Goal: Task Accomplishment & Management: Complete application form

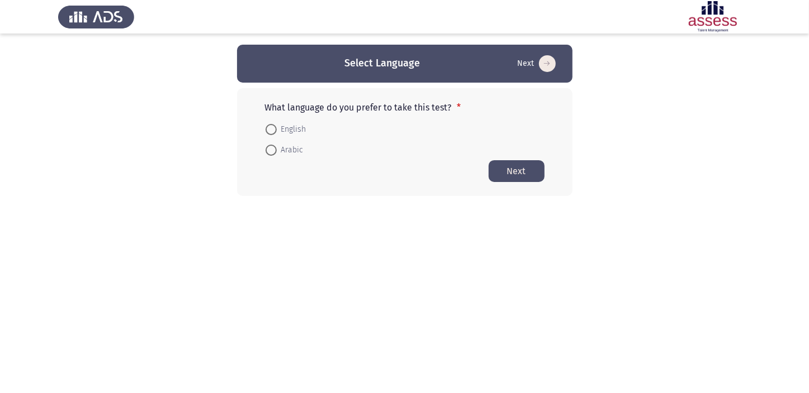
click at [276, 125] on span at bounding box center [270, 129] width 11 height 11
click at [276, 125] on input "English" at bounding box center [270, 129] width 11 height 11
radio input "true"
click at [497, 173] on button "Next" at bounding box center [516, 171] width 56 height 22
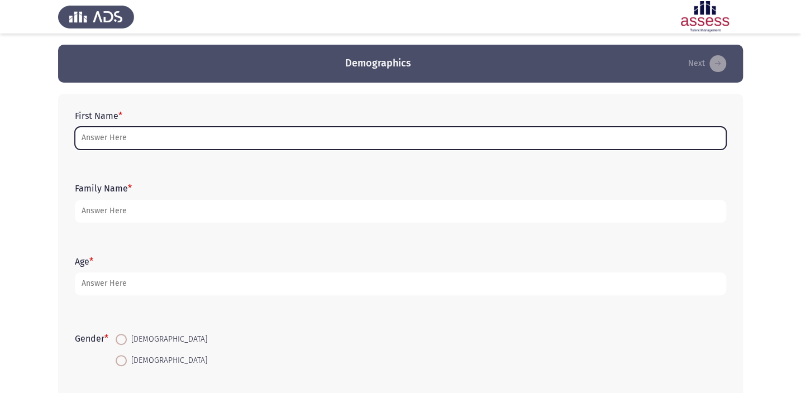
click at [588, 135] on input "First Name *" at bounding box center [401, 138] width 652 height 23
type input "m"
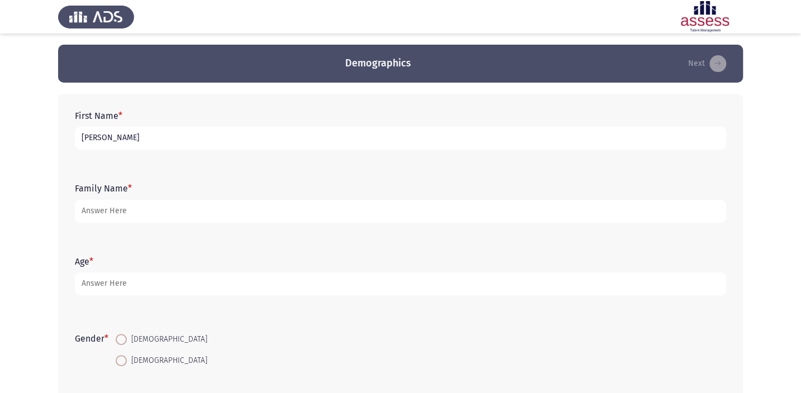
type input "[PERSON_NAME]"
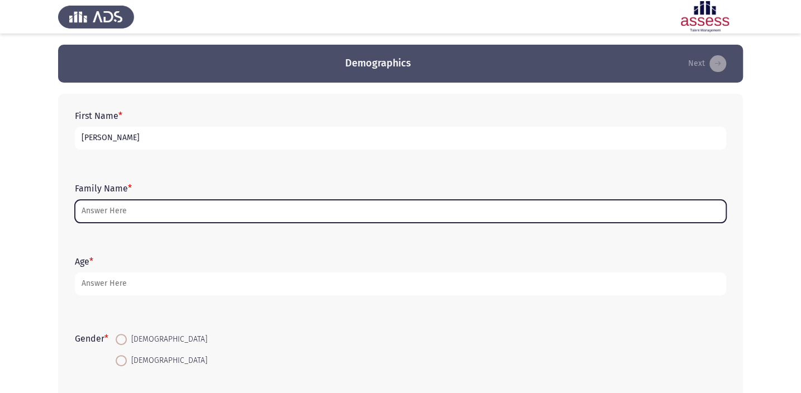
click at [433, 212] on input "Family Name *" at bounding box center [401, 211] width 652 height 23
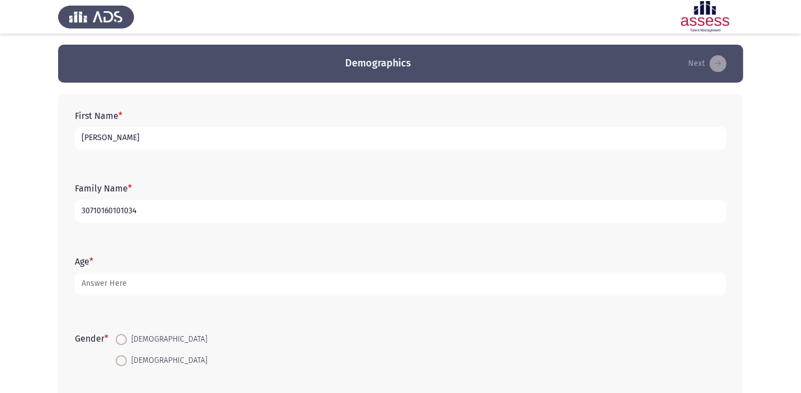
type input "30710160101034"
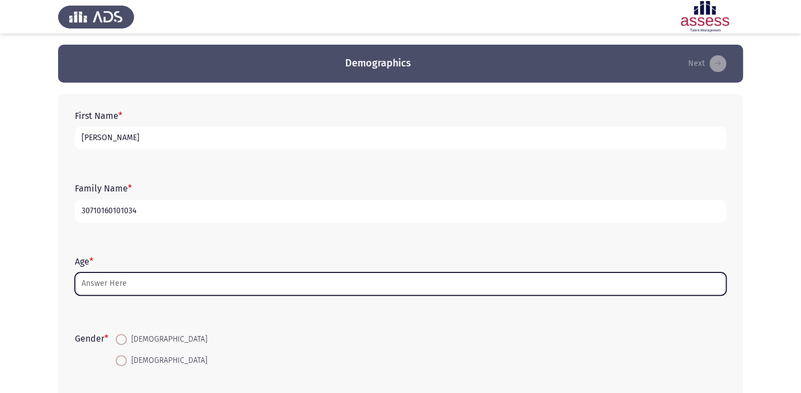
click at [132, 279] on input "Age *" at bounding box center [401, 284] width 652 height 23
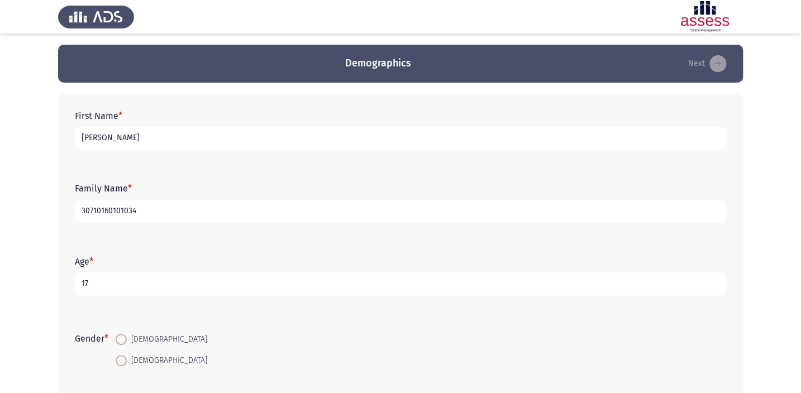
type input "17"
click at [127, 334] on span at bounding box center [121, 339] width 11 height 11
click at [127, 334] on input "[DEMOGRAPHIC_DATA]" at bounding box center [121, 339] width 11 height 11
radio input "true"
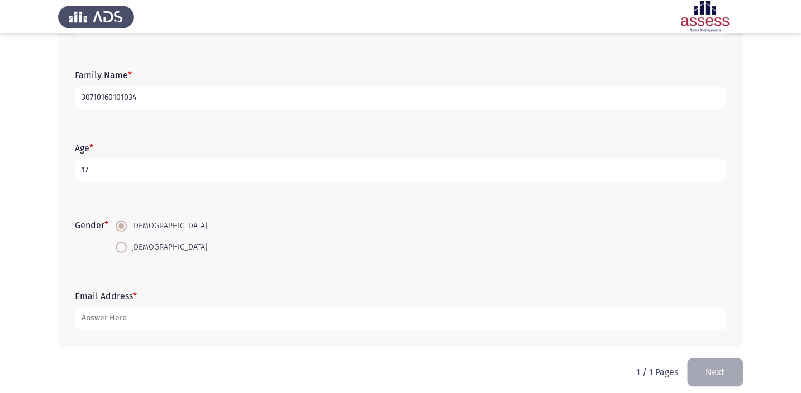
scroll to position [122, 0]
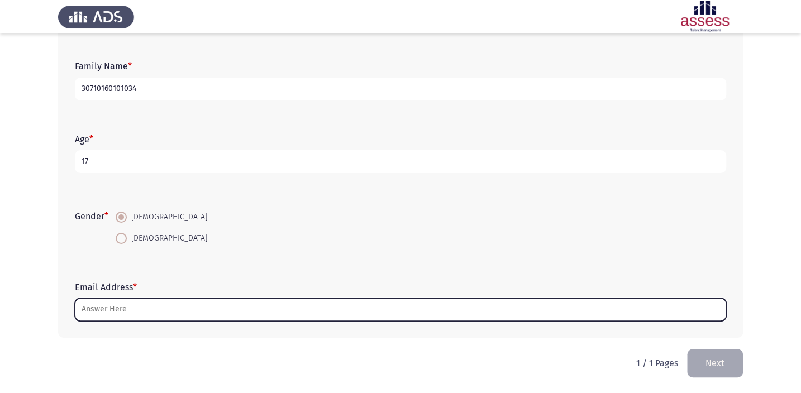
click at [192, 303] on input "Email Address *" at bounding box center [401, 309] width 652 height 23
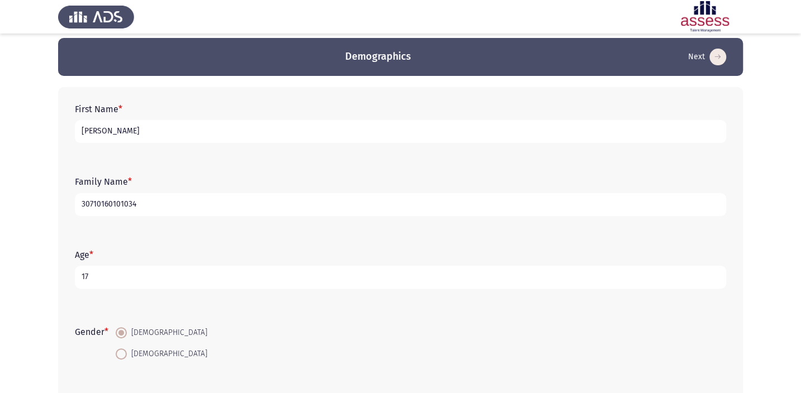
scroll to position [0, 0]
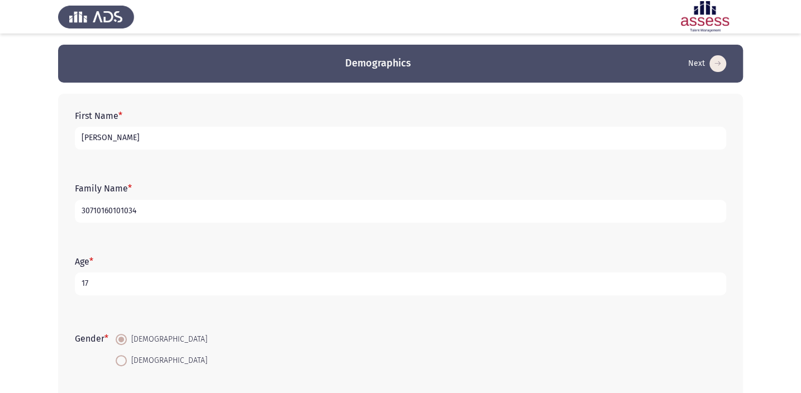
type input "[EMAIL_ADDRESS][DOMAIN_NAME]"
click at [193, 141] on input "[PERSON_NAME]" at bounding box center [401, 138] width 652 height 23
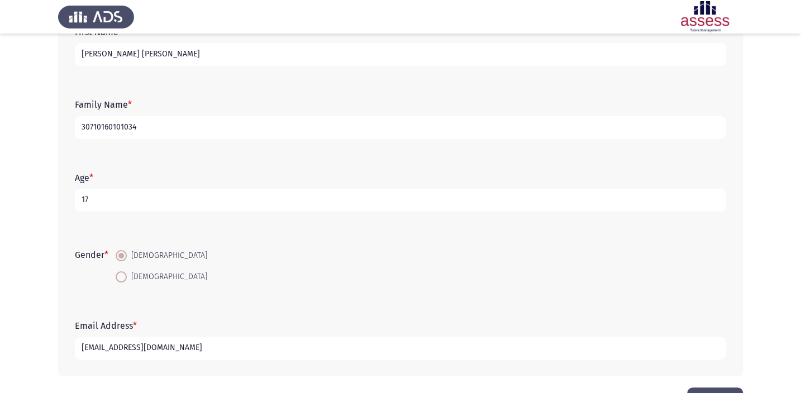
scroll to position [21, 0]
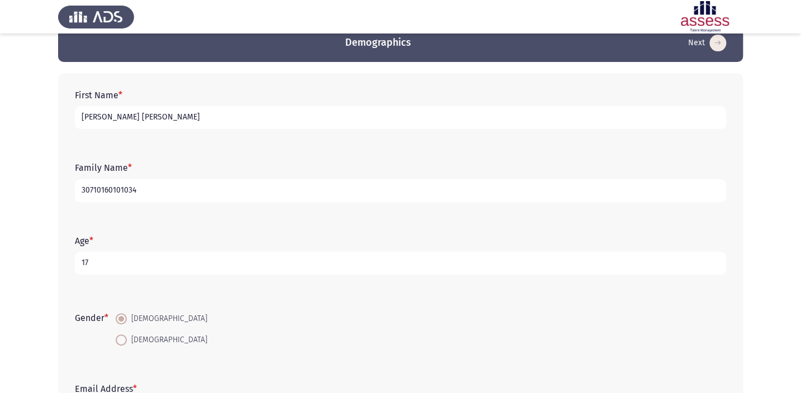
click at [207, 121] on input "[PERSON_NAME] [PERSON_NAME]" at bounding box center [401, 117] width 652 height 23
type input "[PERSON_NAME]"
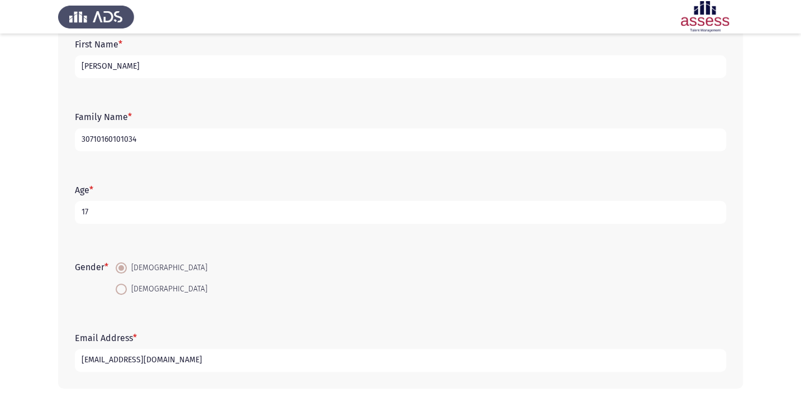
scroll to position [122, 0]
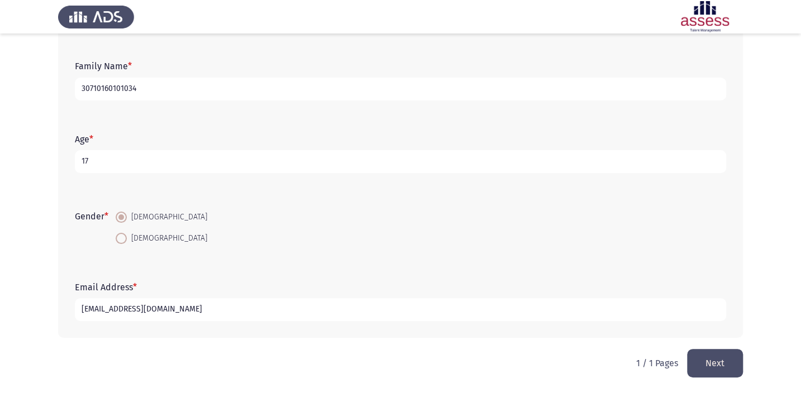
click at [705, 368] on button "Next" at bounding box center [715, 363] width 56 height 28
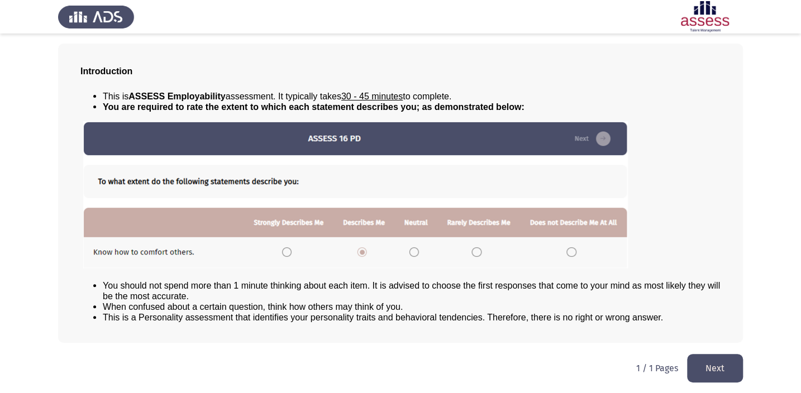
scroll to position [51, 0]
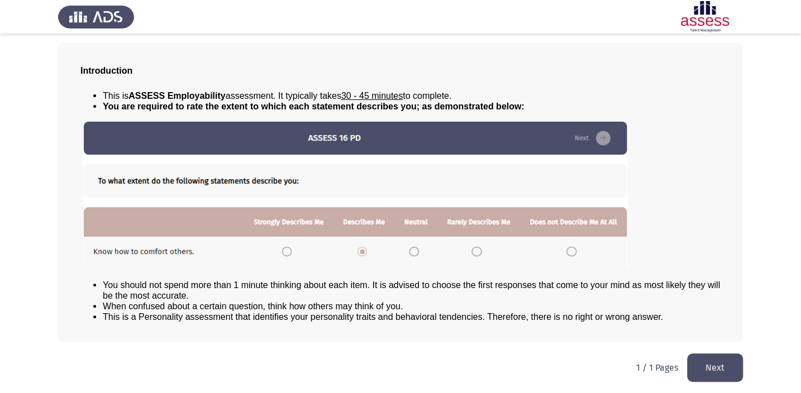
click at [738, 372] on button "Next" at bounding box center [715, 368] width 56 height 28
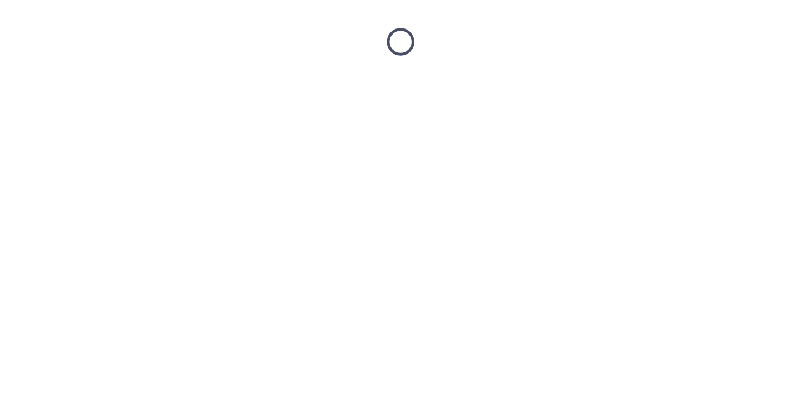
scroll to position [0, 0]
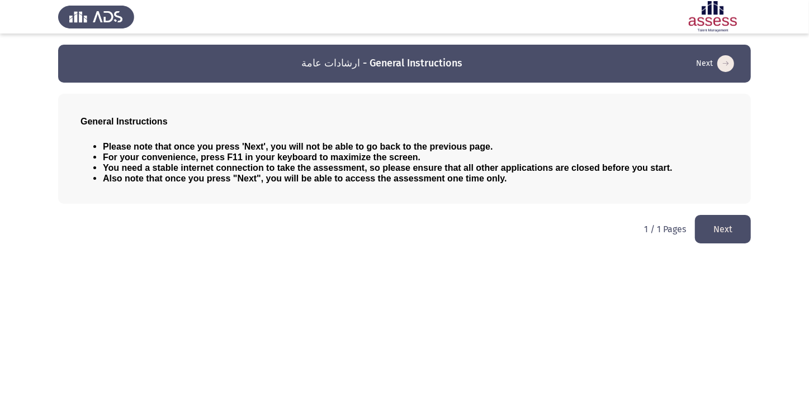
click at [722, 230] on button "Next" at bounding box center [723, 229] width 56 height 28
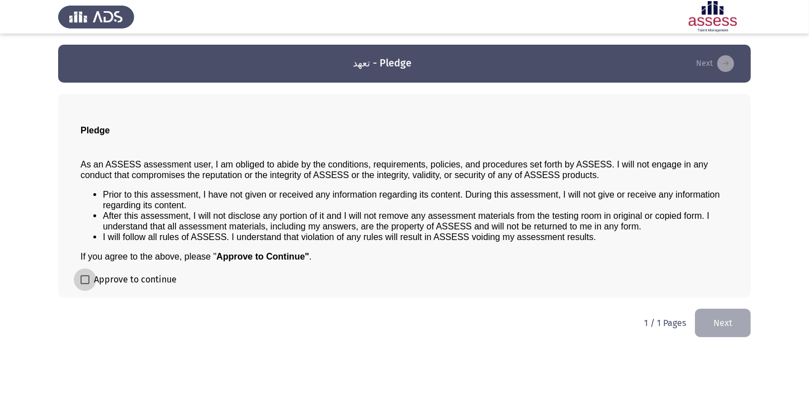
click at [91, 279] on label "Approve to continue" at bounding box center [128, 279] width 96 height 13
click at [85, 284] on input "Approve to continue" at bounding box center [84, 284] width 1 height 1
checkbox input "true"
click at [696, 321] on button "Next" at bounding box center [723, 323] width 56 height 28
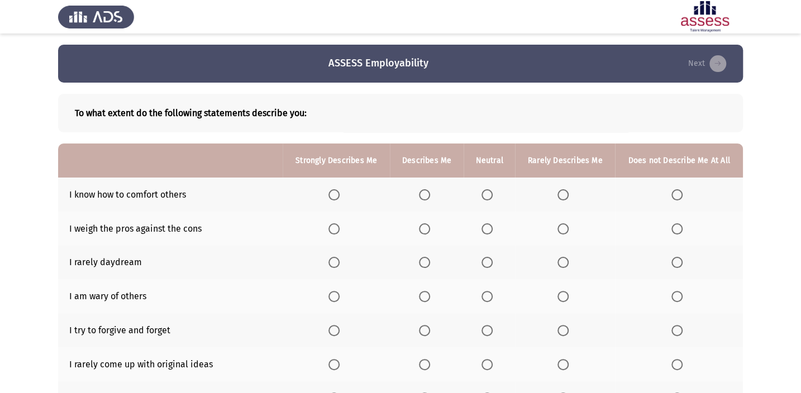
click at [559, 194] on span "Select an option" at bounding box center [563, 194] width 11 height 11
click at [559, 194] on input "Select an option" at bounding box center [563, 194] width 11 height 11
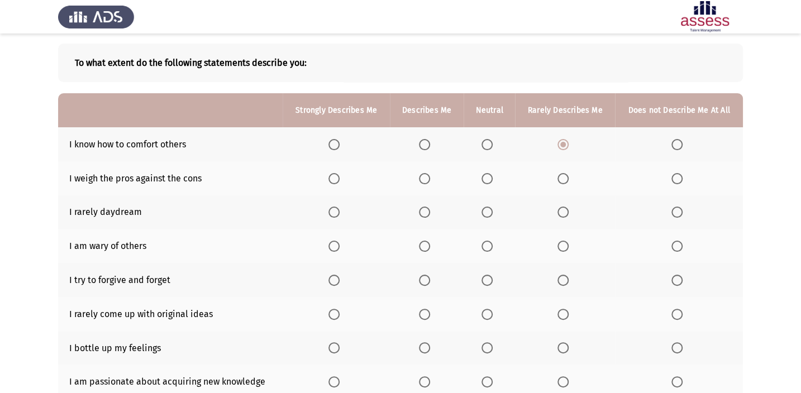
click at [427, 277] on span "Select an option" at bounding box center [424, 280] width 11 height 11
click at [427, 277] on input "Select an option" at bounding box center [424, 280] width 11 height 11
click at [426, 214] on span "Select an option" at bounding box center [424, 212] width 11 height 11
click at [426, 214] on input "Select an option" at bounding box center [424, 212] width 11 height 11
click at [487, 246] on span "Select an option" at bounding box center [487, 246] width 0 height 0
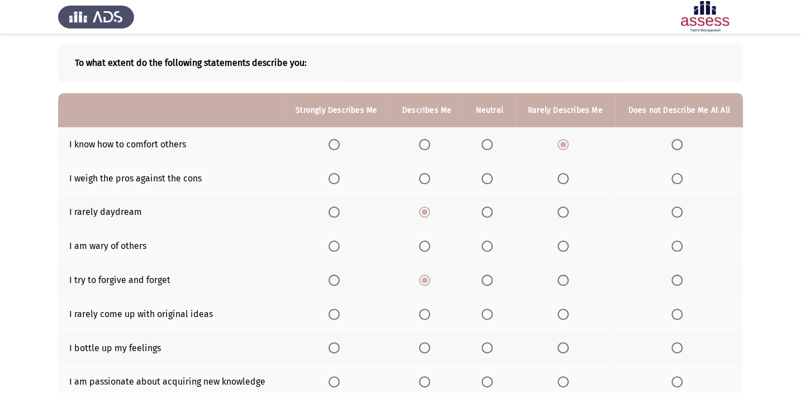
click at [487, 245] on input "Select an option" at bounding box center [487, 246] width 11 height 11
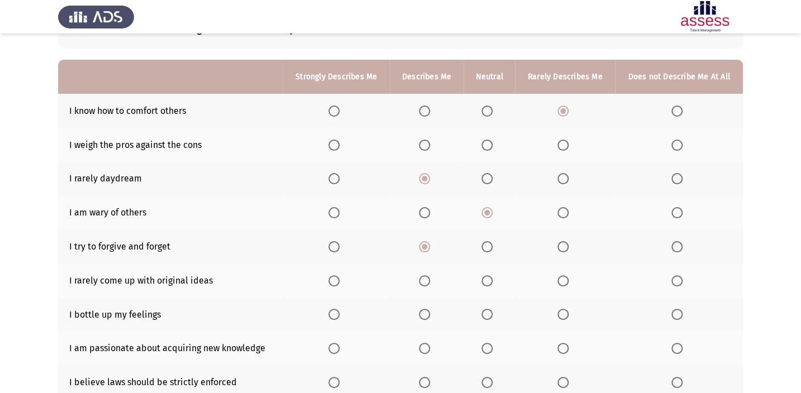
scroll to position [101, 0]
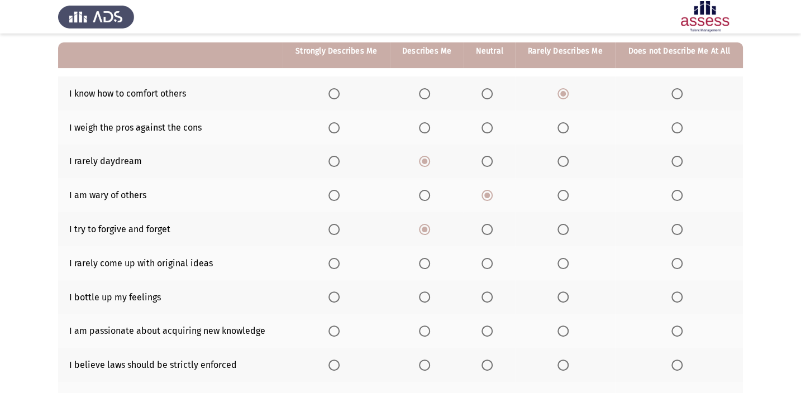
click at [558, 260] on span "Select an option" at bounding box center [563, 263] width 11 height 11
click at [558, 260] on input "Select an option" at bounding box center [563, 263] width 11 height 11
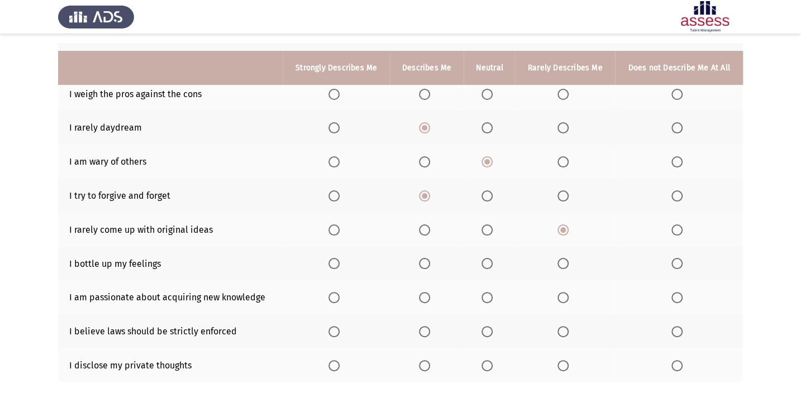
scroll to position [152, 0]
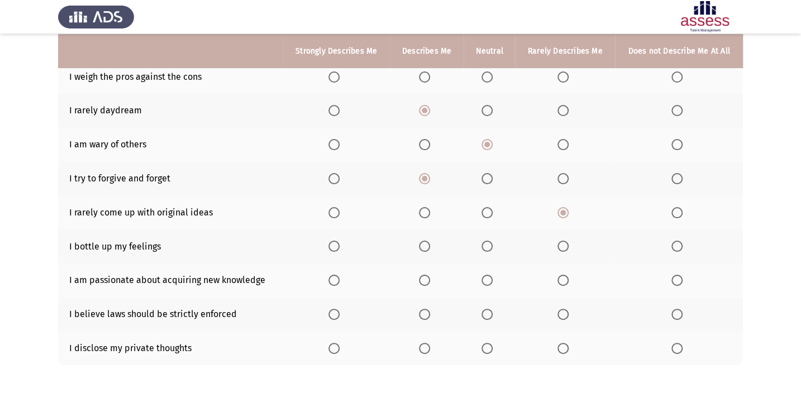
click at [424, 317] on span "Select an option" at bounding box center [424, 314] width 11 height 11
click at [424, 317] on input "Select an option" at bounding box center [424, 314] width 11 height 11
click at [331, 312] on span "Select an option" at bounding box center [334, 314] width 11 height 11
click at [331, 312] on input "Select an option" at bounding box center [334, 314] width 11 height 11
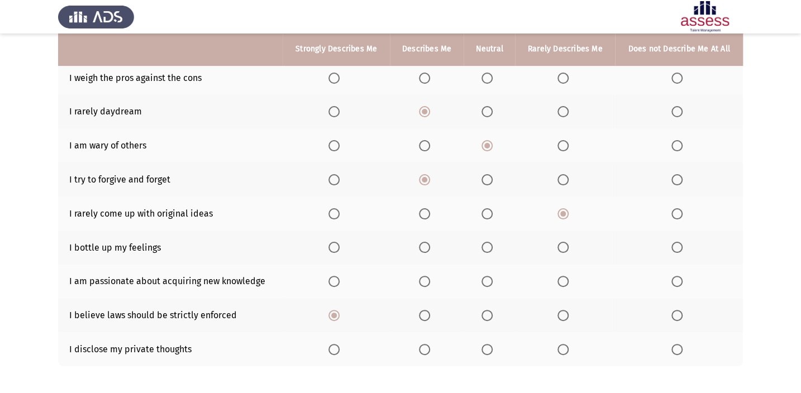
scroll to position [199, 0]
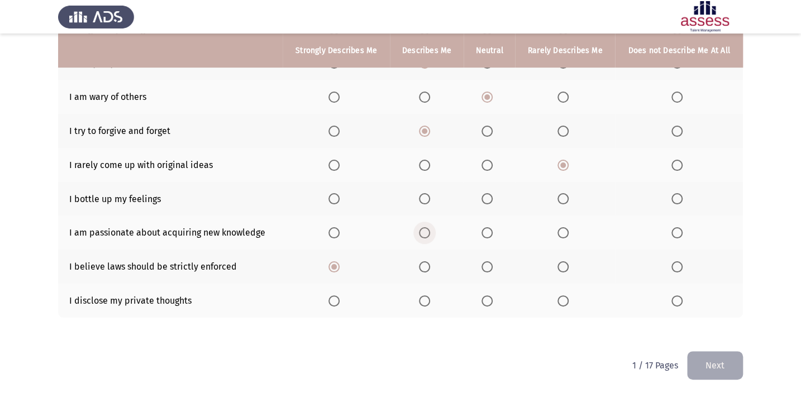
click at [426, 233] on span "Select an option" at bounding box center [424, 232] width 11 height 11
click at [426, 233] on input "Select an option" at bounding box center [424, 232] width 11 height 11
click at [488, 202] on span "Select an option" at bounding box center [487, 198] width 11 height 11
click at [488, 202] on input "Select an option" at bounding box center [487, 198] width 11 height 11
click at [558, 300] on span "Select an option" at bounding box center [563, 301] width 11 height 11
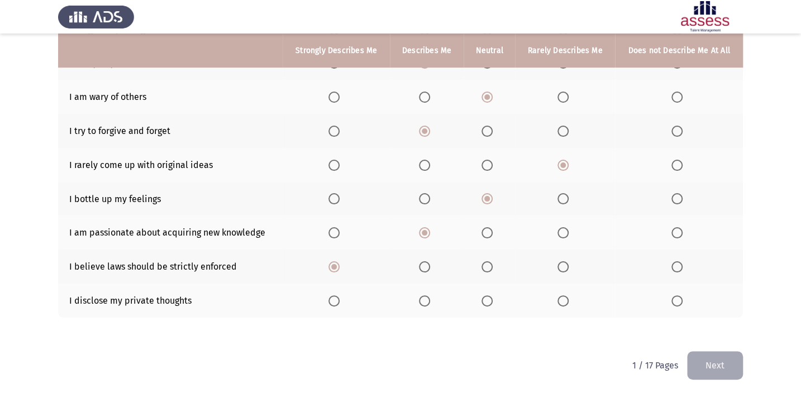
click at [558, 300] on input "Select an option" at bounding box center [563, 301] width 11 height 11
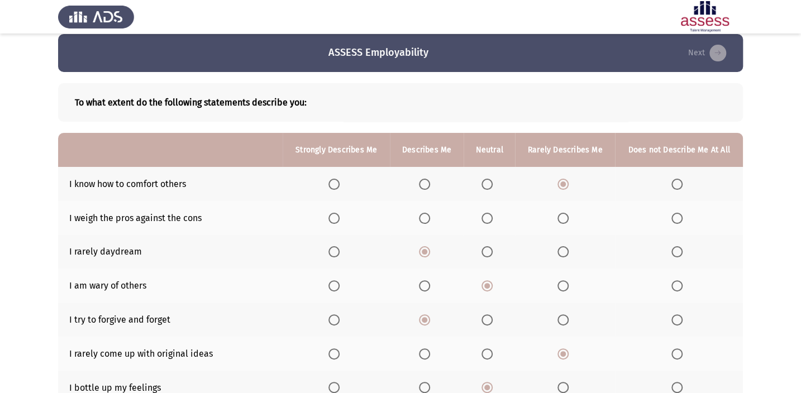
scroll to position [0, 0]
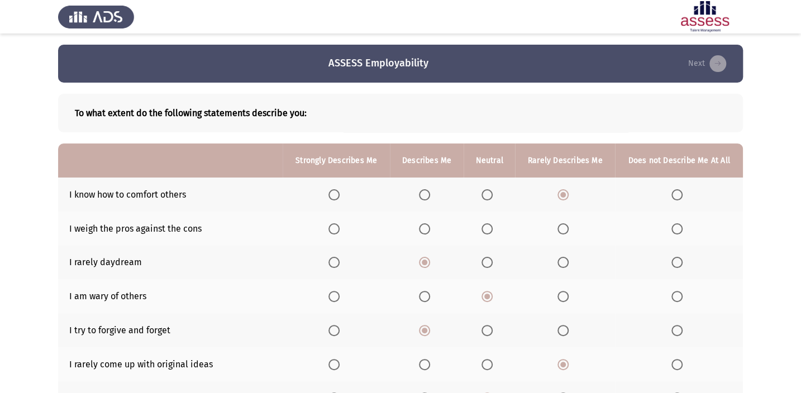
click at [335, 266] on span "Select an option" at bounding box center [334, 262] width 11 height 11
click at [335, 266] on input "Select an option" at bounding box center [334, 262] width 11 height 11
click at [482, 234] on span "Select an option" at bounding box center [487, 229] width 11 height 11
click at [482, 234] on input "Select an option" at bounding box center [487, 229] width 11 height 11
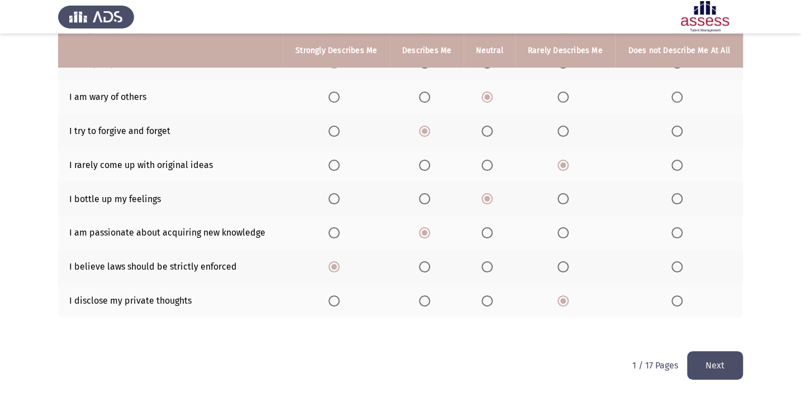
click at [706, 351] on button "Next" at bounding box center [715, 365] width 56 height 28
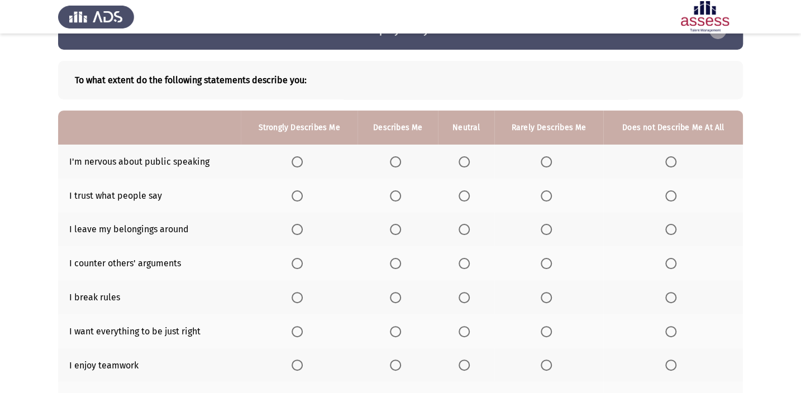
scroll to position [50, 0]
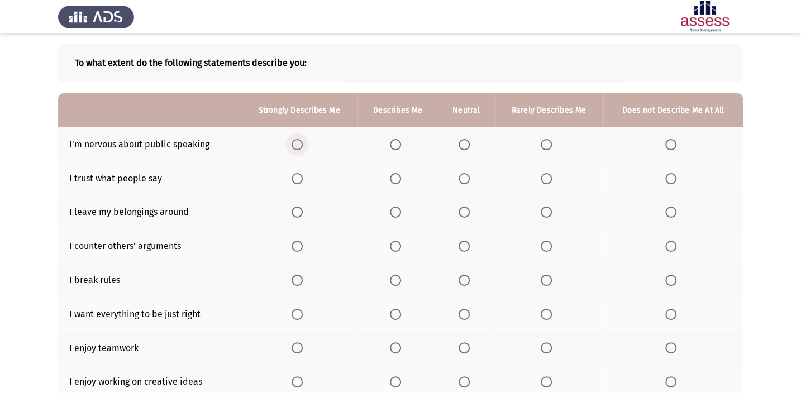
click at [294, 149] on span "Select an option" at bounding box center [297, 144] width 11 height 11
click at [294, 149] on input "Select an option" at bounding box center [297, 144] width 11 height 11
click at [673, 179] on span "Select an option" at bounding box center [671, 178] width 11 height 11
click at [673, 179] on input "Select an option" at bounding box center [671, 178] width 11 height 11
click at [546, 211] on span "Select an option" at bounding box center [546, 212] width 11 height 11
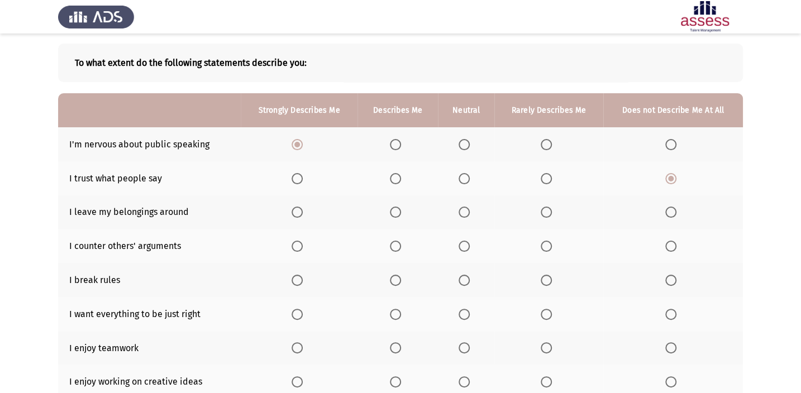
click at [546, 211] on input "Select an option" at bounding box center [546, 212] width 11 height 11
click at [545, 279] on span "Select an option" at bounding box center [546, 280] width 11 height 11
click at [545, 279] on input "Select an option" at bounding box center [546, 280] width 11 height 11
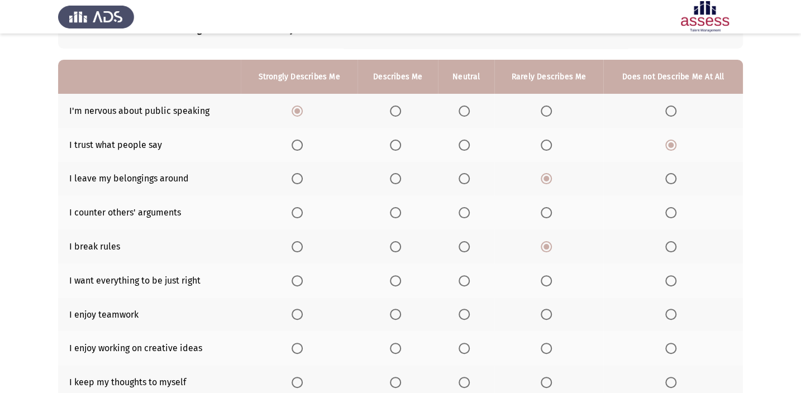
scroll to position [101, 0]
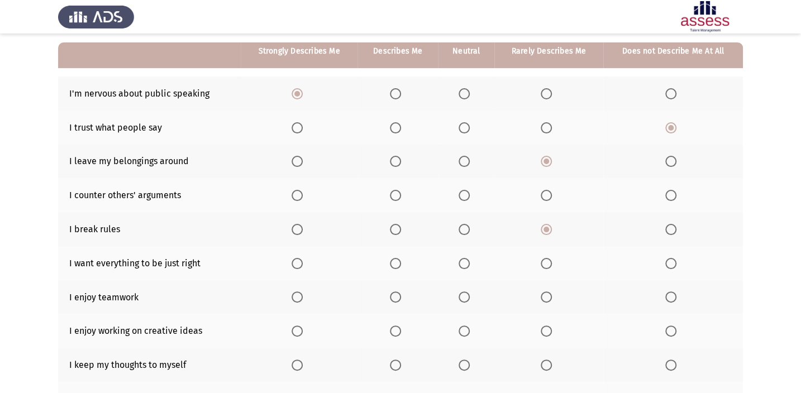
click at [398, 264] on span "Select an option" at bounding box center [395, 263] width 11 height 11
click at [398, 264] on input "Select an option" at bounding box center [395, 263] width 11 height 11
click at [553, 296] on label "Select an option" at bounding box center [549, 297] width 16 height 11
click at [552, 296] on input "Select an option" at bounding box center [546, 297] width 11 height 11
click at [292, 329] on span "Select an option" at bounding box center [297, 331] width 11 height 11
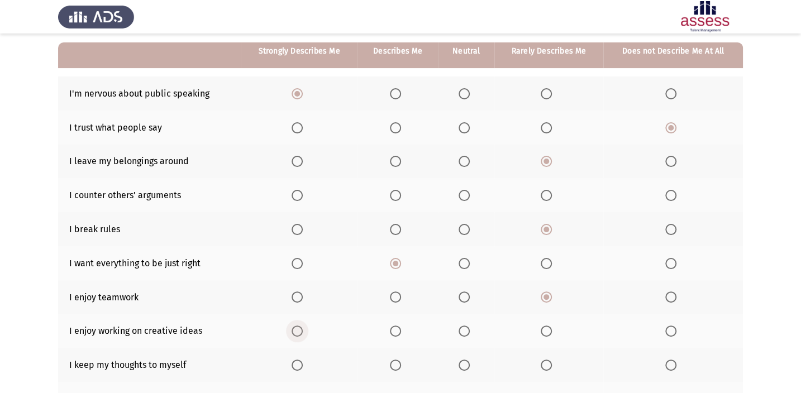
click at [292, 329] on input "Select an option" at bounding box center [297, 331] width 11 height 11
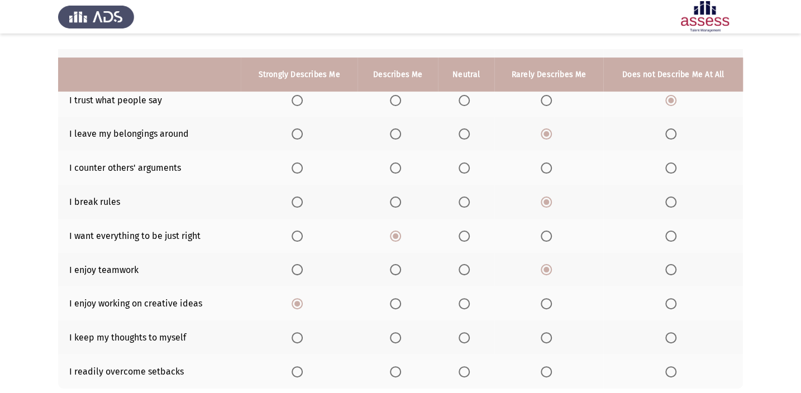
scroll to position [152, 0]
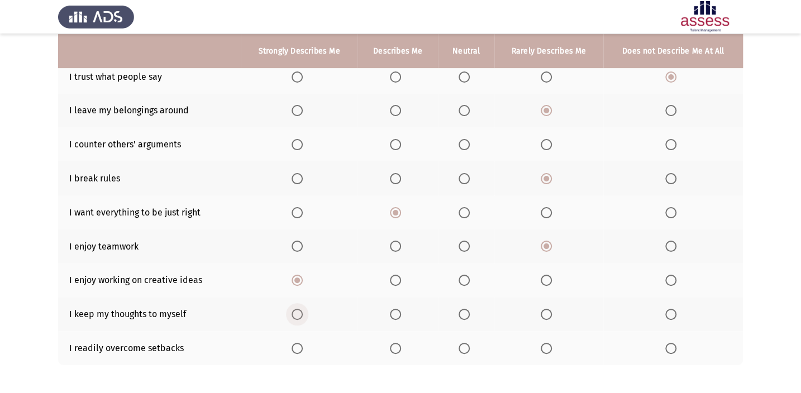
click at [298, 310] on span "Select an option" at bounding box center [297, 314] width 11 height 11
click at [298, 310] on input "Select an option" at bounding box center [297, 314] width 11 height 11
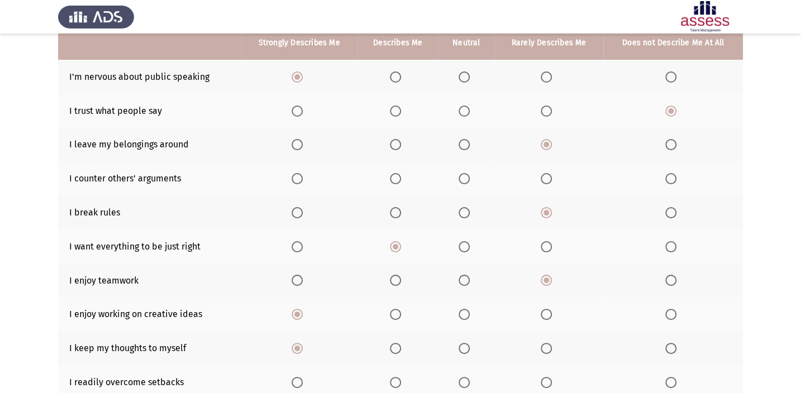
scroll to position [50, 0]
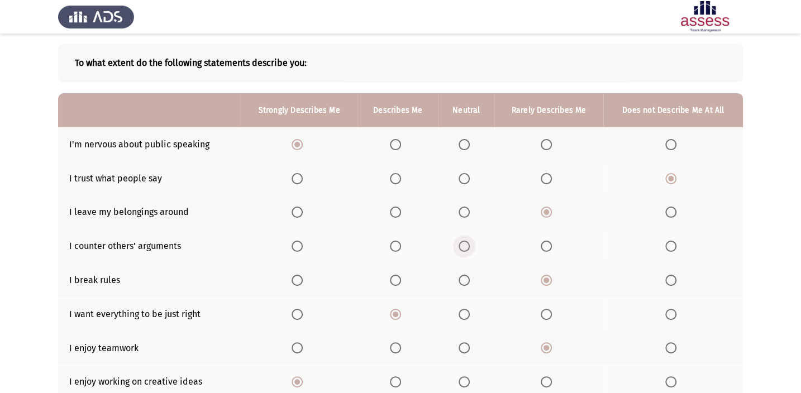
click at [466, 247] on span "Select an option" at bounding box center [464, 246] width 11 height 11
click at [466, 247] on input "Select an option" at bounding box center [464, 246] width 11 height 11
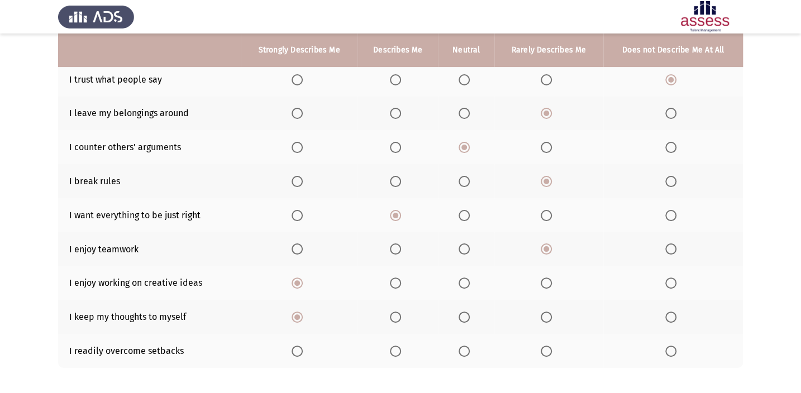
scroll to position [199, 0]
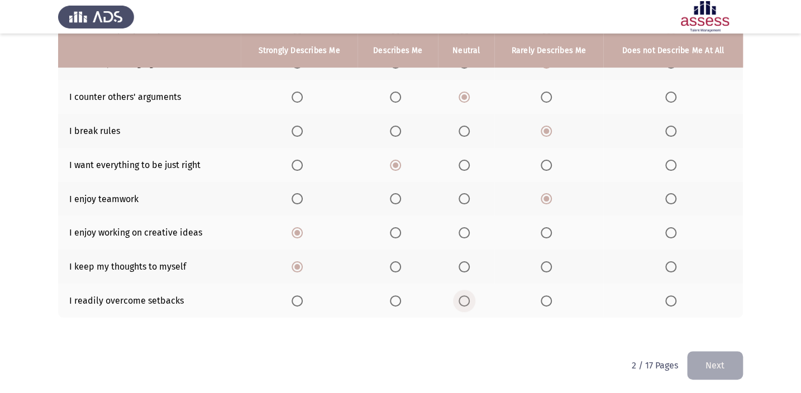
click at [460, 301] on span "Select an option" at bounding box center [464, 301] width 11 height 11
click at [460, 301] on input "Select an option" at bounding box center [464, 301] width 11 height 11
click at [719, 359] on button "Next" at bounding box center [715, 365] width 56 height 28
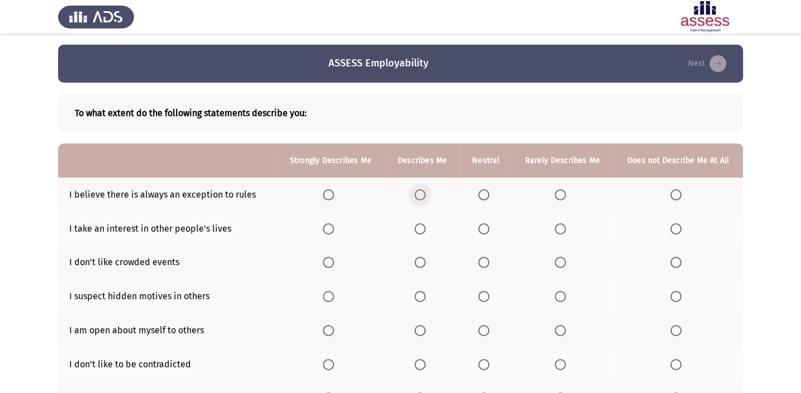
click at [430, 196] on label "Select an option" at bounding box center [423, 194] width 16 height 11
click at [426, 196] on input "Select an option" at bounding box center [420, 194] width 11 height 11
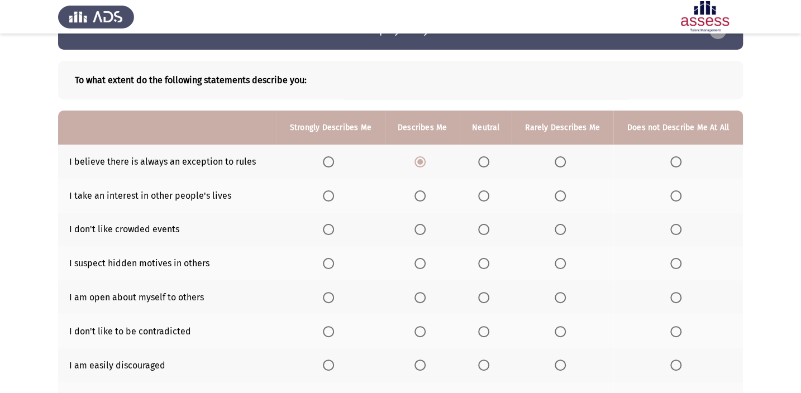
scroll to position [50, 0]
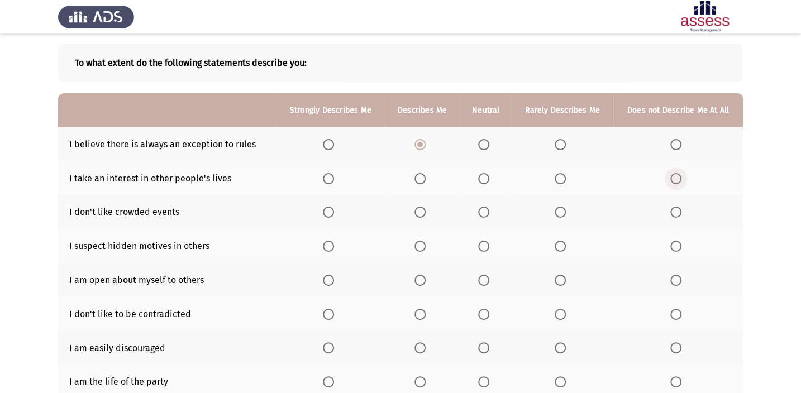
click at [676, 179] on span "Select an option" at bounding box center [676, 179] width 0 height 0
click at [675, 178] on input "Select an option" at bounding box center [676, 178] width 11 height 11
click at [419, 212] on span "Select an option" at bounding box center [420, 212] width 11 height 11
click at [419, 212] on input "Select an option" at bounding box center [420, 212] width 11 height 11
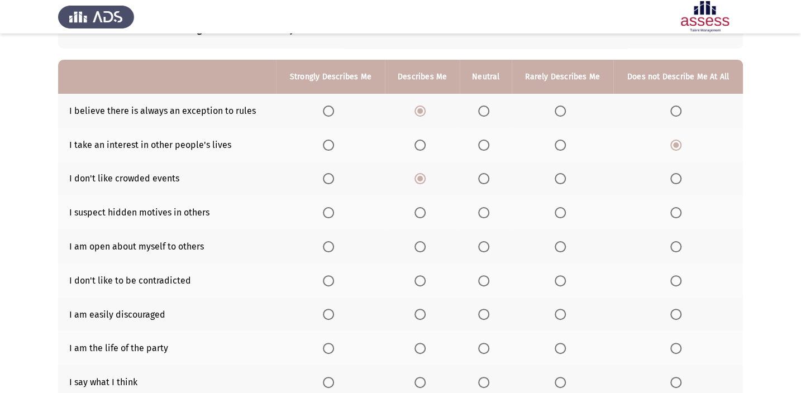
scroll to position [101, 0]
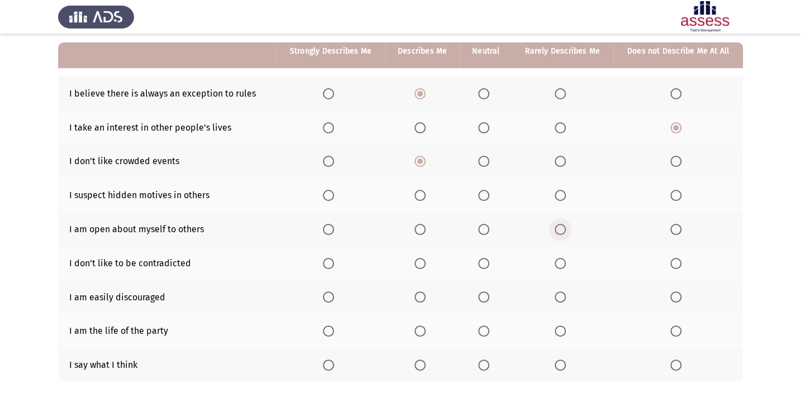
click at [556, 230] on span "Select an option" at bounding box center [560, 229] width 11 height 11
click at [556, 230] on input "Select an option" at bounding box center [560, 229] width 11 height 11
click at [422, 292] on span "Select an option" at bounding box center [420, 297] width 11 height 11
click at [422, 292] on input "Select an option" at bounding box center [420, 297] width 11 height 11
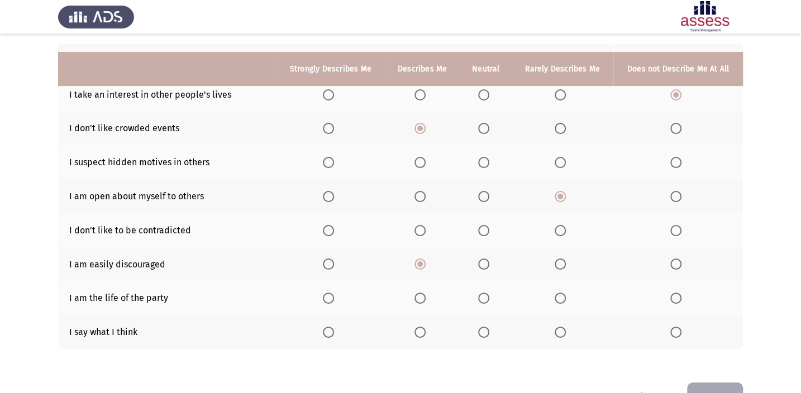
scroll to position [152, 0]
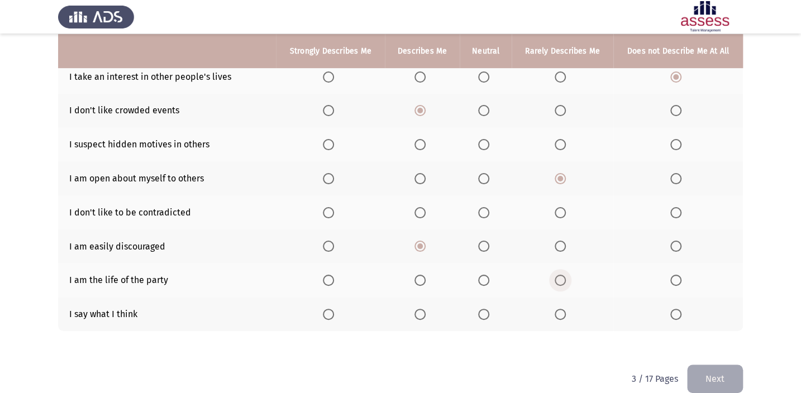
click at [560, 275] on span "Select an option" at bounding box center [560, 280] width 11 height 11
click at [560, 275] on input "Select an option" at bounding box center [560, 280] width 11 height 11
click at [489, 312] on span "Select an option" at bounding box center [483, 314] width 11 height 11
click at [489, 312] on input "Select an option" at bounding box center [483, 314] width 11 height 11
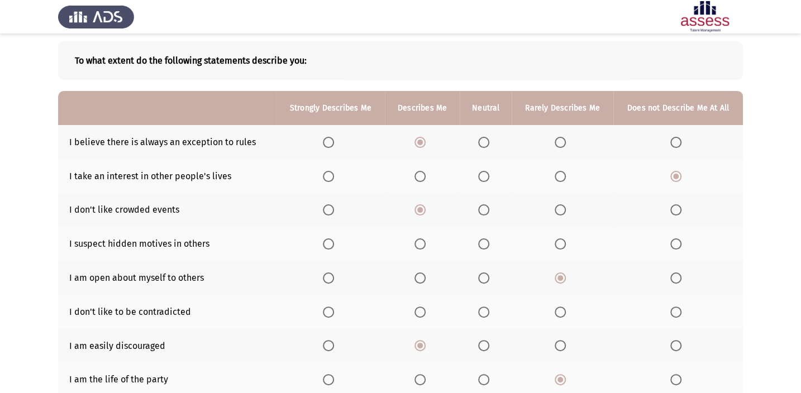
scroll to position [50, 0]
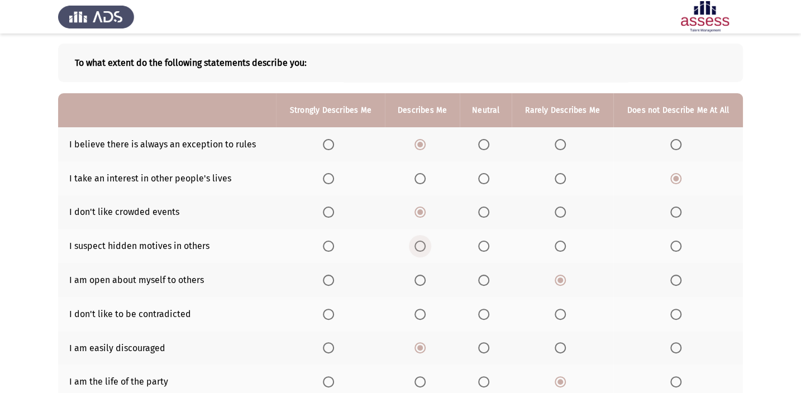
click at [428, 248] on label "Select an option" at bounding box center [423, 246] width 16 height 11
click at [426, 248] on input "Select an option" at bounding box center [420, 246] width 11 height 11
click at [482, 250] on span "Select an option" at bounding box center [483, 246] width 11 height 11
click at [482, 250] on input "Select an option" at bounding box center [483, 246] width 11 height 11
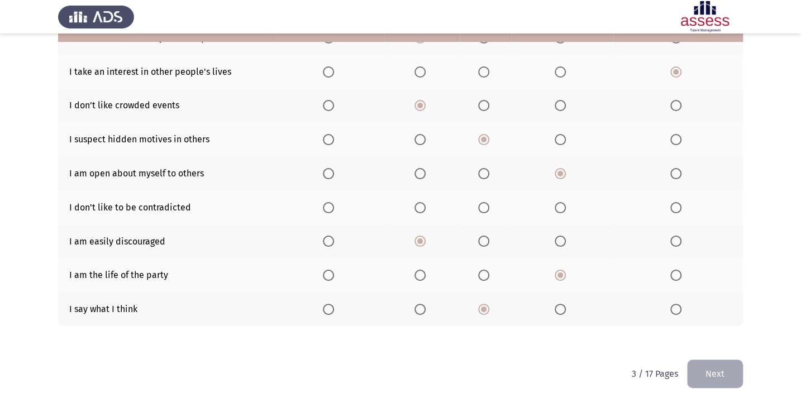
scroll to position [166, 0]
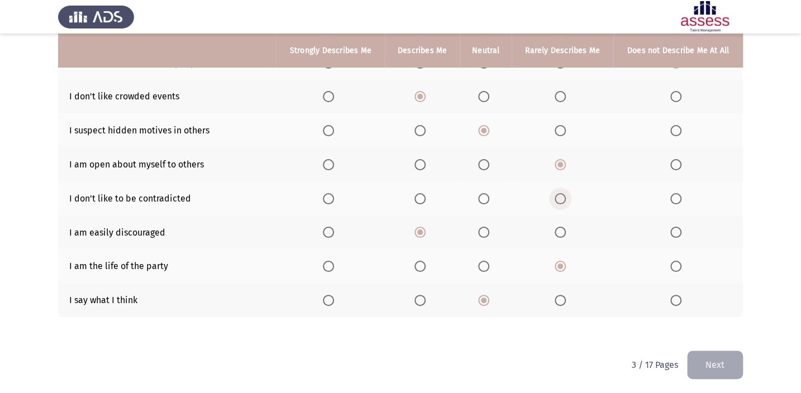
click at [563, 201] on span "Select an option" at bounding box center [560, 198] width 11 height 11
click at [563, 201] on input "Select an option" at bounding box center [560, 198] width 11 height 11
click at [717, 353] on button "Next" at bounding box center [715, 365] width 56 height 28
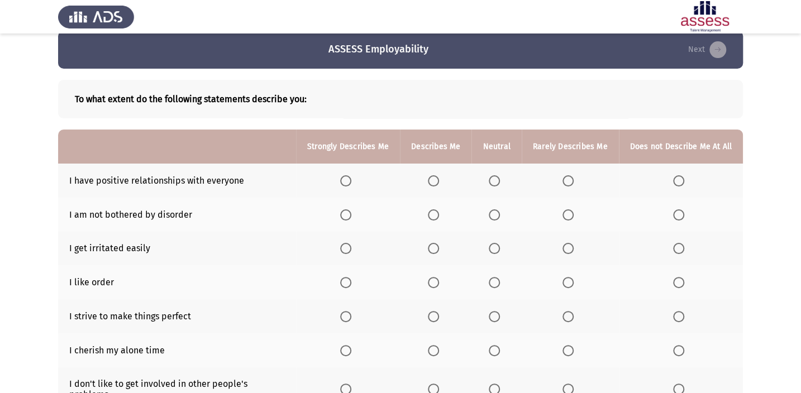
scroll to position [0, 0]
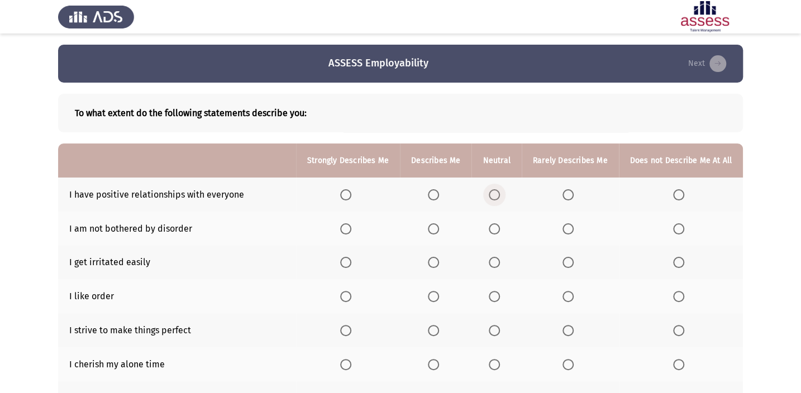
click at [493, 193] on span "Select an option" at bounding box center [494, 194] width 11 height 11
click at [493, 193] on input "Select an option" at bounding box center [494, 194] width 11 height 11
click at [503, 227] on label "Select an option" at bounding box center [497, 229] width 16 height 11
click at [500, 227] on input "Select an option" at bounding box center [494, 229] width 11 height 11
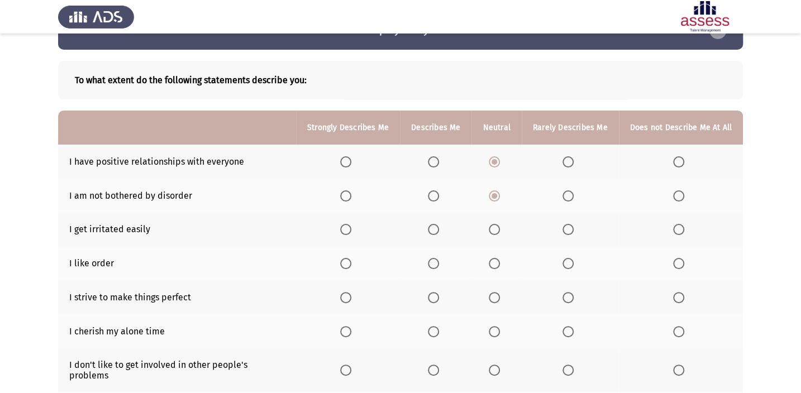
scroll to position [50, 0]
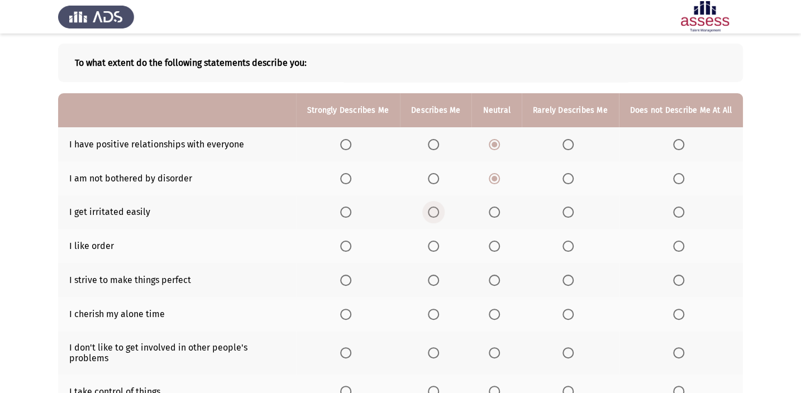
click at [438, 213] on span "Select an option" at bounding box center [433, 212] width 11 height 11
click at [438, 213] on input "Select an option" at bounding box center [433, 212] width 11 height 11
click at [675, 248] on span "Select an option" at bounding box center [678, 246] width 11 height 11
click at [675, 248] on input "Select an option" at bounding box center [678, 246] width 11 height 11
click at [566, 281] on span "Select an option" at bounding box center [568, 280] width 11 height 11
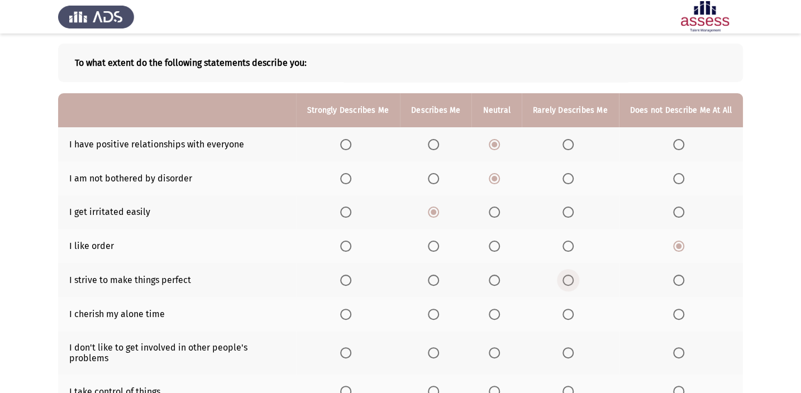
click at [566, 281] on input "Select an option" at bounding box center [568, 280] width 11 height 11
click at [439, 313] on span "Select an option" at bounding box center [433, 314] width 11 height 11
click at [439, 313] on input "Select an option" at bounding box center [433, 314] width 11 height 11
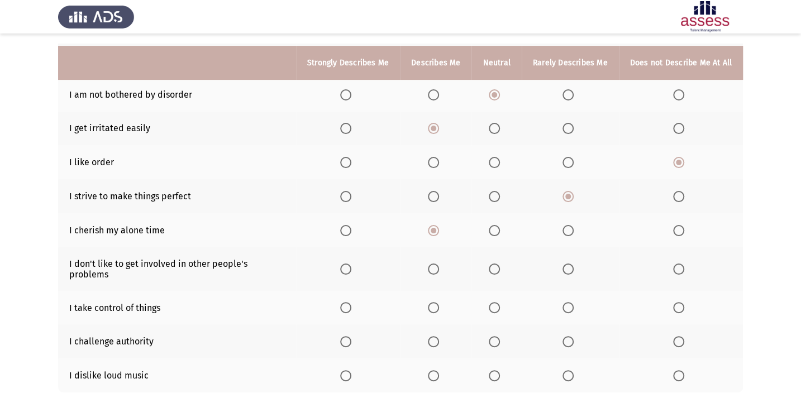
scroll to position [152, 0]
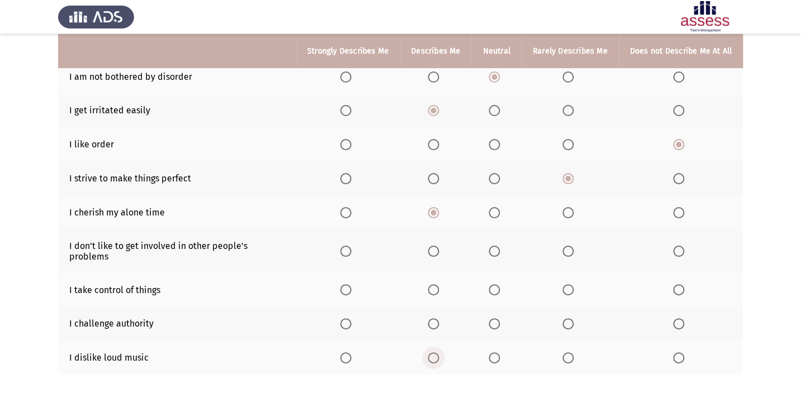
click at [435, 353] on span "Select an option" at bounding box center [433, 358] width 11 height 11
click at [435, 353] on input "Select an option" at bounding box center [433, 358] width 11 height 11
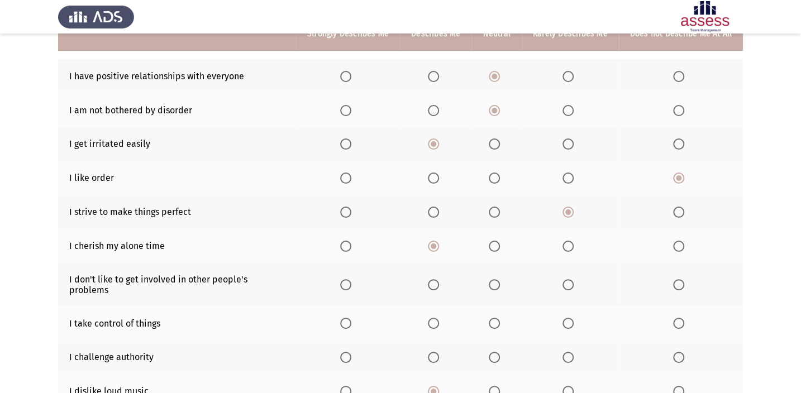
scroll to position [101, 0]
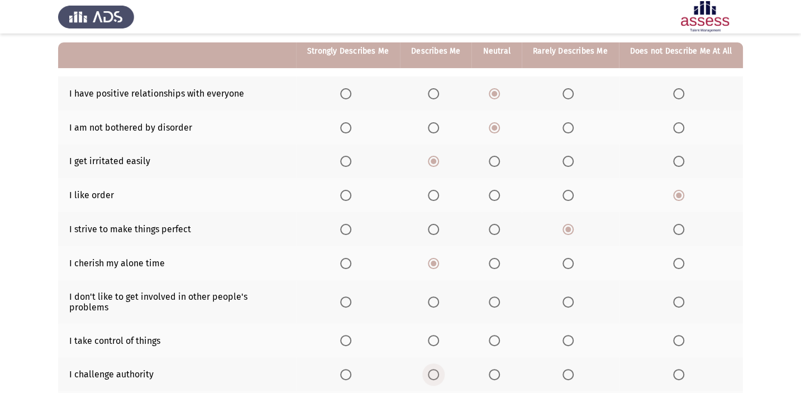
click at [439, 369] on span "Select an option" at bounding box center [433, 374] width 11 height 11
click at [439, 369] on input "Select an option" at bounding box center [433, 374] width 11 height 11
click at [575, 335] on label "Select an option" at bounding box center [571, 340] width 16 height 11
click at [574, 335] on input "Select an option" at bounding box center [568, 340] width 11 height 11
click at [351, 300] on span "Select an option" at bounding box center [345, 302] width 11 height 11
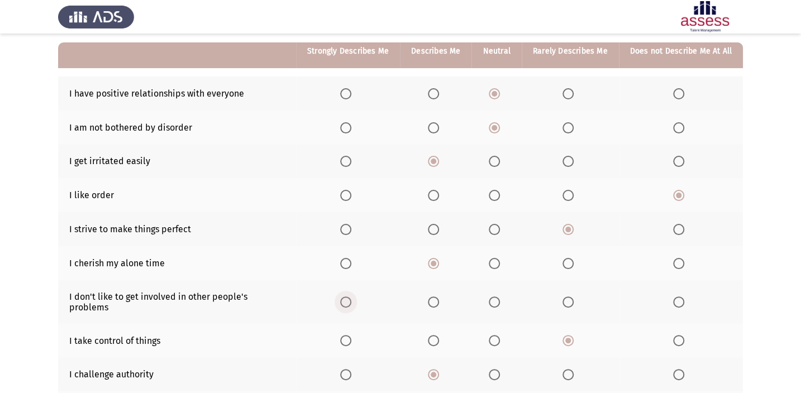
click at [351, 300] on input "Select an option" at bounding box center [345, 302] width 11 height 11
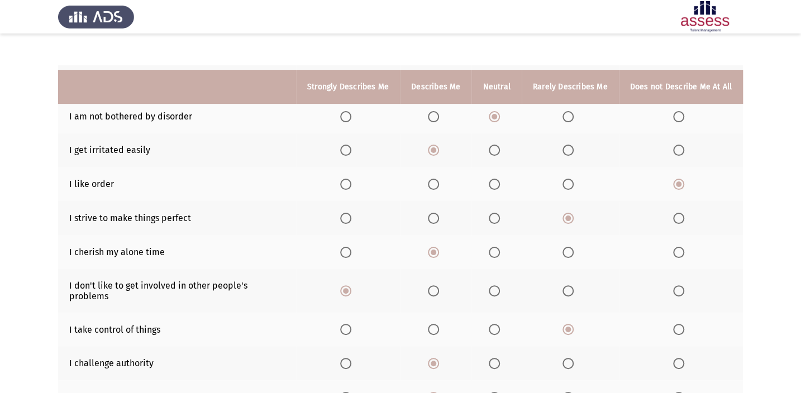
scroll to position [199, 0]
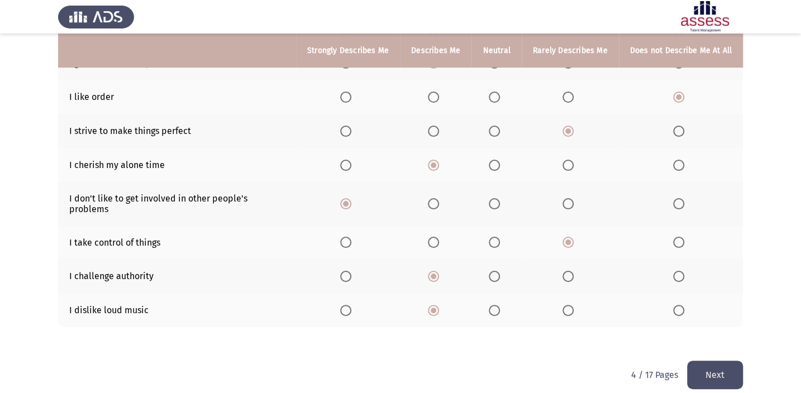
click at [704, 361] on button "Next" at bounding box center [715, 375] width 56 height 28
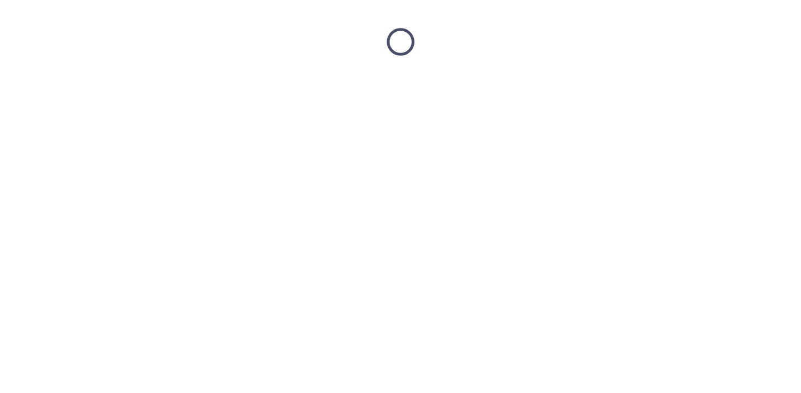
scroll to position [0, 0]
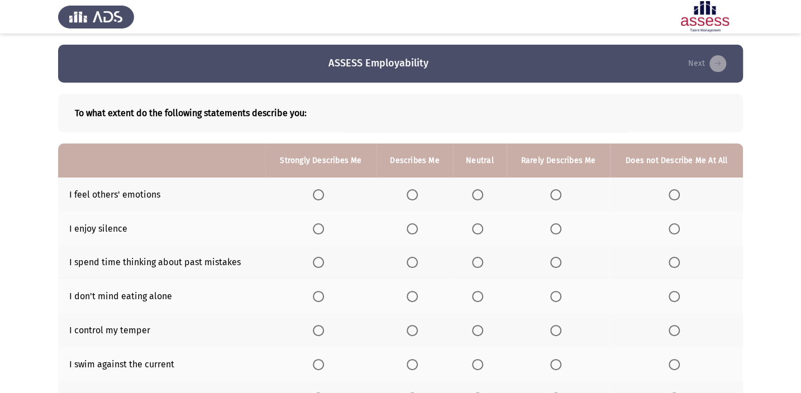
click at [414, 191] on span "Select an option" at bounding box center [412, 194] width 11 height 11
click at [414, 191] on input "Select an option" at bounding box center [412, 194] width 11 height 11
click at [669, 229] on span "Select an option" at bounding box center [674, 229] width 11 height 11
click at [669, 229] on input "Select an option" at bounding box center [674, 229] width 11 height 11
click at [320, 229] on span "Select an option" at bounding box center [318, 229] width 11 height 11
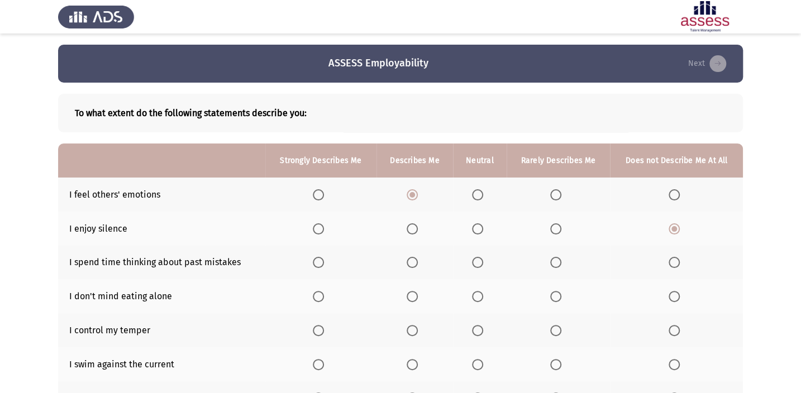
click at [320, 229] on input "Select an option" at bounding box center [318, 229] width 11 height 11
click at [324, 260] on span "Select an option" at bounding box center [318, 262] width 11 height 11
click at [324, 260] on input "Select an option" at bounding box center [318, 262] width 11 height 11
click at [323, 299] on span "Select an option" at bounding box center [318, 296] width 11 height 11
click at [323, 299] on input "Select an option" at bounding box center [318, 296] width 11 height 11
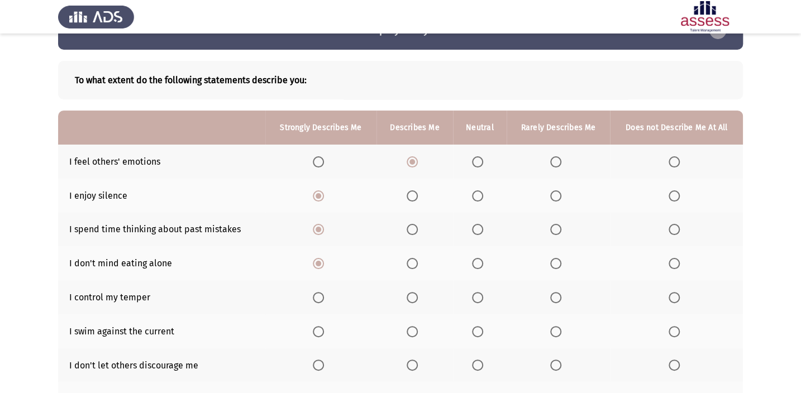
scroll to position [50, 0]
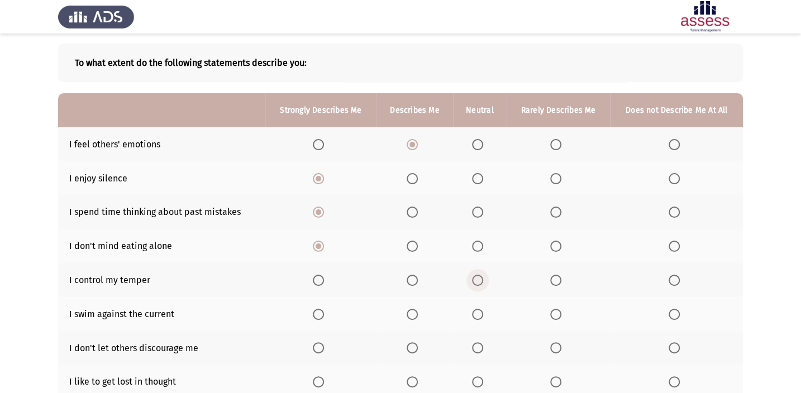
click at [481, 275] on span "Select an option" at bounding box center [477, 280] width 11 height 11
click at [481, 275] on input "Select an option" at bounding box center [477, 280] width 11 height 11
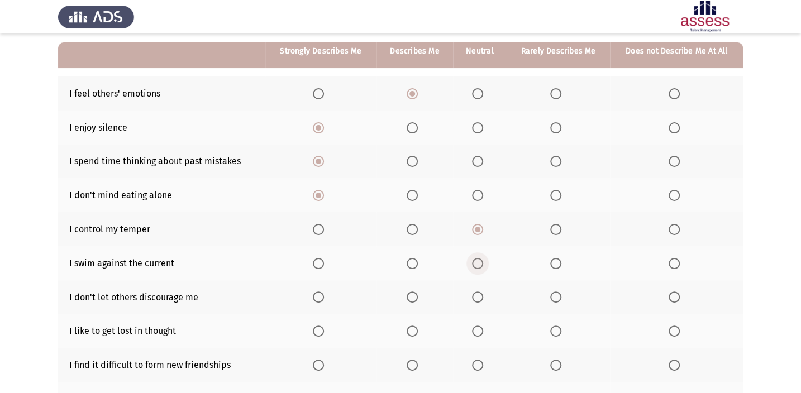
click at [479, 267] on span "Select an option" at bounding box center [477, 263] width 11 height 11
click at [479, 267] on input "Select an option" at bounding box center [477, 263] width 11 height 11
click at [558, 293] on span "Select an option" at bounding box center [555, 297] width 11 height 11
click at [558, 293] on input "Select an option" at bounding box center [555, 297] width 11 height 11
click at [319, 326] on span "Select an option" at bounding box center [318, 331] width 11 height 11
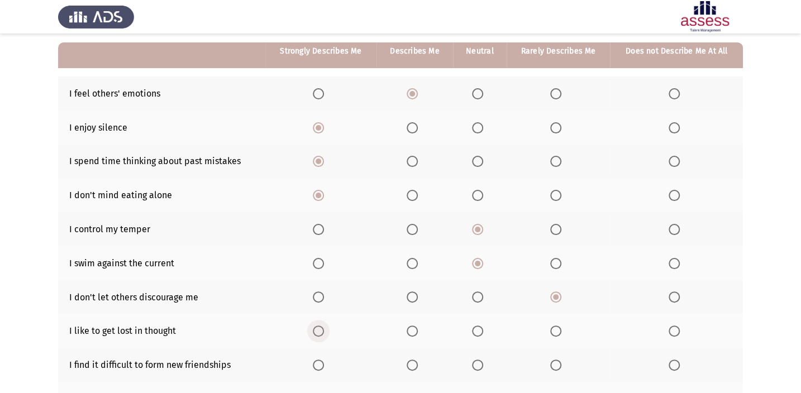
click at [319, 326] on input "Select an option" at bounding box center [318, 331] width 11 height 11
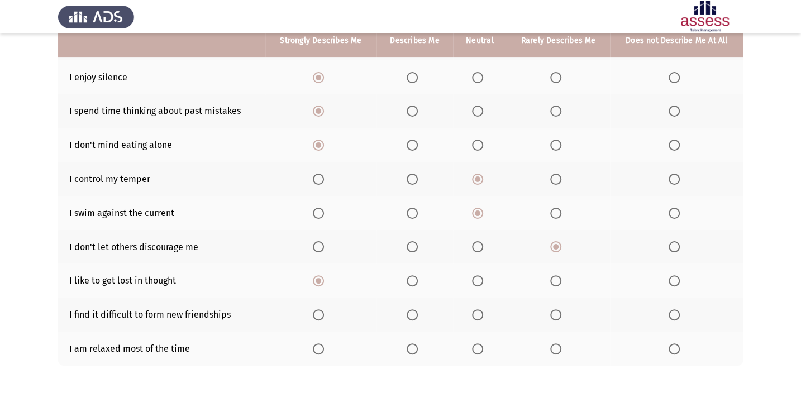
scroll to position [152, 0]
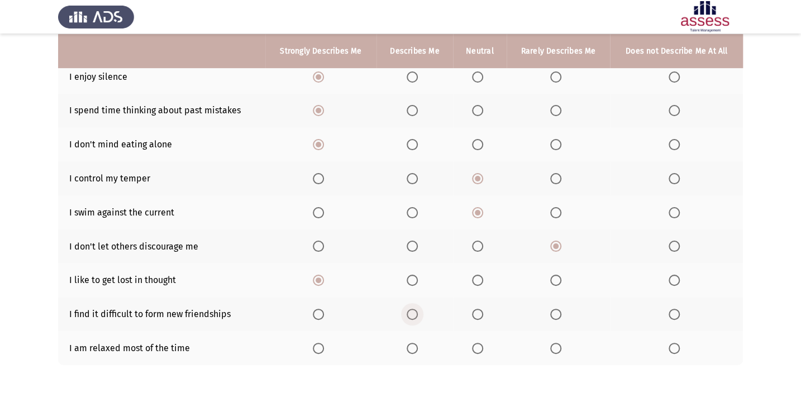
click at [415, 316] on span "Select an option" at bounding box center [412, 314] width 11 height 11
click at [415, 316] on input "Select an option" at bounding box center [412, 314] width 11 height 11
click at [412, 346] on span "Select an option" at bounding box center [412, 348] width 11 height 11
click at [412, 346] on input "Select an option" at bounding box center [412, 348] width 11 height 11
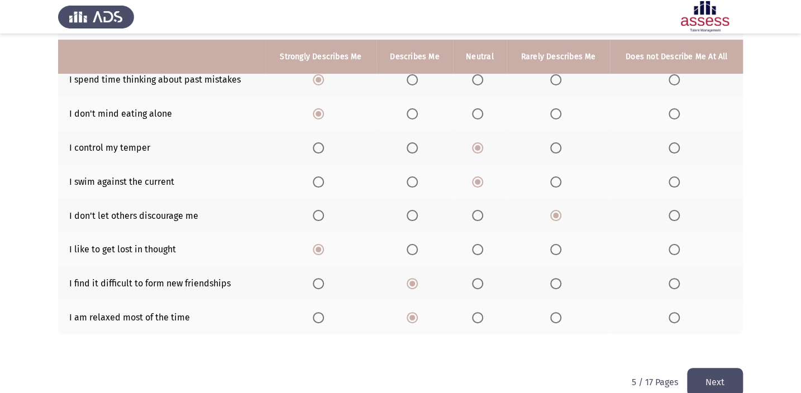
scroll to position [199, 0]
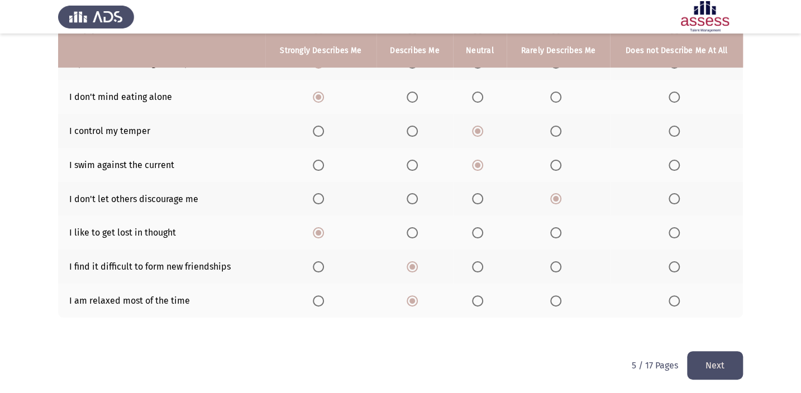
click at [707, 365] on button "Next" at bounding box center [715, 365] width 56 height 28
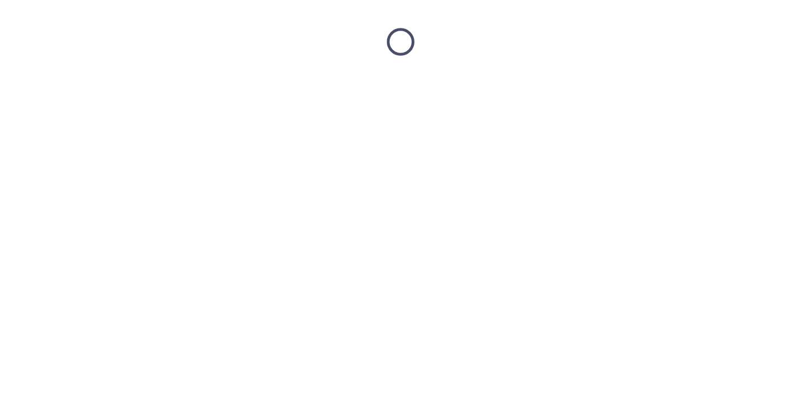
scroll to position [0, 0]
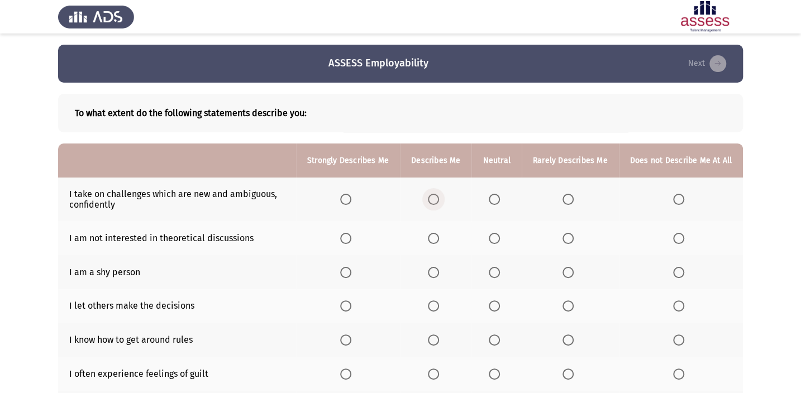
click at [439, 202] on span "Select an option" at bounding box center [433, 199] width 11 height 11
click at [439, 202] on input "Select an option" at bounding box center [433, 199] width 11 height 11
click at [347, 197] on span "Select an option" at bounding box center [345, 199] width 11 height 11
click at [347, 197] on input "Select an option" at bounding box center [345, 199] width 11 height 11
click at [500, 237] on span "Select an option" at bounding box center [494, 238] width 11 height 11
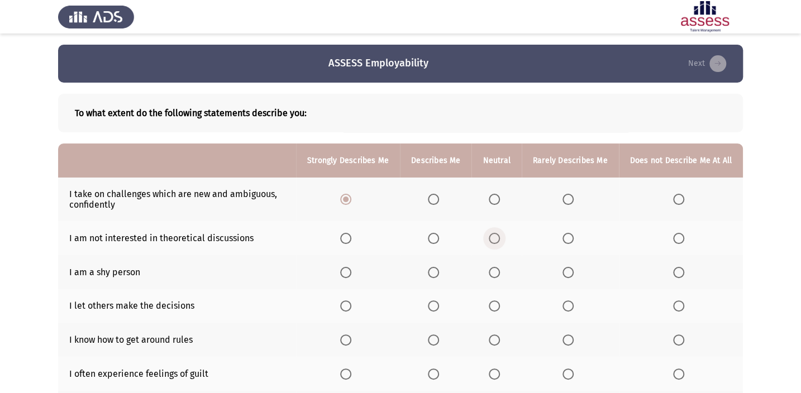
click at [500, 237] on input "Select an option" at bounding box center [494, 238] width 11 height 11
click at [439, 272] on span "Select an option" at bounding box center [433, 272] width 11 height 11
click at [439, 272] on input "Select an option" at bounding box center [433, 272] width 11 height 11
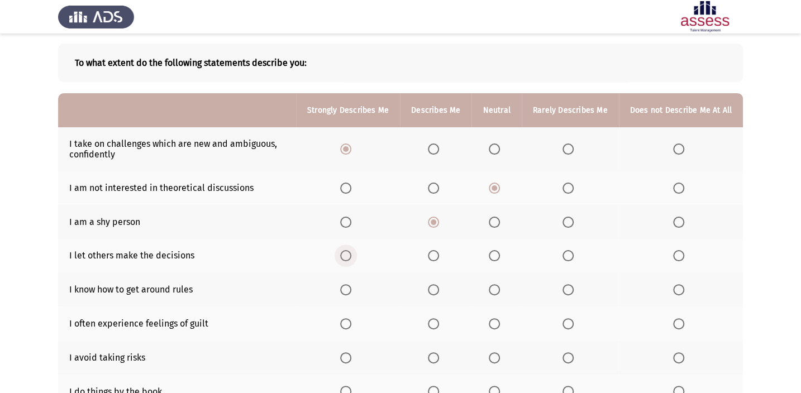
click at [346, 256] on span "Select an option" at bounding box center [345, 255] width 11 height 11
click at [346, 256] on input "Select an option" at bounding box center [345, 255] width 11 height 11
click at [492, 291] on span "Select an option" at bounding box center [494, 289] width 11 height 11
click at [492, 291] on input "Select an option" at bounding box center [494, 289] width 11 height 11
click at [439, 326] on span "Select an option" at bounding box center [433, 324] width 11 height 11
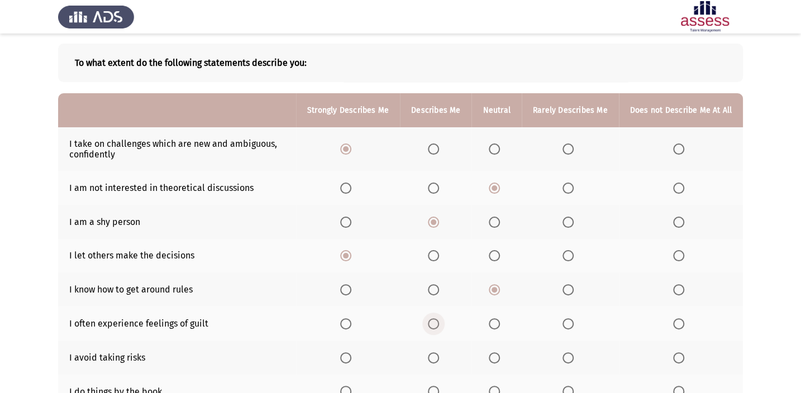
click at [439, 326] on input "Select an option" at bounding box center [433, 324] width 11 height 11
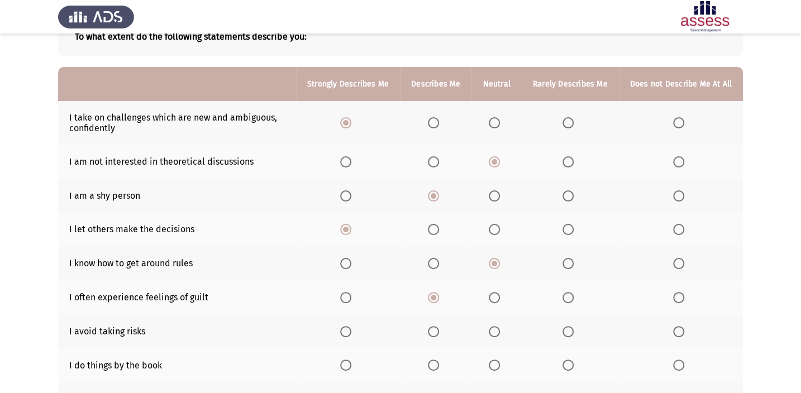
scroll to position [101, 0]
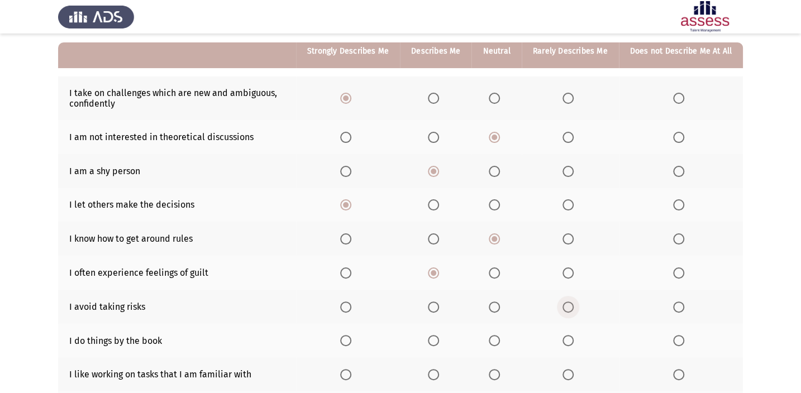
click at [568, 309] on span "Select an option" at bounding box center [568, 307] width 11 height 11
click at [568, 309] on input "Select an option" at bounding box center [568, 307] width 11 height 11
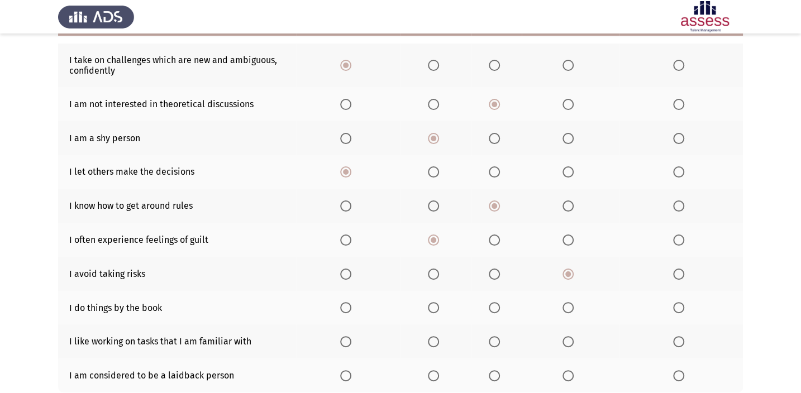
scroll to position [152, 0]
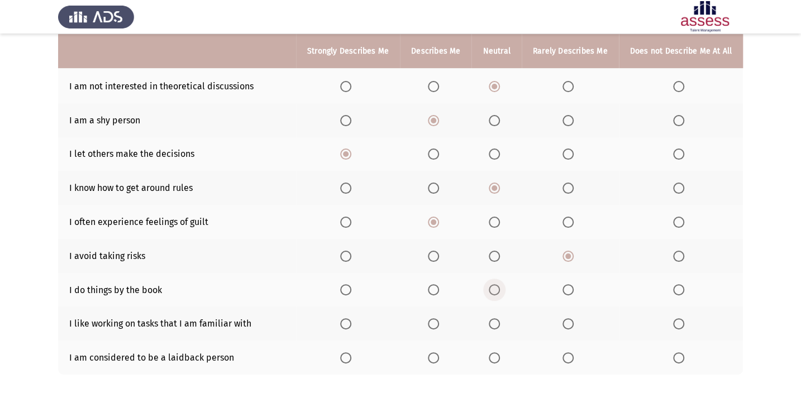
click at [495, 287] on span "Select an option" at bounding box center [494, 289] width 11 height 11
click at [495, 287] on input "Select an option" at bounding box center [494, 289] width 11 height 11
click at [347, 324] on span "Select an option" at bounding box center [345, 324] width 11 height 11
click at [347, 324] on input "Select an option" at bounding box center [345, 324] width 11 height 11
click at [497, 358] on span "Select an option" at bounding box center [494, 358] width 11 height 11
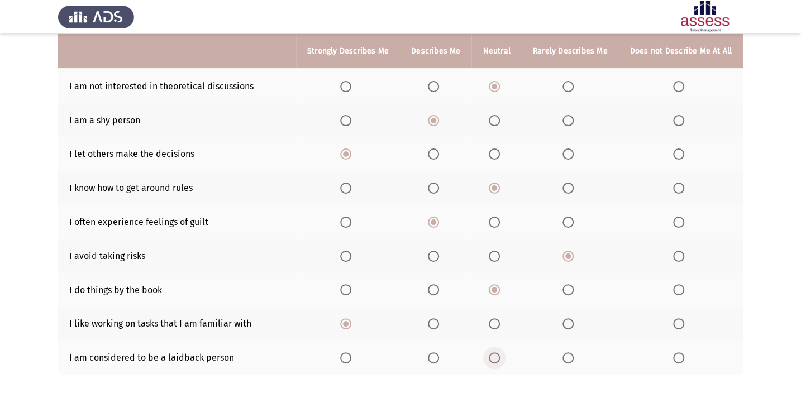
click at [497, 358] on input "Select an option" at bounding box center [494, 358] width 11 height 11
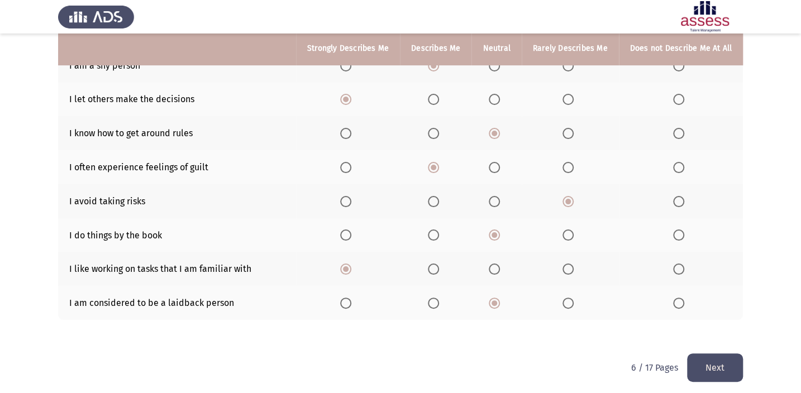
scroll to position [210, 0]
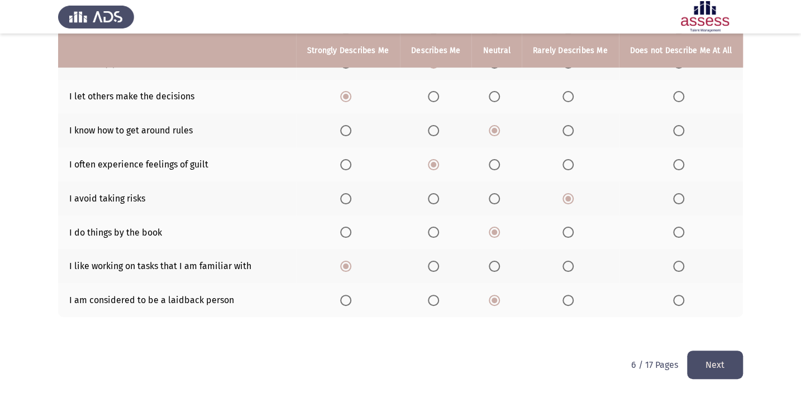
click at [737, 376] on button "Next" at bounding box center [715, 365] width 56 height 28
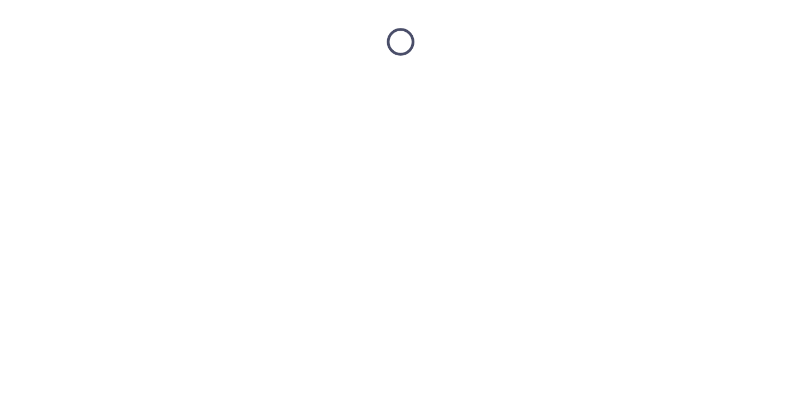
scroll to position [0, 0]
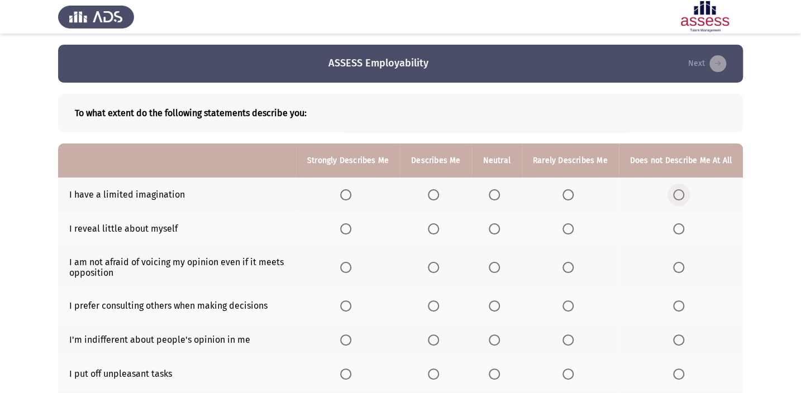
click at [678, 196] on span "Select an option" at bounding box center [678, 194] width 11 height 11
click at [678, 196] on input "Select an option" at bounding box center [678, 194] width 11 height 11
click at [438, 227] on span "Select an option" at bounding box center [433, 229] width 11 height 11
click at [438, 227] on input "Select an option" at bounding box center [433, 229] width 11 height 11
click at [567, 269] on span "Select an option" at bounding box center [568, 267] width 11 height 11
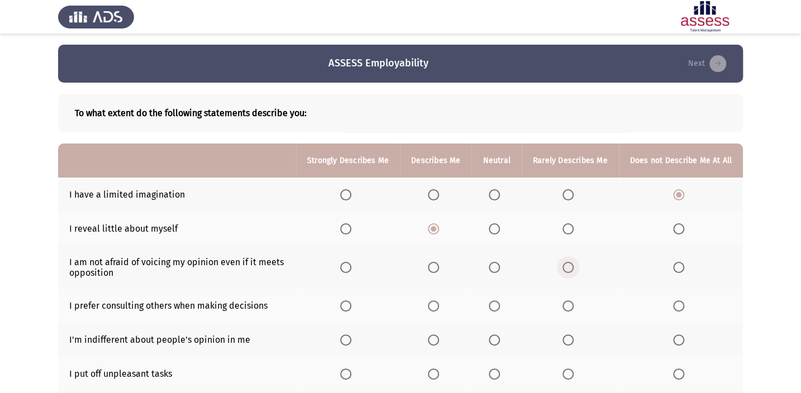
click at [567, 269] on input "Select an option" at bounding box center [568, 267] width 11 height 11
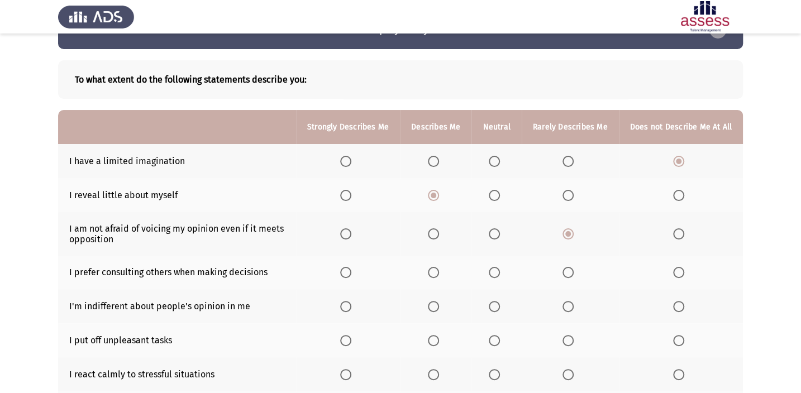
scroll to position [50, 0]
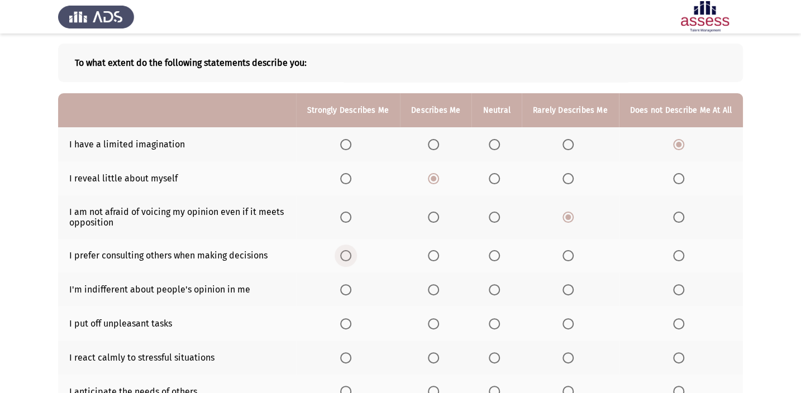
click at [348, 255] on span "Select an option" at bounding box center [345, 255] width 11 height 11
click at [348, 255] on input "Select an option" at bounding box center [345, 255] width 11 height 11
click at [571, 291] on span "Select an option" at bounding box center [568, 289] width 11 height 11
click at [571, 291] on input "Select an option" at bounding box center [568, 289] width 11 height 11
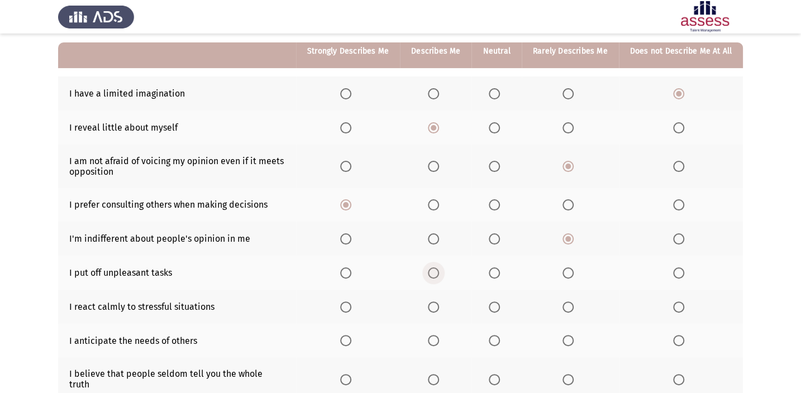
click at [439, 273] on span "Select an option" at bounding box center [433, 273] width 11 height 11
click at [439, 273] on input "Select an option" at bounding box center [433, 273] width 11 height 11
click at [443, 302] on label "Select an option" at bounding box center [436, 307] width 16 height 11
click at [439, 302] on input "Select an option" at bounding box center [433, 307] width 11 height 11
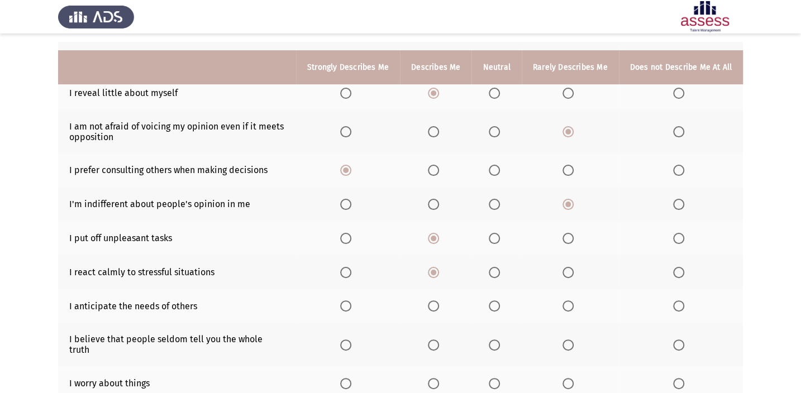
scroll to position [152, 0]
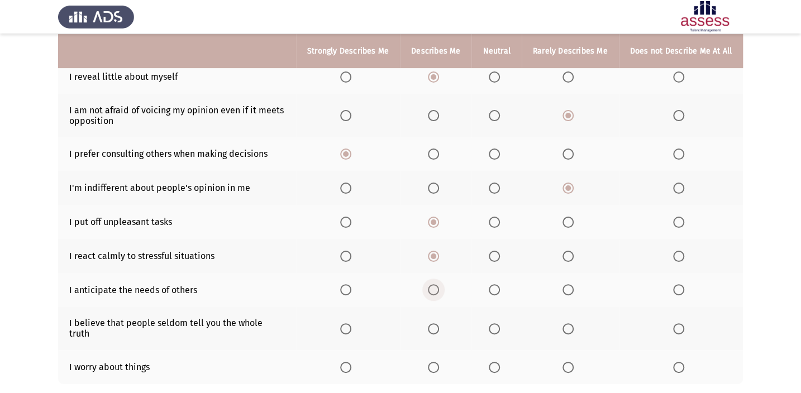
click at [433, 286] on span "Select an option" at bounding box center [433, 289] width 11 height 11
click at [433, 286] on input "Select an option" at bounding box center [433, 289] width 11 height 11
click at [679, 325] on span "Select an option" at bounding box center [678, 329] width 11 height 11
click at [679, 325] on input "Select an option" at bounding box center [678, 329] width 11 height 11
click at [349, 362] on span "Select an option" at bounding box center [345, 367] width 11 height 11
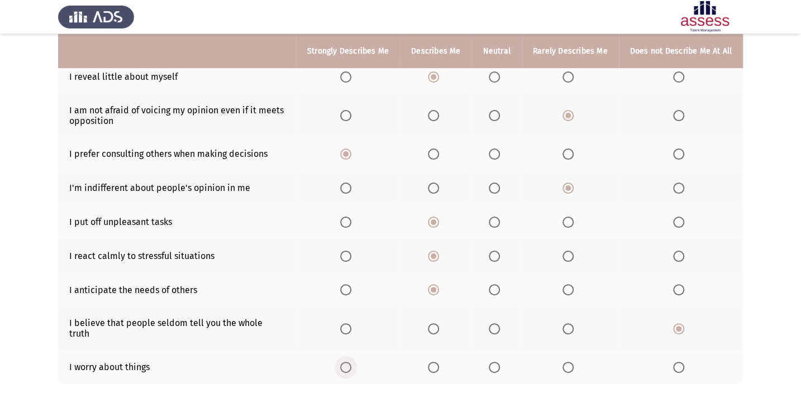
click at [349, 362] on input "Select an option" at bounding box center [345, 367] width 11 height 11
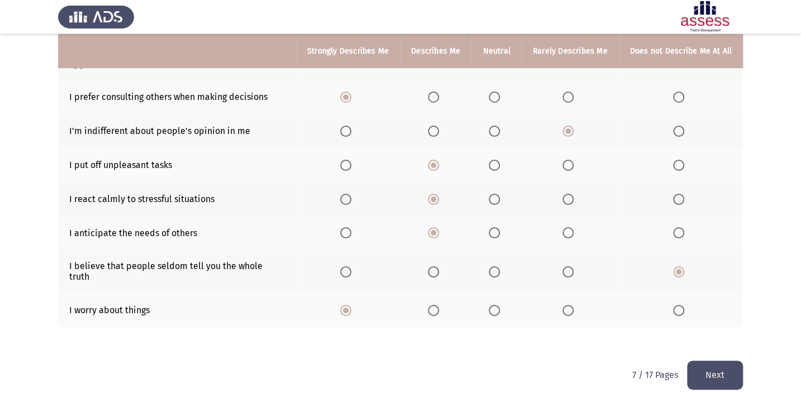
scroll to position [210, 0]
click at [714, 362] on button "Next" at bounding box center [715, 374] width 56 height 28
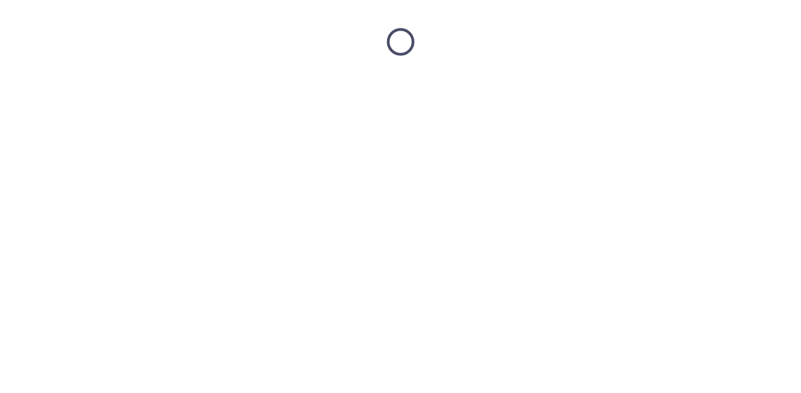
scroll to position [0, 0]
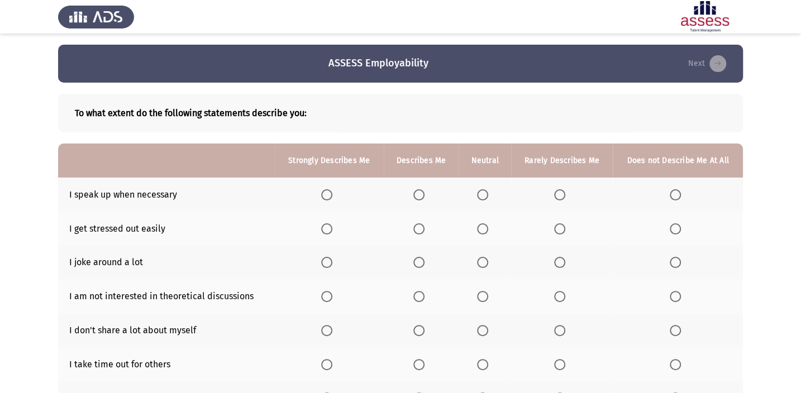
click at [322, 196] on span "Select an option" at bounding box center [326, 194] width 11 height 11
click at [322, 196] on input "Select an option" at bounding box center [326, 194] width 11 height 11
click at [423, 225] on span "Select an option" at bounding box center [419, 229] width 11 height 11
click at [423, 225] on input "Select an option" at bounding box center [419, 229] width 11 height 11
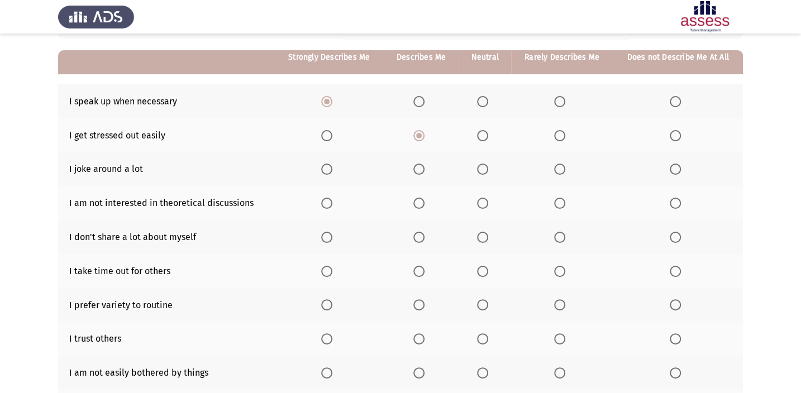
scroll to position [101, 0]
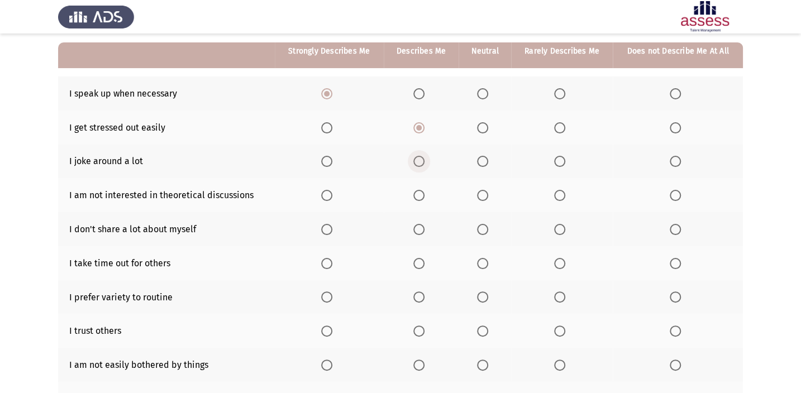
click at [420, 164] on span "Select an option" at bounding box center [419, 161] width 11 height 11
click at [420, 164] on input "Select an option" at bounding box center [419, 161] width 11 height 11
click at [480, 199] on span "Select an option" at bounding box center [482, 195] width 11 height 11
click at [480, 199] on input "Select an option" at bounding box center [482, 195] width 11 height 11
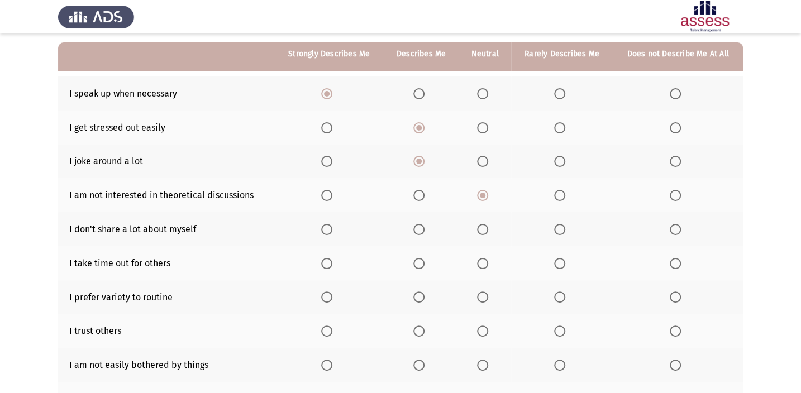
scroll to position [152, 0]
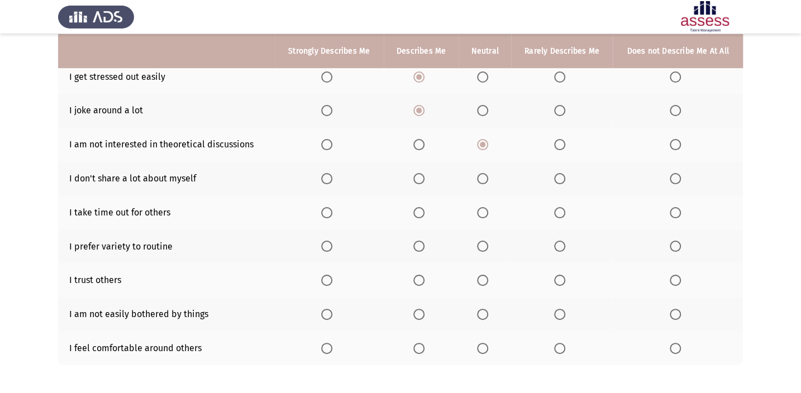
click at [322, 179] on span "Select an option" at bounding box center [326, 178] width 11 height 11
click at [322, 179] on input "Select an option" at bounding box center [326, 178] width 11 height 11
click at [678, 207] on span "Select an option" at bounding box center [675, 212] width 11 height 11
click at [678, 207] on input "Select an option" at bounding box center [675, 212] width 11 height 11
click at [416, 245] on span "Select an option" at bounding box center [419, 246] width 11 height 11
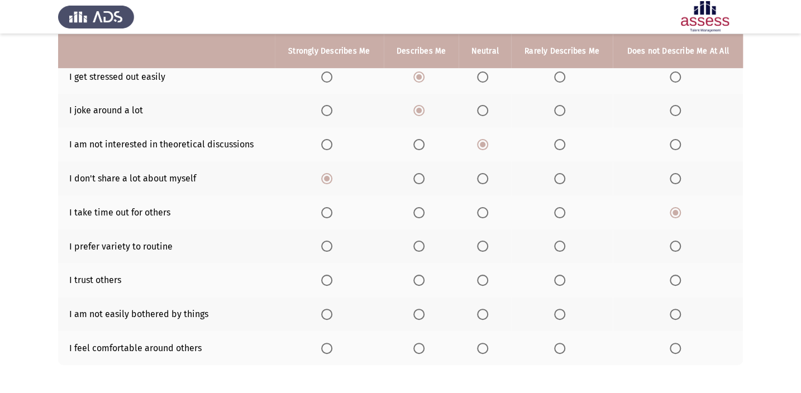
click at [416, 245] on input "Select an option" at bounding box center [419, 246] width 11 height 11
click at [554, 278] on span "Select an option" at bounding box center [559, 280] width 11 height 11
click at [554, 278] on input "Select an option" at bounding box center [559, 280] width 11 height 11
click at [478, 310] on span "Select an option" at bounding box center [482, 314] width 11 height 11
click at [478, 310] on input "Select an option" at bounding box center [482, 314] width 11 height 11
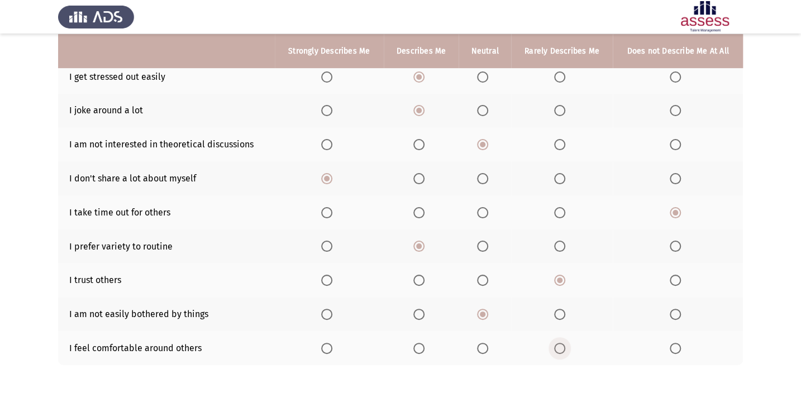
click at [568, 346] on label "Select an option" at bounding box center [562, 348] width 16 height 11
click at [565, 346] on input "Select an option" at bounding box center [559, 348] width 11 height 11
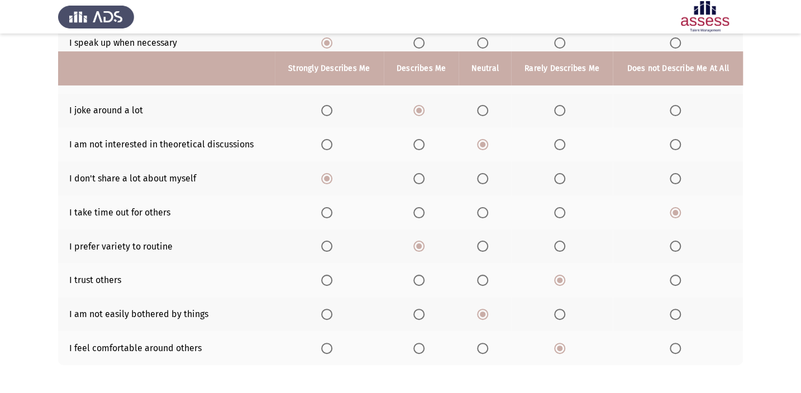
scroll to position [199, 0]
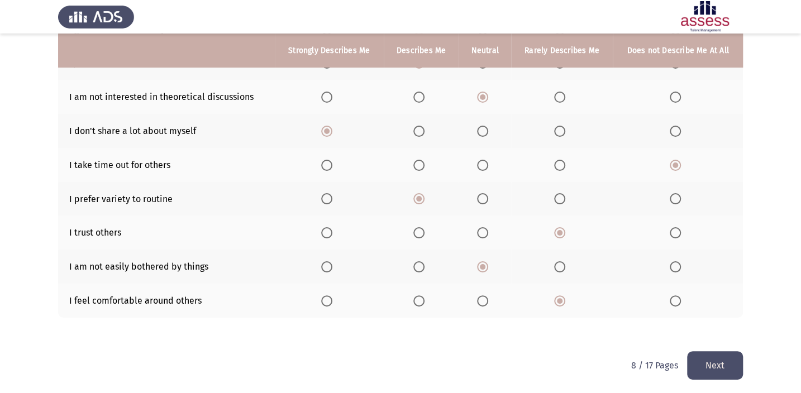
click at [717, 364] on button "Next" at bounding box center [715, 365] width 56 height 28
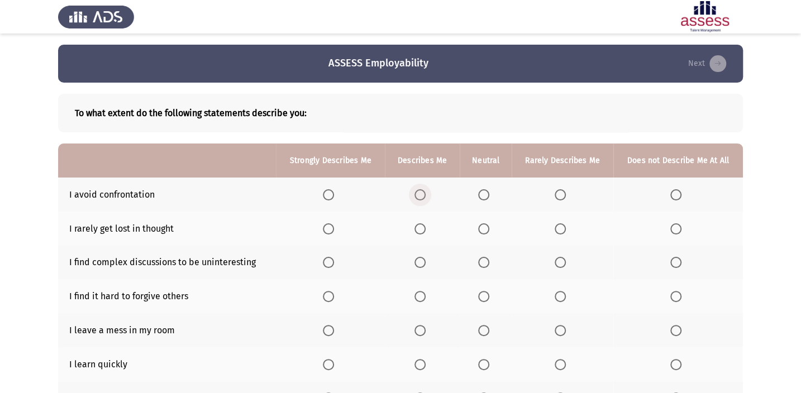
click at [420, 192] on span "Select an option" at bounding box center [420, 194] width 11 height 11
click at [420, 192] on input "Select an option" at bounding box center [420, 194] width 11 height 11
click at [339, 229] on label "Select an option" at bounding box center [331, 229] width 16 height 11
click at [334, 229] on input "Select an option" at bounding box center [328, 229] width 11 height 11
click at [484, 263] on span "Select an option" at bounding box center [484, 263] width 0 height 0
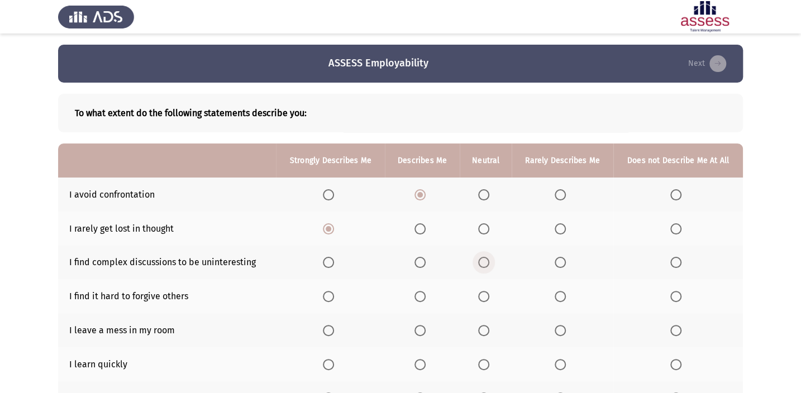
click at [484, 262] on input "Select an option" at bounding box center [483, 262] width 11 height 11
click at [559, 292] on span "Select an option" at bounding box center [560, 296] width 11 height 11
click at [559, 292] on input "Select an option" at bounding box center [560, 296] width 11 height 11
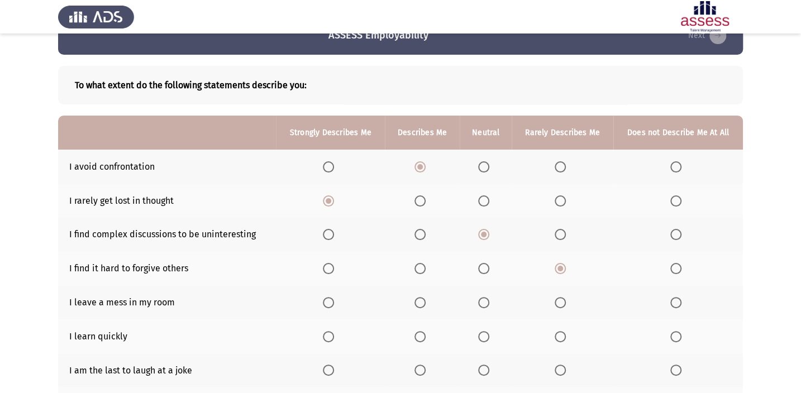
scroll to position [50, 0]
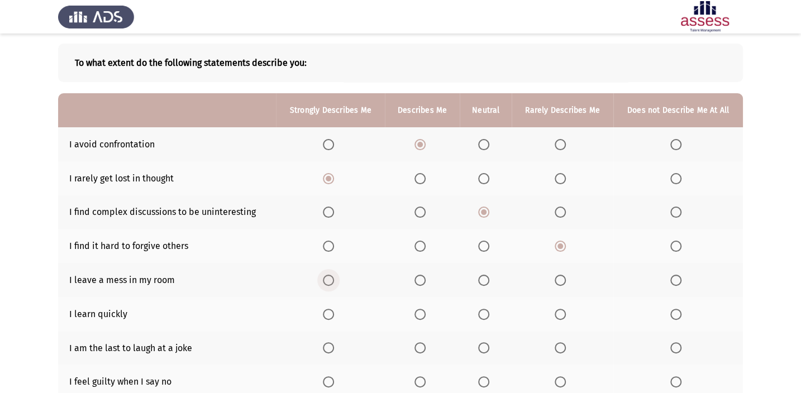
click at [336, 279] on label "Select an option" at bounding box center [331, 280] width 16 height 11
click at [334, 279] on input "Select an option" at bounding box center [328, 280] width 11 height 11
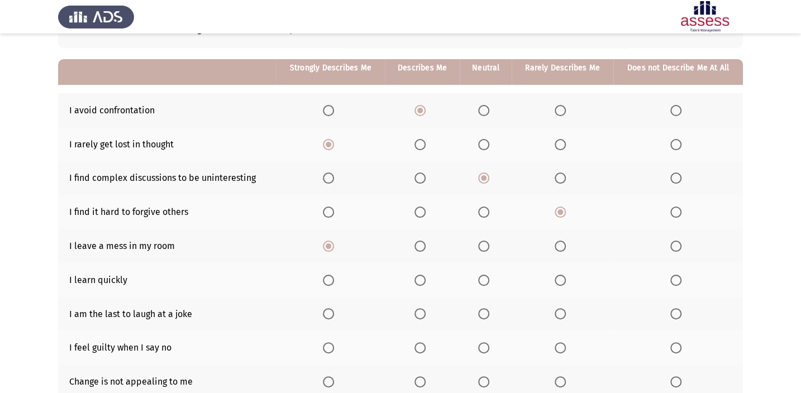
scroll to position [101, 0]
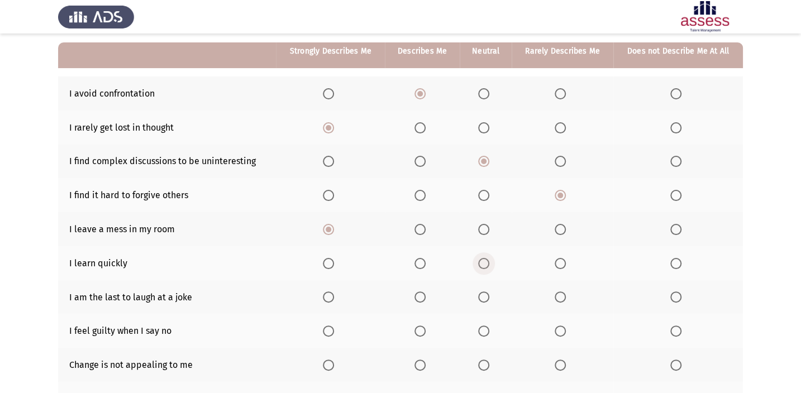
click at [486, 267] on span "Select an option" at bounding box center [483, 263] width 11 height 11
click at [486, 267] on input "Select an option" at bounding box center [483, 263] width 11 height 11
click at [558, 292] on span "Select an option" at bounding box center [560, 297] width 11 height 11
click at [558, 292] on input "Select an option" at bounding box center [560, 297] width 11 height 11
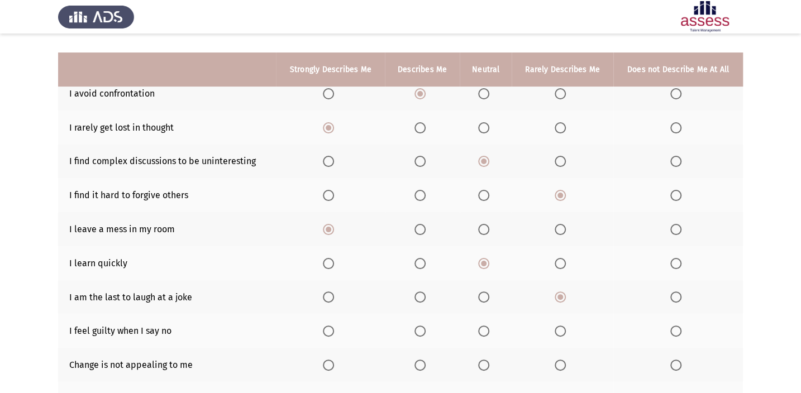
scroll to position [152, 0]
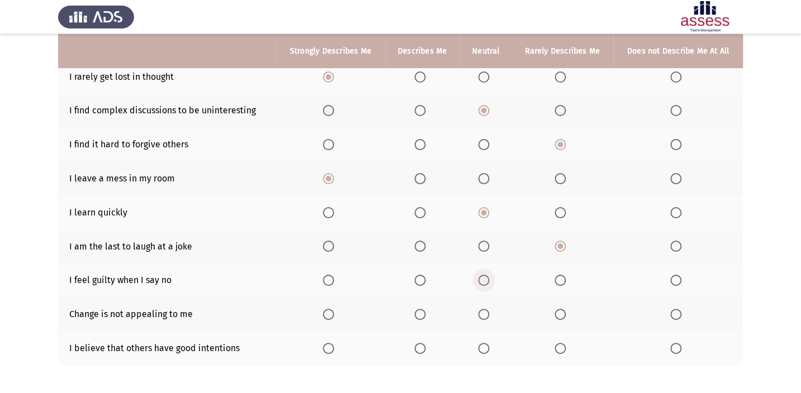
click at [481, 279] on span "Select an option" at bounding box center [483, 280] width 11 height 11
click at [481, 279] on input "Select an option" at bounding box center [483, 280] width 11 height 11
click at [486, 313] on span "Select an option" at bounding box center [483, 314] width 11 height 11
click at [486, 313] on input "Select an option" at bounding box center [483, 314] width 11 height 11
click at [674, 346] on span "Select an option" at bounding box center [676, 348] width 11 height 11
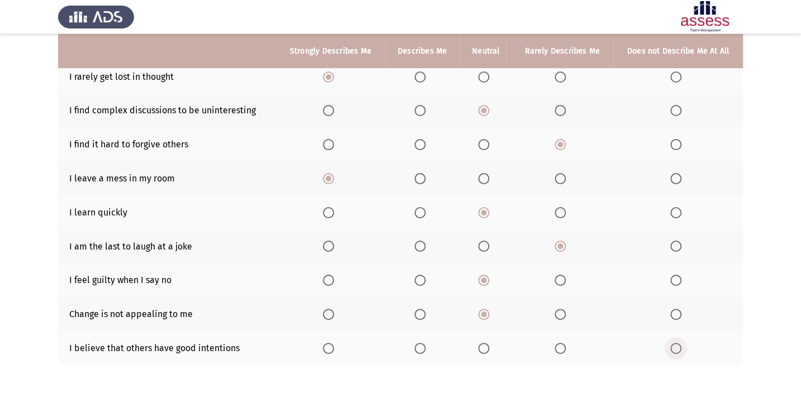
click at [674, 346] on input "Select an option" at bounding box center [676, 348] width 11 height 11
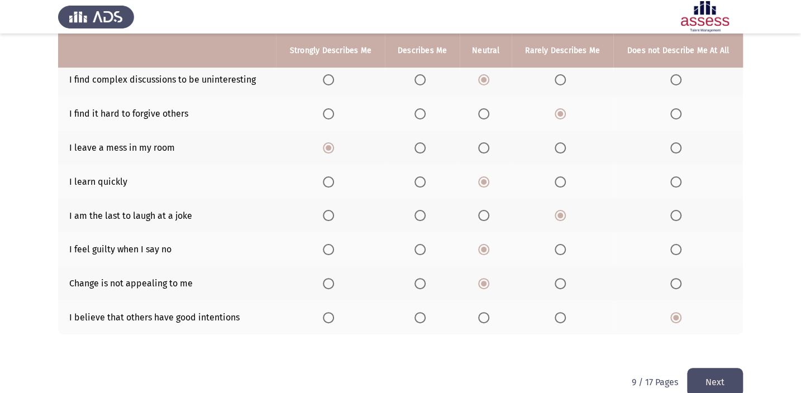
scroll to position [199, 0]
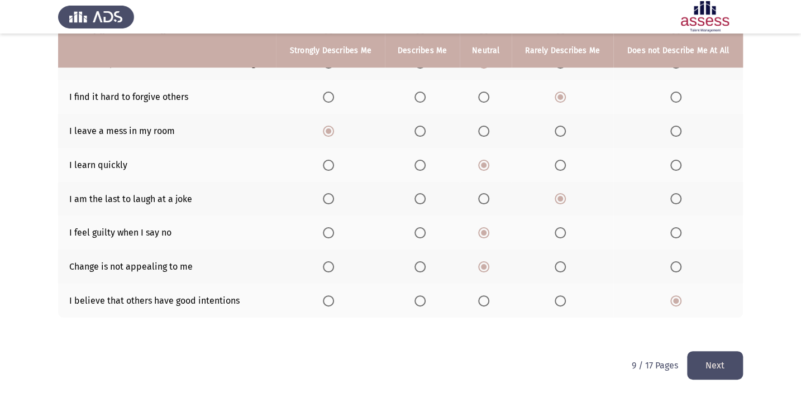
click at [709, 358] on button "Next" at bounding box center [715, 365] width 56 height 28
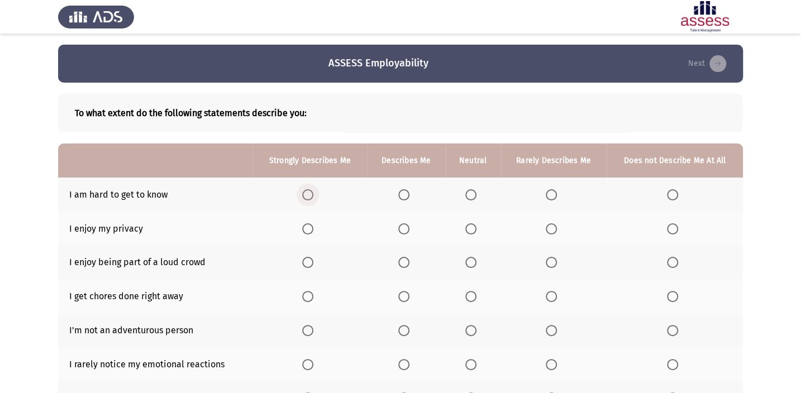
click at [309, 196] on span "Select an option" at bounding box center [307, 194] width 11 height 11
click at [309, 196] on input "Select an option" at bounding box center [307, 194] width 11 height 11
click at [310, 231] on span "Select an option" at bounding box center [307, 229] width 11 height 11
click at [310, 231] on input "Select an option" at bounding box center [307, 229] width 11 height 11
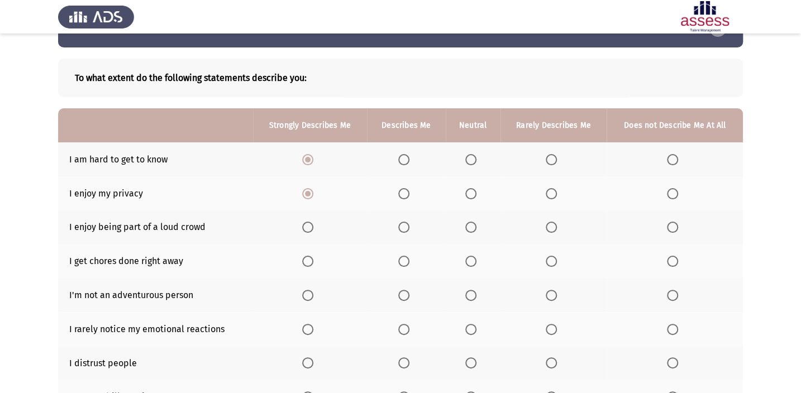
scroll to position [50, 0]
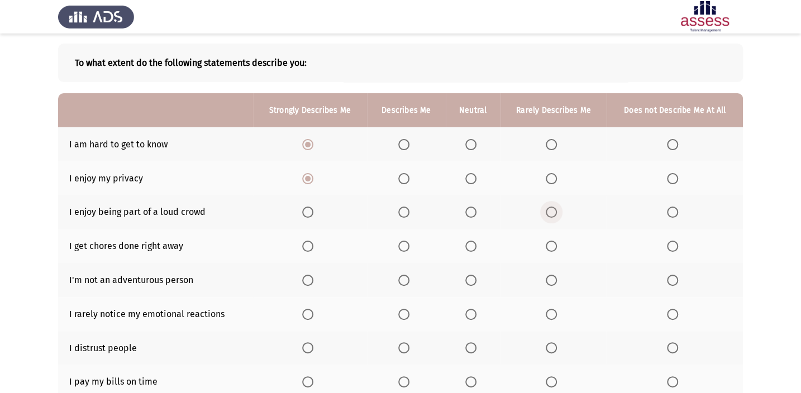
click at [551, 213] on span "Select an option" at bounding box center [551, 212] width 11 height 11
click at [551, 213] on input "Select an option" at bounding box center [551, 212] width 11 height 11
click at [471, 246] on span "Select an option" at bounding box center [471, 246] width 0 height 0
click at [470, 244] on input "Select an option" at bounding box center [470, 246] width 11 height 11
click at [403, 275] on span "Select an option" at bounding box center [403, 280] width 11 height 11
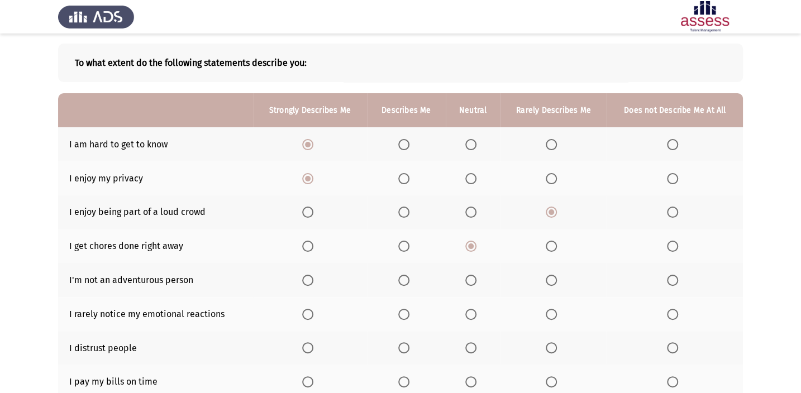
click at [403, 275] on input "Select an option" at bounding box center [403, 280] width 11 height 11
click at [404, 315] on span "Select an option" at bounding box center [404, 315] width 0 height 0
click at [403, 312] on input "Select an option" at bounding box center [403, 314] width 11 height 11
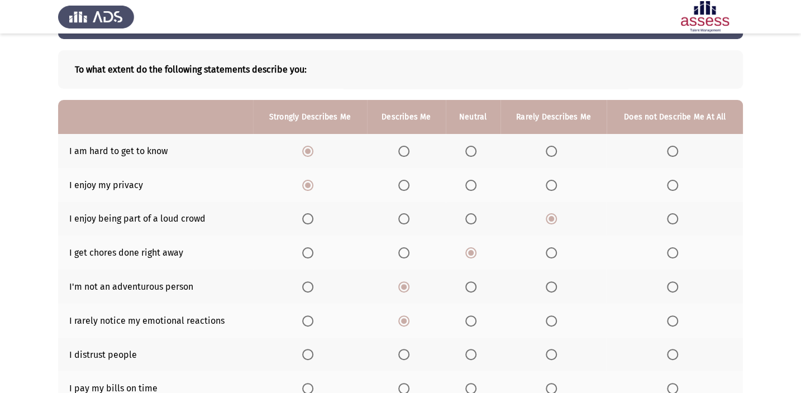
scroll to position [101, 0]
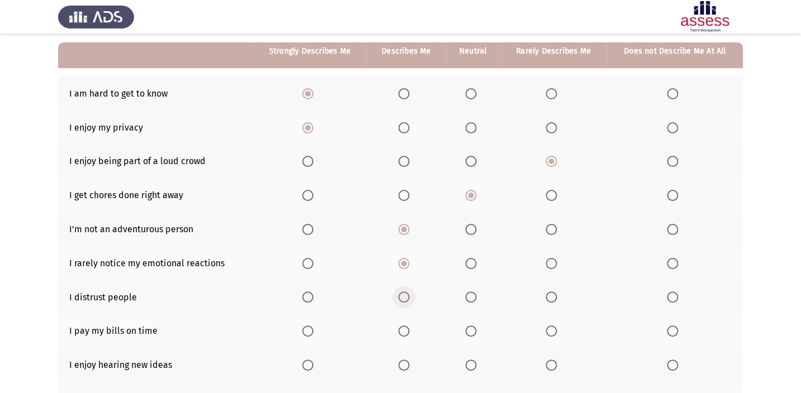
click at [409, 296] on span "Select an option" at bounding box center [403, 297] width 11 height 11
click at [409, 296] on input "Select an option" at bounding box center [403, 297] width 11 height 11
click at [398, 329] on th at bounding box center [406, 331] width 79 height 34
click at [409, 330] on span "Select an option" at bounding box center [403, 331] width 11 height 11
click at [409, 330] on input "Select an option" at bounding box center [403, 331] width 11 height 11
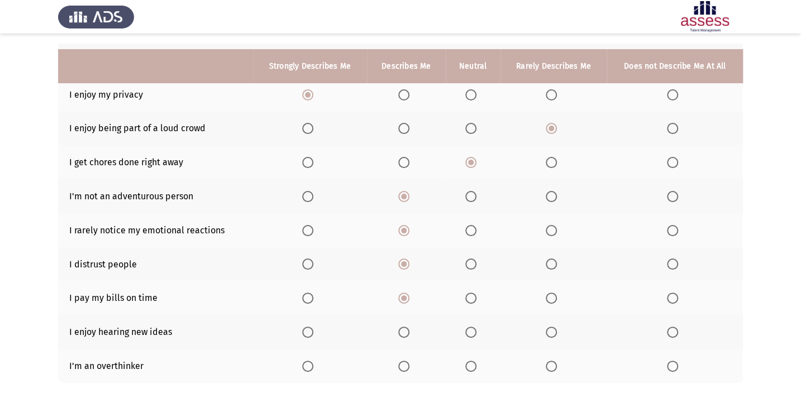
scroll to position [152, 0]
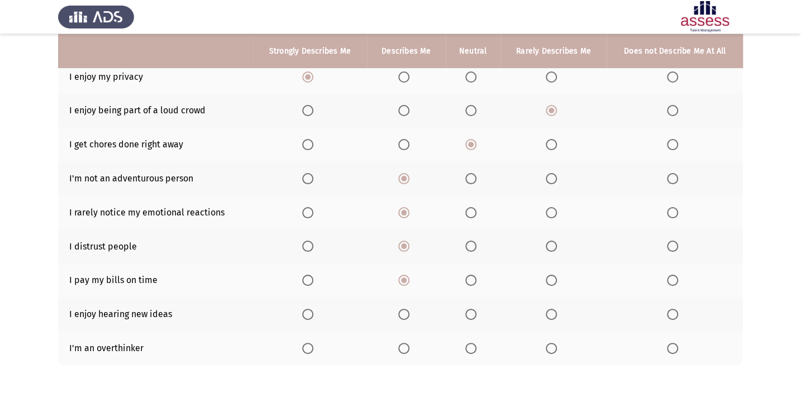
click at [312, 313] on span "Select an option" at bounding box center [307, 314] width 11 height 11
click at [312, 313] on input "Select an option" at bounding box center [307, 314] width 11 height 11
click at [308, 347] on span "Select an option" at bounding box center [307, 348] width 11 height 11
click at [308, 347] on input "Select an option" at bounding box center [307, 348] width 11 height 11
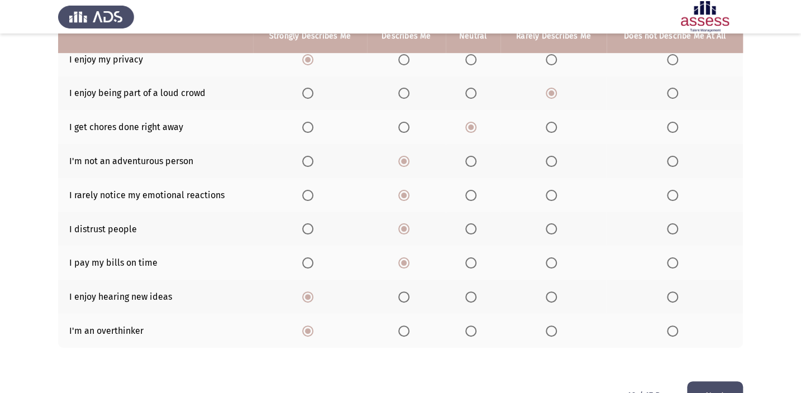
scroll to position [199, 0]
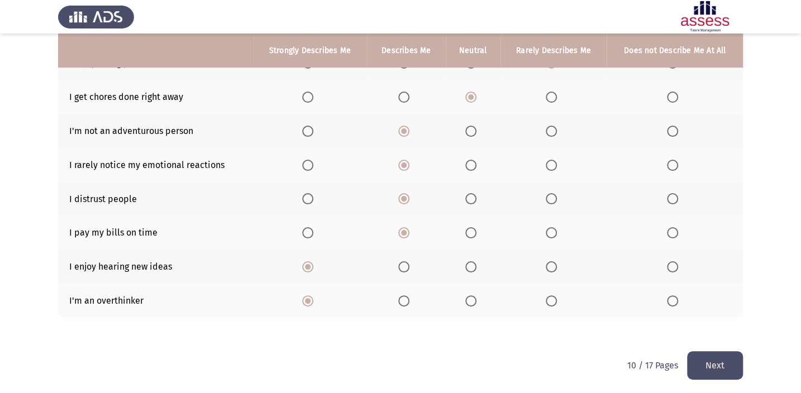
click at [730, 362] on button "Next" at bounding box center [715, 365] width 56 height 28
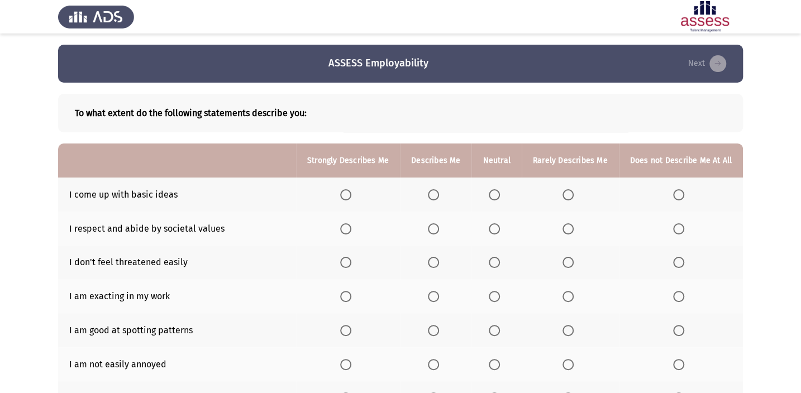
click at [566, 196] on span "Select an option" at bounding box center [568, 194] width 11 height 11
click at [566, 196] on input "Select an option" at bounding box center [568, 194] width 11 height 11
click at [683, 225] on span "Select an option" at bounding box center [678, 229] width 11 height 11
click at [683, 225] on input "Select an option" at bounding box center [678, 229] width 11 height 11
click at [500, 263] on span "Select an option" at bounding box center [494, 262] width 11 height 11
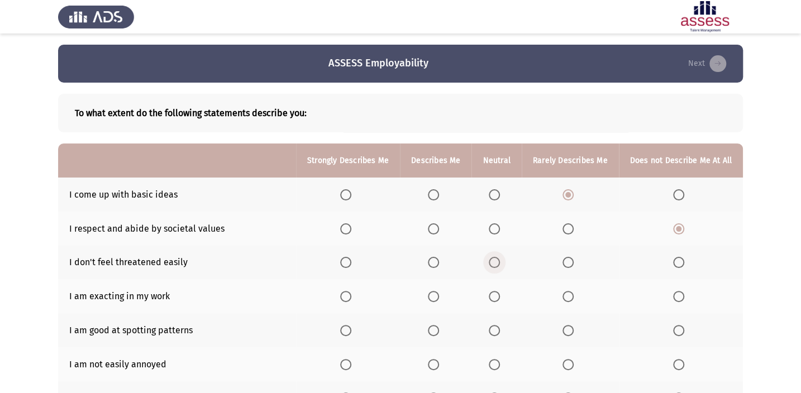
click at [500, 263] on input "Select an option" at bounding box center [494, 262] width 11 height 11
click at [569, 297] on span "Select an option" at bounding box center [568, 296] width 11 height 11
click at [569, 297] on input "Select an option" at bounding box center [568, 296] width 11 height 11
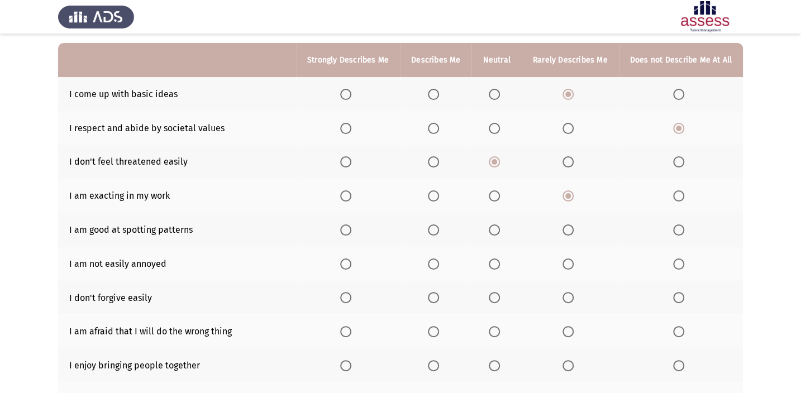
scroll to position [101, 0]
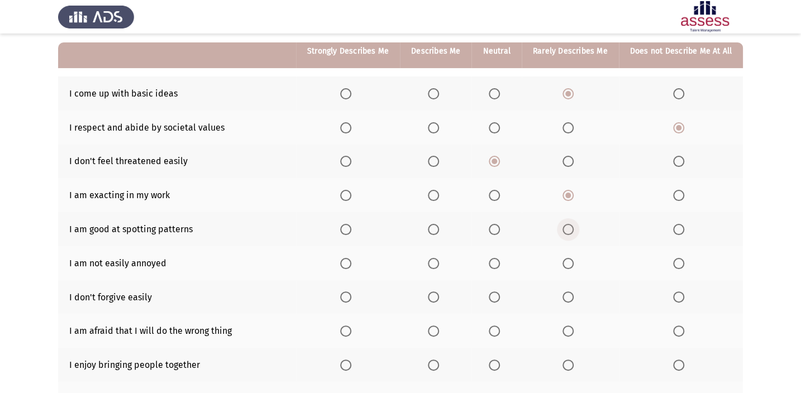
click at [570, 229] on span "Select an option" at bounding box center [568, 229] width 11 height 11
click at [570, 229] on input "Select an option" at bounding box center [568, 229] width 11 height 11
click at [569, 258] on span "Select an option" at bounding box center [568, 263] width 11 height 11
click at [569, 258] on input "Select an option" at bounding box center [568, 263] width 11 height 11
click at [495, 300] on span "Select an option" at bounding box center [494, 297] width 11 height 11
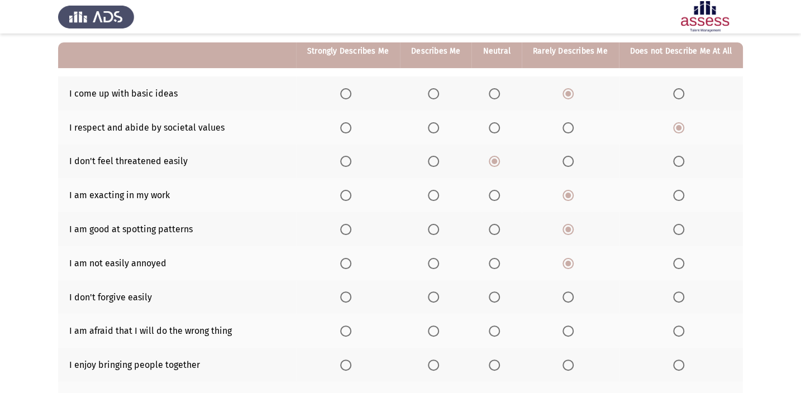
click at [495, 300] on input "Select an option" at bounding box center [494, 297] width 11 height 11
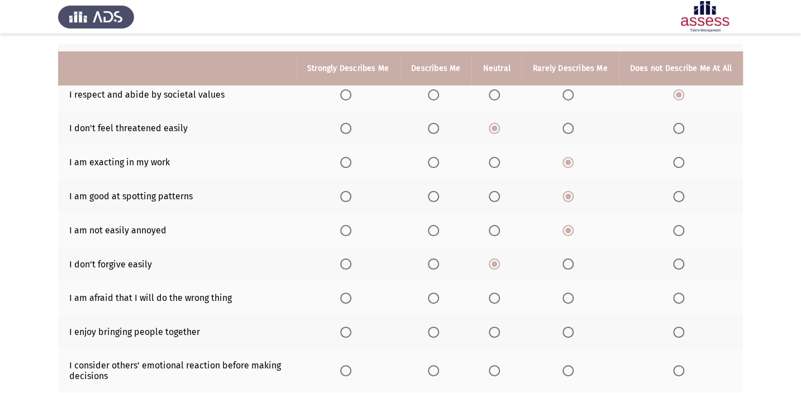
scroll to position [152, 0]
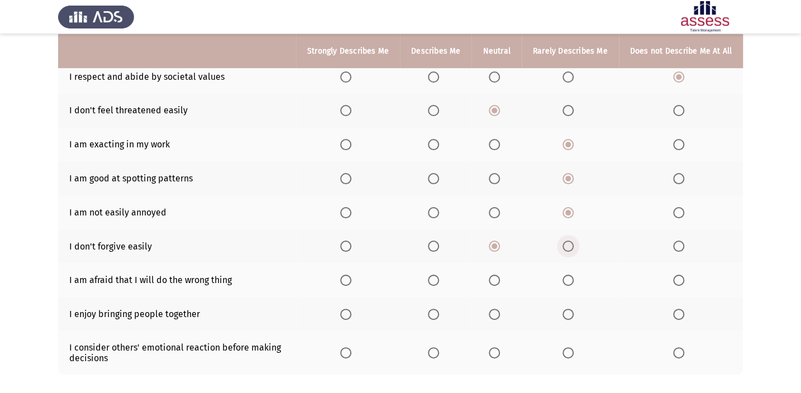
click at [567, 241] on span "Select an option" at bounding box center [568, 246] width 11 height 11
click at [567, 241] on input "Select an option" at bounding box center [568, 246] width 11 height 11
click at [350, 275] on span "Select an option" at bounding box center [345, 280] width 11 height 11
click at [350, 275] on input "Select an option" at bounding box center [345, 280] width 11 height 11
click at [574, 313] on span "Select an option" at bounding box center [568, 314] width 11 height 11
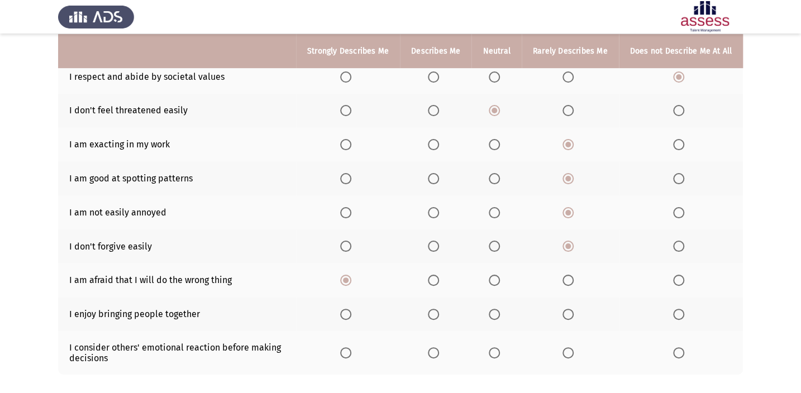
click at [574, 313] on input "Select an option" at bounding box center [568, 314] width 11 height 11
click at [438, 348] on span "Select an option" at bounding box center [433, 353] width 11 height 11
click at [438, 348] on input "Select an option" at bounding box center [433, 353] width 11 height 11
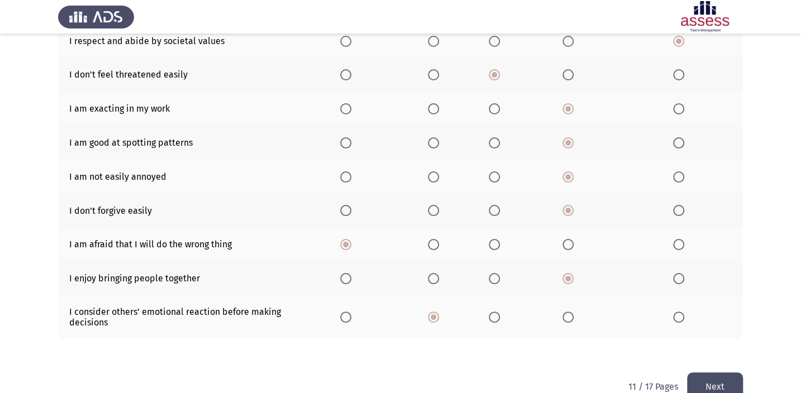
scroll to position [210, 0]
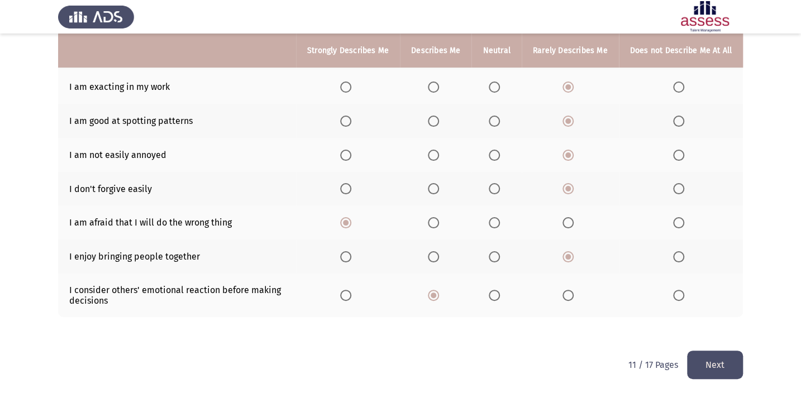
click at [710, 362] on button "Next" at bounding box center [715, 365] width 56 height 28
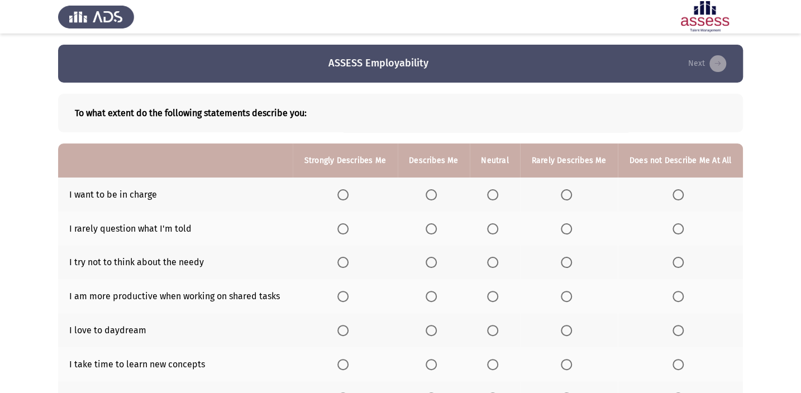
click at [429, 189] on mat-radio-button "Select an option" at bounding box center [434, 195] width 16 height 12
click at [433, 201] on th at bounding box center [434, 195] width 72 height 34
click at [432, 195] on span "Select an option" at bounding box center [431, 194] width 11 height 11
click at [432, 195] on input "Select an option" at bounding box center [431, 194] width 11 height 11
click at [427, 226] on span "Select an option" at bounding box center [431, 229] width 11 height 11
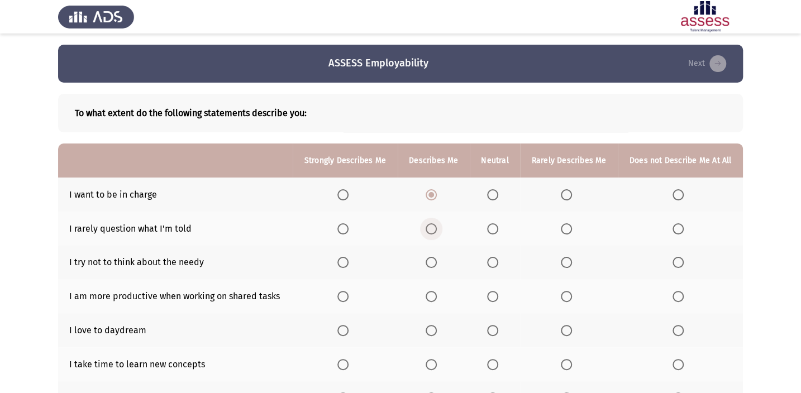
click at [427, 226] on input "Select an option" at bounding box center [431, 229] width 11 height 11
click at [495, 261] on span "Select an option" at bounding box center [492, 262] width 11 height 11
click at [495, 261] on input "Select an option" at bounding box center [492, 262] width 11 height 11
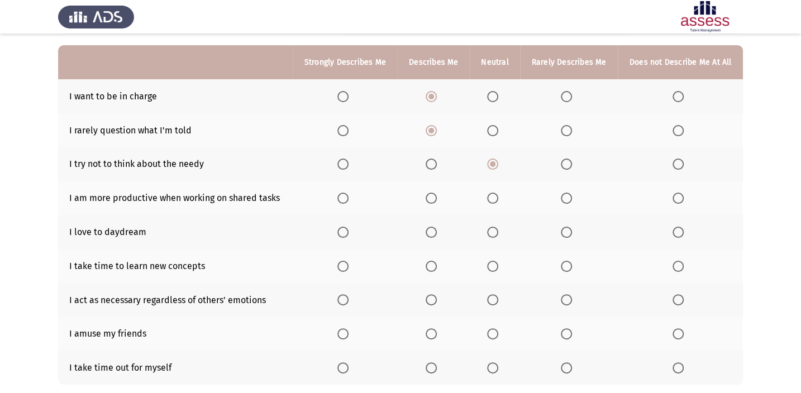
scroll to position [101, 0]
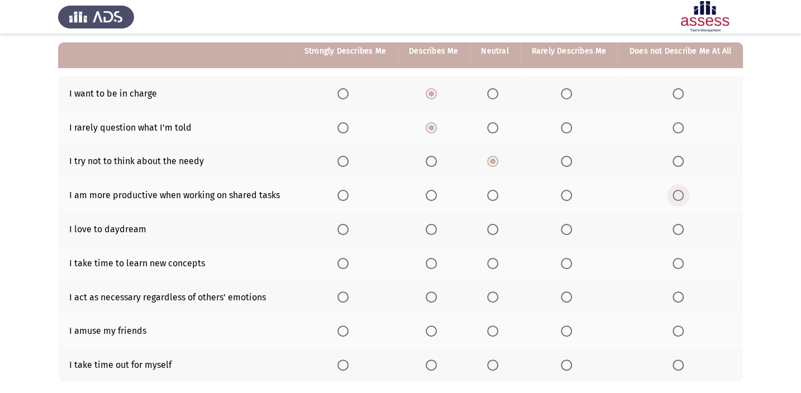
click at [677, 192] on span "Select an option" at bounding box center [678, 195] width 11 height 11
click at [677, 192] on input "Select an option" at bounding box center [678, 195] width 11 height 11
click at [433, 224] on span "Select an option" at bounding box center [431, 229] width 11 height 11
click at [433, 224] on input "Select an option" at bounding box center [431, 229] width 11 height 11
click at [436, 267] on span "Select an option" at bounding box center [431, 263] width 11 height 11
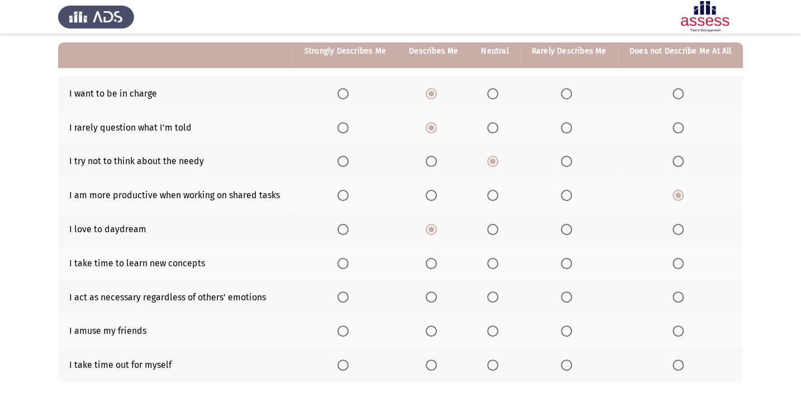
click at [436, 267] on input "Select an option" at bounding box center [431, 263] width 11 height 11
click at [491, 294] on span "Select an option" at bounding box center [492, 297] width 11 height 11
click at [491, 294] on input "Select an option" at bounding box center [492, 297] width 11 height 11
click at [489, 328] on span "Select an option" at bounding box center [492, 331] width 11 height 11
click at [489, 328] on input "Select an option" at bounding box center [492, 331] width 11 height 11
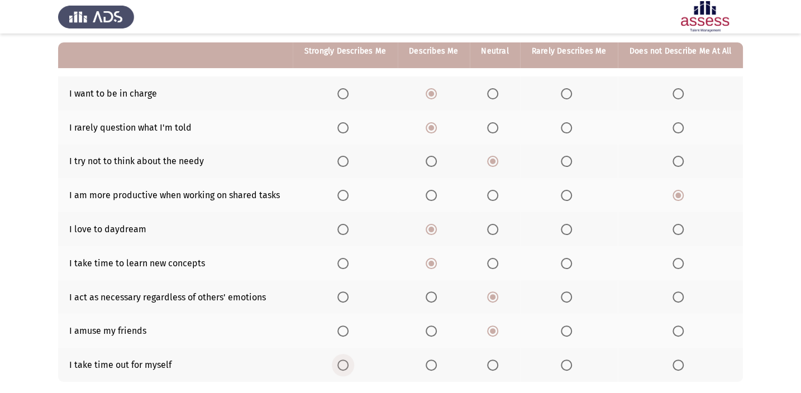
click at [341, 363] on span "Select an option" at bounding box center [343, 365] width 11 height 11
click at [341, 363] on input "Select an option" at bounding box center [343, 365] width 11 height 11
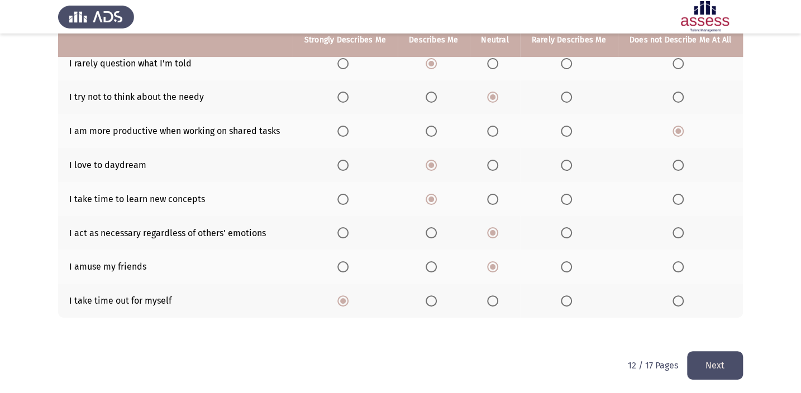
scroll to position [166, 0]
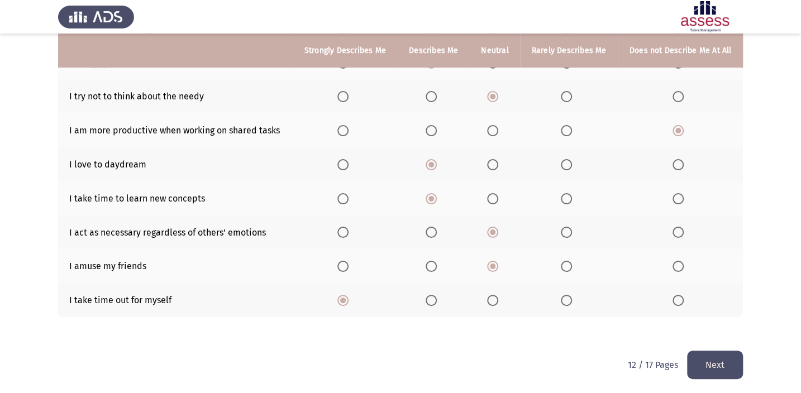
click at [688, 359] on button "Next" at bounding box center [715, 365] width 56 height 28
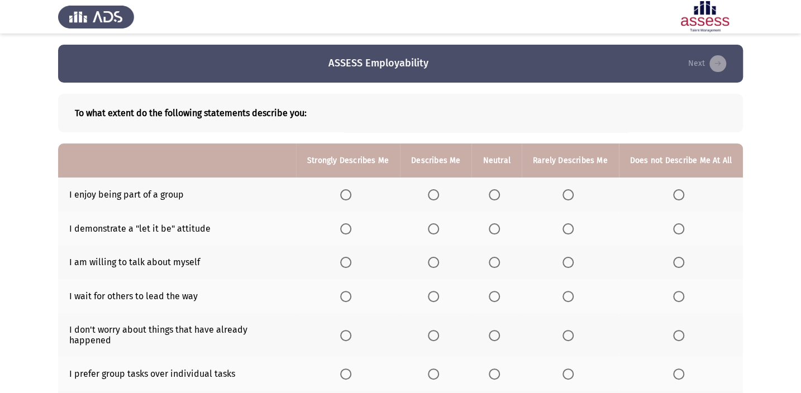
click at [572, 194] on span "Select an option" at bounding box center [568, 194] width 11 height 11
click at [572, 194] on input "Select an option" at bounding box center [568, 194] width 11 height 11
click at [438, 228] on span "Select an option" at bounding box center [433, 229] width 11 height 11
click at [438, 228] on input "Select an option" at bounding box center [433, 229] width 11 height 11
click at [674, 260] on span "Select an option" at bounding box center [678, 262] width 11 height 11
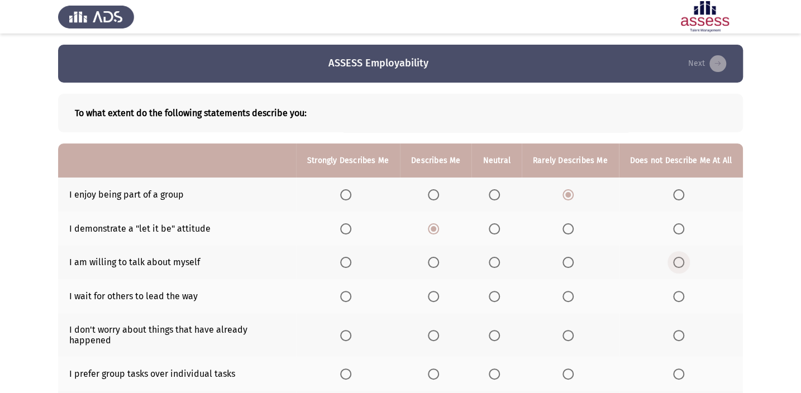
click at [674, 260] on input "Select an option" at bounding box center [678, 262] width 11 height 11
click at [495, 293] on span "Select an option" at bounding box center [494, 296] width 11 height 11
click at [495, 293] on input "Select an option" at bounding box center [494, 296] width 11 height 11
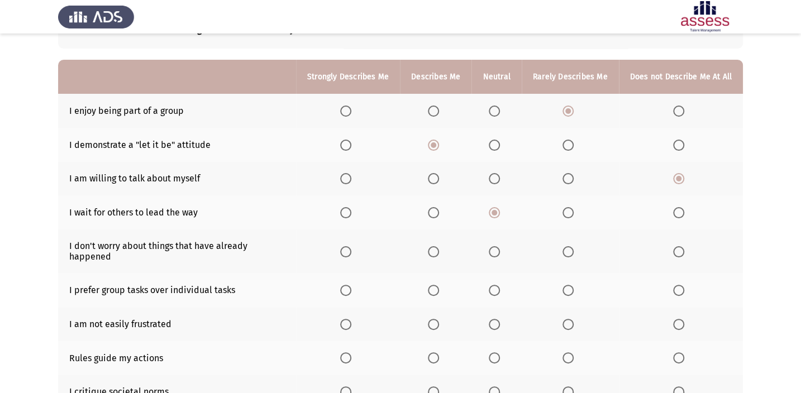
scroll to position [101, 0]
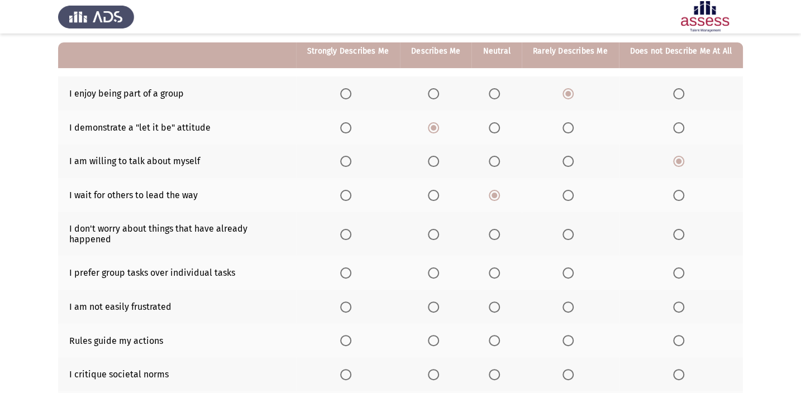
click at [678, 229] on span "Select an option" at bounding box center [678, 234] width 11 height 11
click at [678, 229] on input "Select an option" at bounding box center [678, 234] width 11 height 11
click at [680, 268] on span "Select an option" at bounding box center [678, 273] width 11 height 11
click at [680, 268] on input "Select an option" at bounding box center [678, 273] width 11 height 11
click at [570, 302] on span "Select an option" at bounding box center [568, 307] width 11 height 11
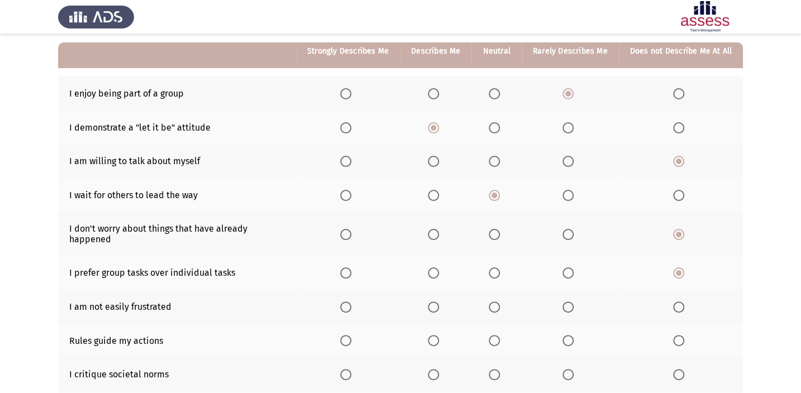
click at [570, 302] on input "Select an option" at bounding box center [568, 307] width 11 height 11
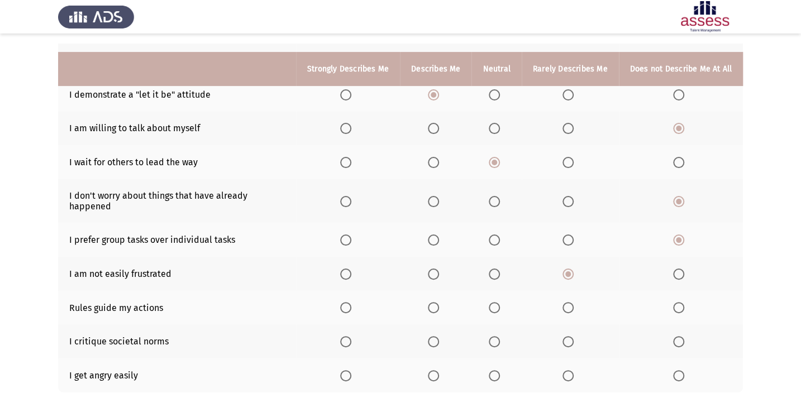
scroll to position [152, 0]
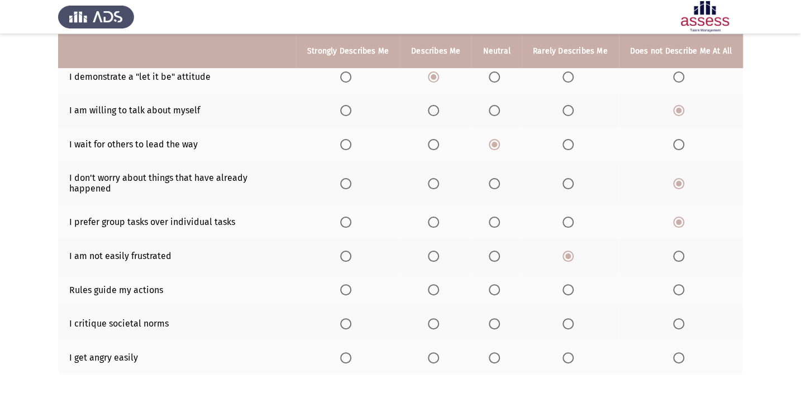
click at [495, 284] on span "Select an option" at bounding box center [494, 289] width 11 height 11
click at [495, 284] on input "Select an option" at bounding box center [494, 289] width 11 height 11
click at [494, 319] on span "Select an option" at bounding box center [494, 324] width 11 height 11
click at [494, 319] on input "Select an option" at bounding box center [494, 324] width 11 height 11
click at [439, 353] on span "Select an option" at bounding box center [433, 358] width 11 height 11
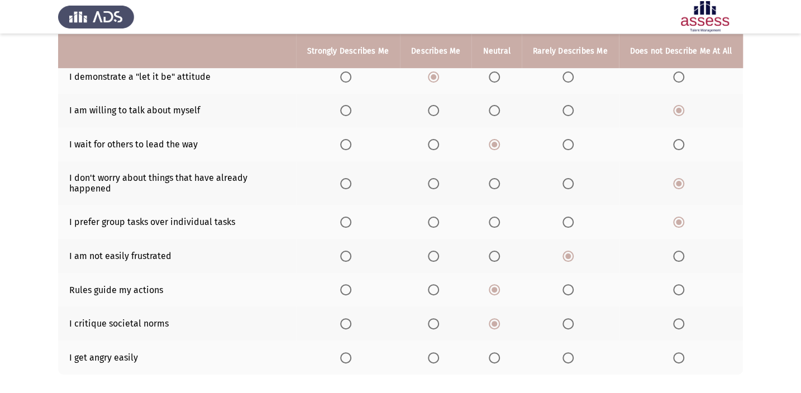
click at [439, 353] on input "Select an option" at bounding box center [433, 358] width 11 height 11
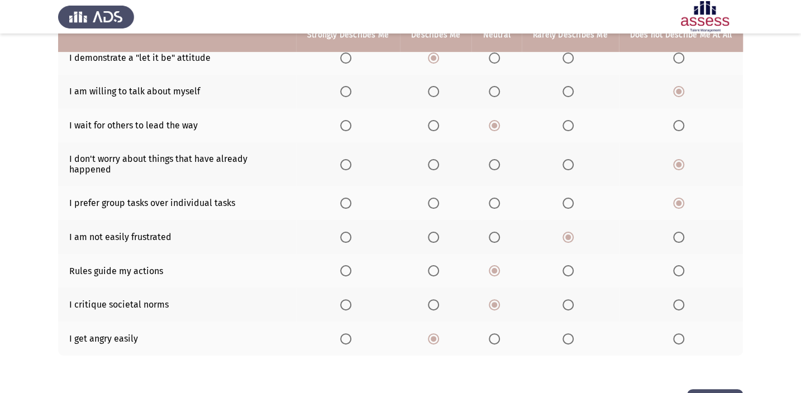
scroll to position [199, 0]
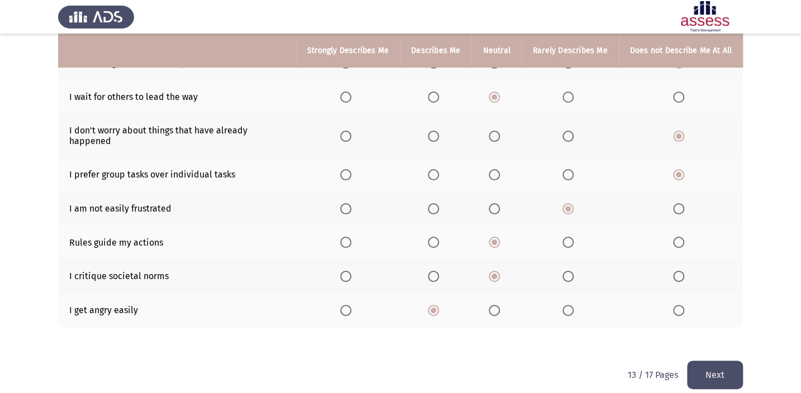
click at [704, 361] on button "Next" at bounding box center [715, 375] width 56 height 28
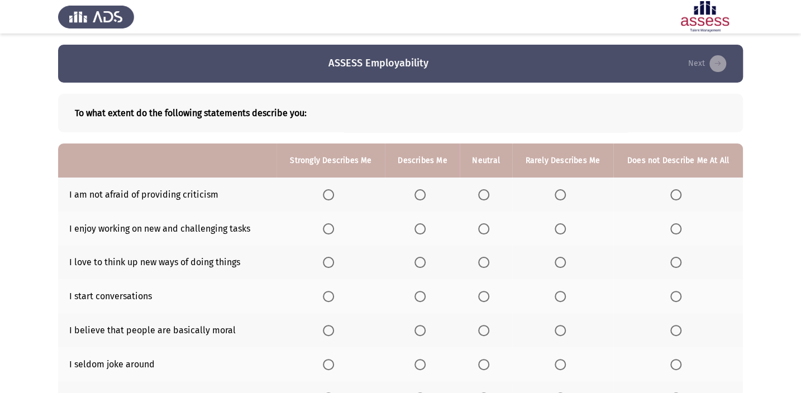
click at [426, 191] on span "Select an option" at bounding box center [420, 194] width 11 height 11
click at [426, 191] on input "Select an option" at bounding box center [420, 194] width 11 height 11
click at [486, 228] on span "Select an option" at bounding box center [483, 229] width 11 height 11
click at [486, 228] on input "Select an option" at bounding box center [483, 229] width 11 height 11
click at [329, 262] on span "Select an option" at bounding box center [328, 262] width 11 height 11
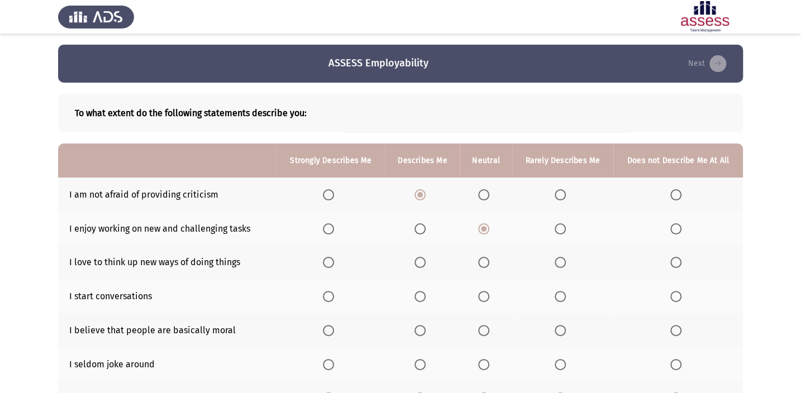
click at [329, 262] on input "Select an option" at bounding box center [328, 262] width 11 height 11
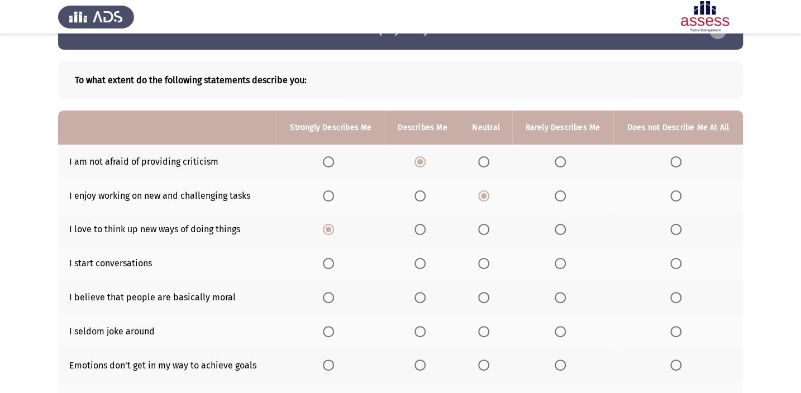
scroll to position [50, 0]
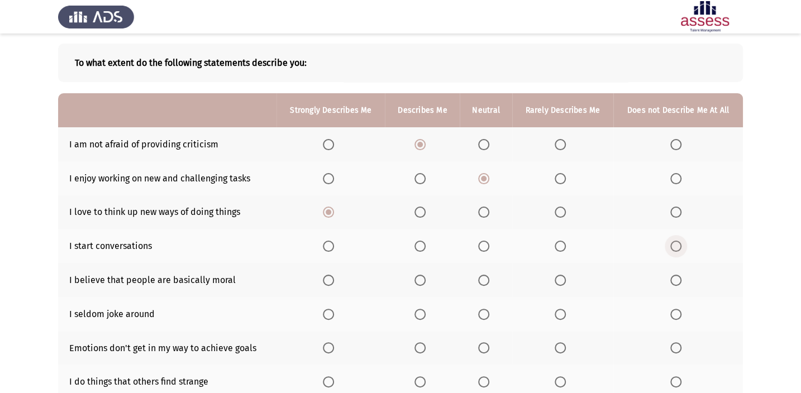
click at [673, 245] on span "Select an option" at bounding box center [676, 246] width 11 height 11
click at [673, 245] on input "Select an option" at bounding box center [676, 246] width 11 height 11
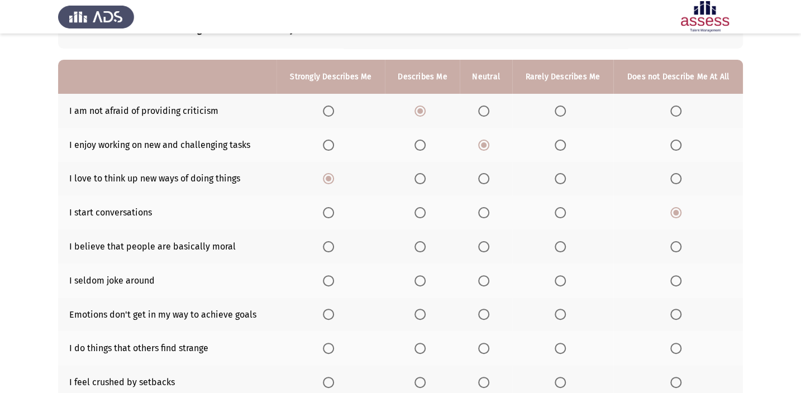
scroll to position [101, 0]
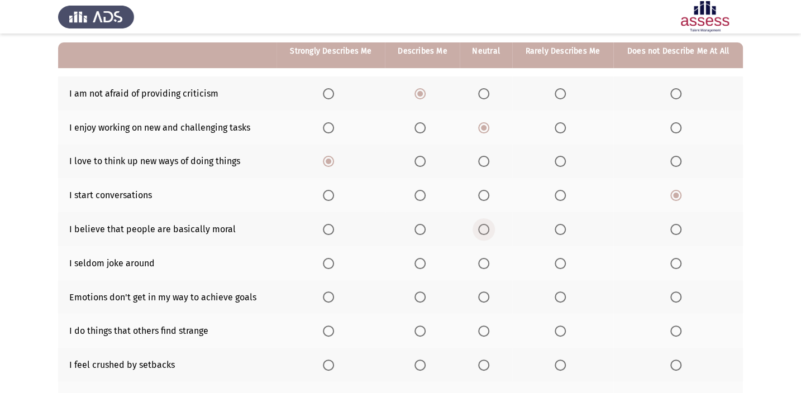
click at [483, 227] on span "Select an option" at bounding box center [483, 229] width 11 height 11
click at [483, 227] on input "Select an option" at bounding box center [483, 229] width 11 height 11
click at [481, 265] on span "Select an option" at bounding box center [483, 263] width 11 height 11
click at [481, 265] on input "Select an option" at bounding box center [483, 263] width 11 height 11
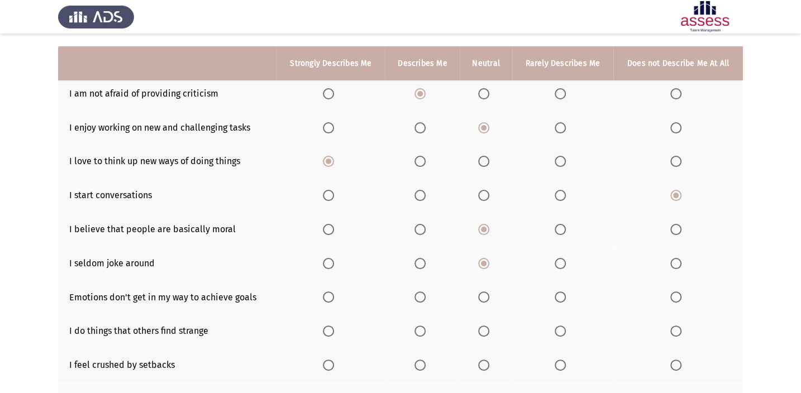
scroll to position [152, 0]
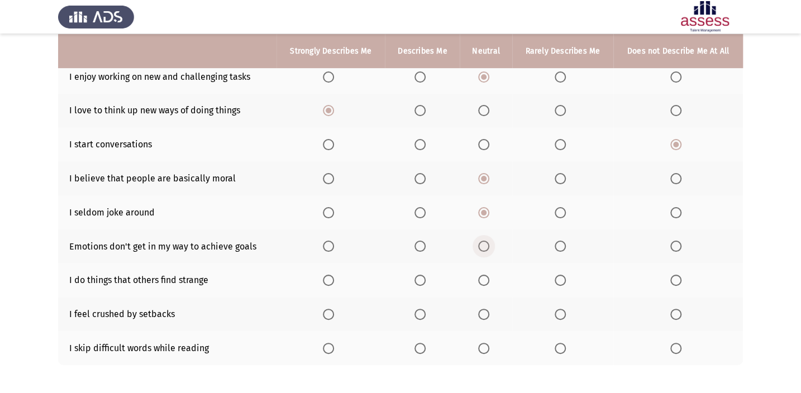
click at [483, 243] on span "Select an option" at bounding box center [483, 246] width 11 height 11
click at [483, 243] on input "Select an option" at bounding box center [483, 246] width 11 height 11
click at [334, 279] on span "Select an option" at bounding box center [328, 280] width 11 height 11
click at [334, 279] on input "Select an option" at bounding box center [328, 280] width 11 height 11
click at [491, 313] on label "Select an option" at bounding box center [486, 314] width 16 height 11
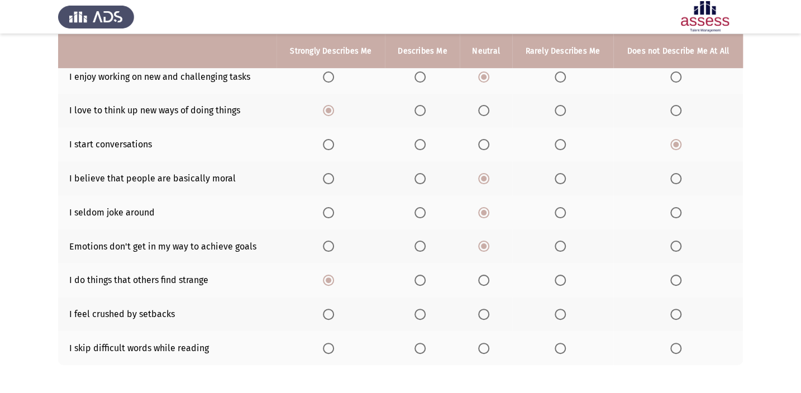
click at [489, 313] on input "Select an option" at bounding box center [483, 314] width 11 height 11
click at [681, 349] on span "Select an option" at bounding box center [676, 348] width 11 height 11
click at [681, 349] on input "Select an option" at bounding box center [676, 348] width 11 height 11
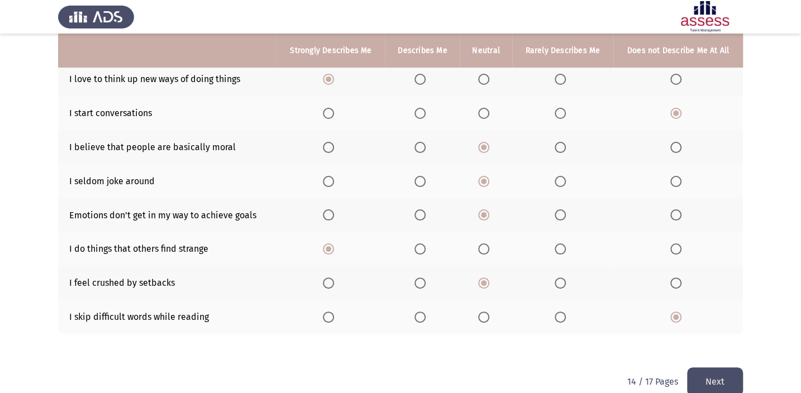
scroll to position [199, 0]
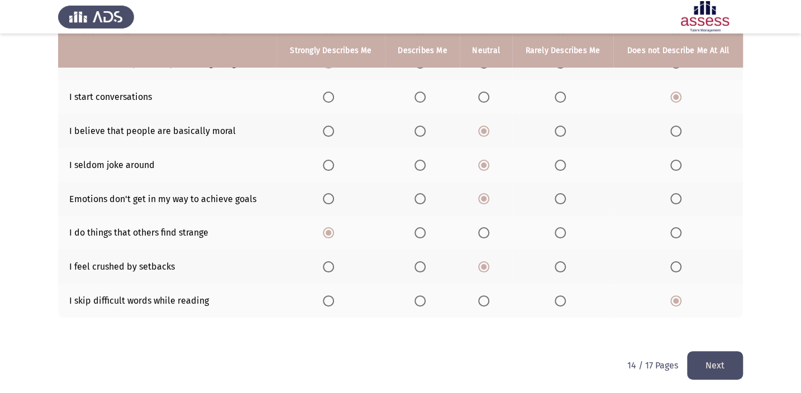
click at [694, 357] on button "Next" at bounding box center [715, 365] width 56 height 28
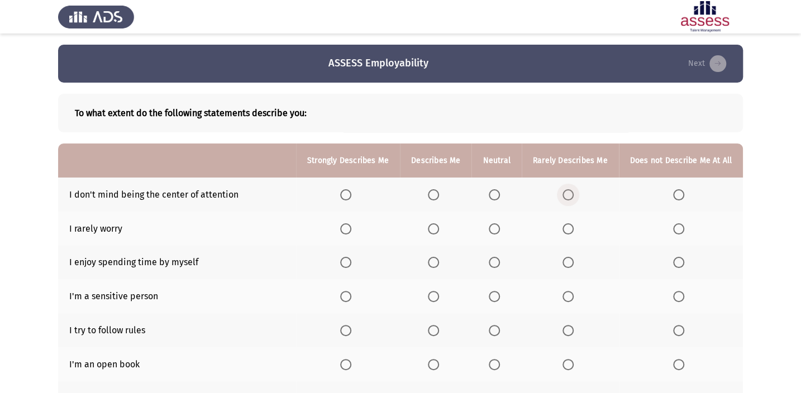
click at [564, 193] on span "Select an option" at bounding box center [568, 194] width 11 height 11
click at [564, 193] on input "Select an option" at bounding box center [568, 194] width 11 height 11
click at [435, 233] on span "Select an option" at bounding box center [433, 229] width 11 height 11
click at [435, 233] on input "Select an option" at bounding box center [433, 229] width 11 height 11
click at [351, 262] on span "Select an option" at bounding box center [345, 262] width 11 height 11
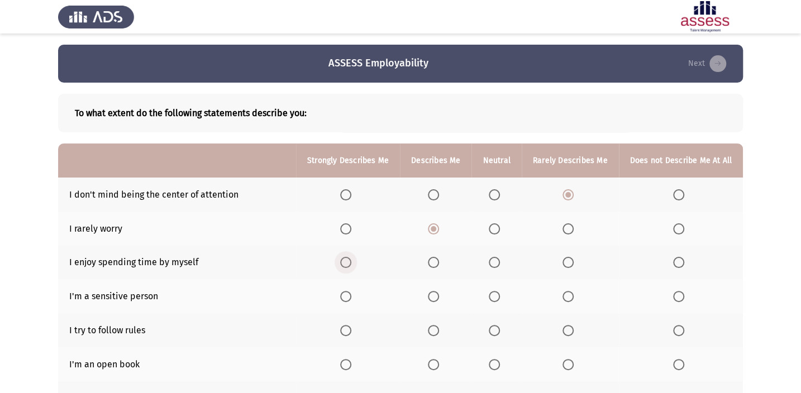
click at [351, 262] on input "Select an option" at bounding box center [345, 262] width 11 height 11
click at [438, 301] on span "Select an option" at bounding box center [433, 296] width 11 height 11
click at [438, 301] on input "Select an option" at bounding box center [433, 296] width 11 height 11
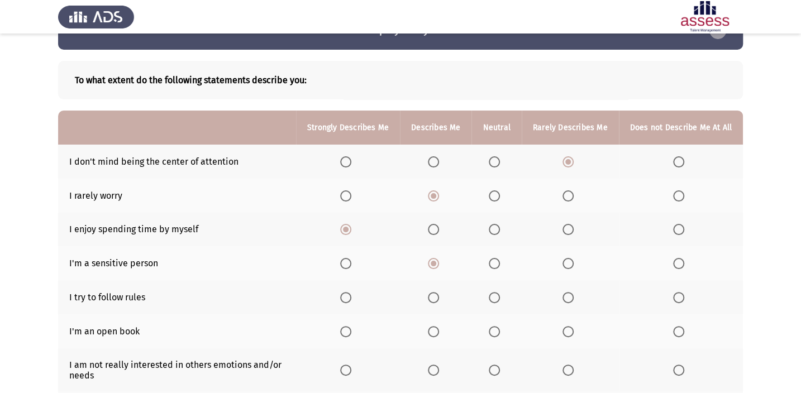
scroll to position [50, 0]
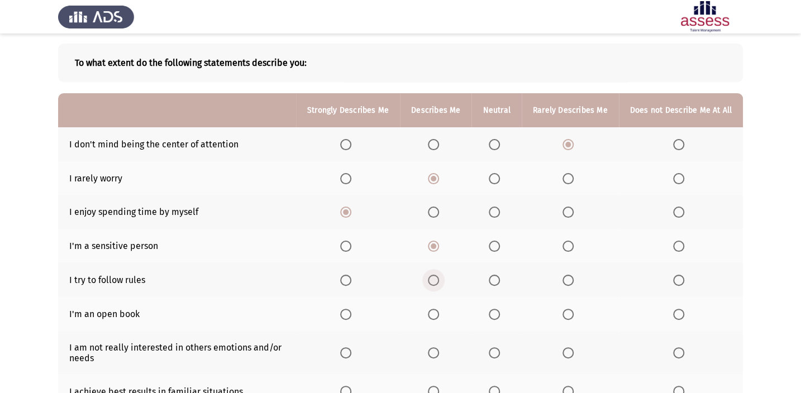
click at [438, 275] on span "Select an option" at bounding box center [433, 280] width 11 height 11
click at [438, 275] on input "Select an option" at bounding box center [433, 280] width 11 height 11
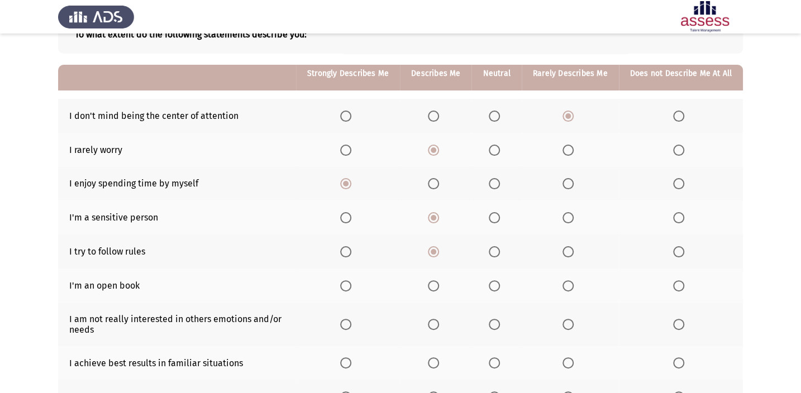
scroll to position [101, 0]
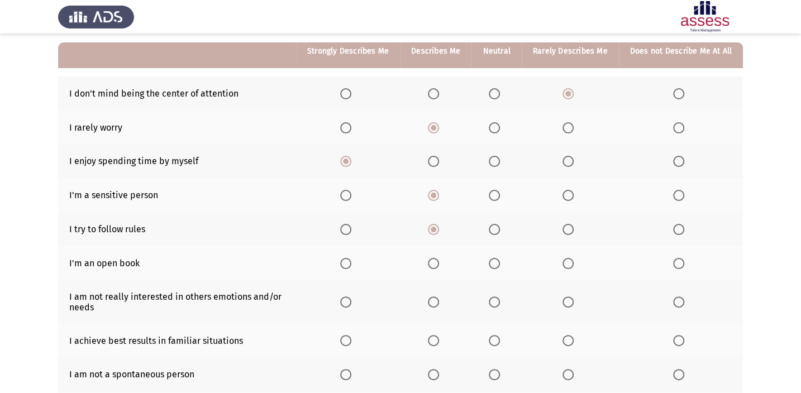
click at [676, 258] on span "Select an option" at bounding box center [678, 263] width 11 height 11
click at [676, 258] on input "Select an option" at bounding box center [678, 263] width 11 height 11
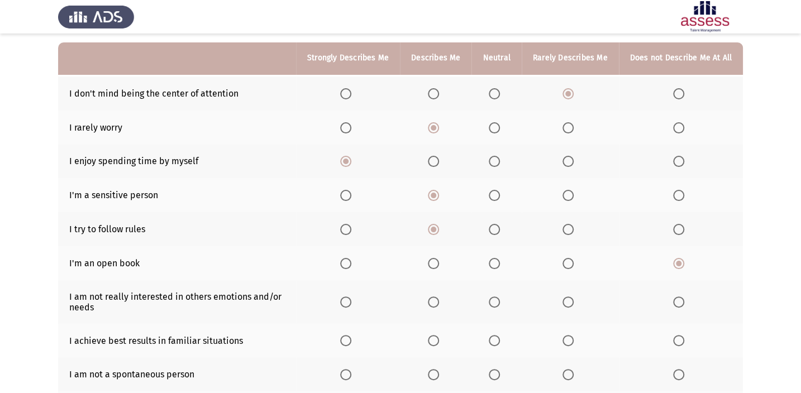
scroll to position [152, 0]
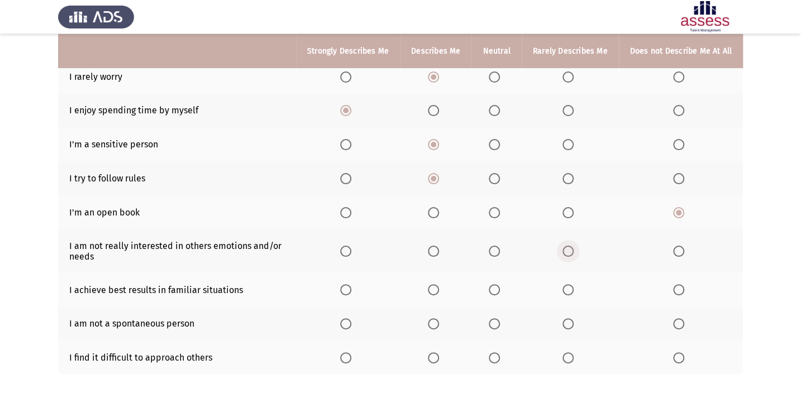
click at [567, 251] on span "Select an option" at bounding box center [568, 251] width 11 height 11
click at [567, 251] on input "Select an option" at bounding box center [568, 251] width 11 height 11
click at [501, 297] on th at bounding box center [497, 290] width 50 height 34
click at [497, 279] on th at bounding box center [497, 290] width 50 height 34
click at [497, 289] on span "Select an option" at bounding box center [494, 289] width 11 height 11
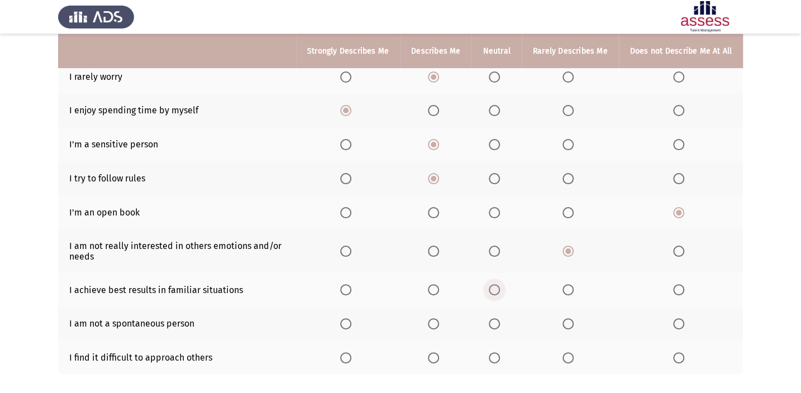
click at [497, 289] on input "Select an option" at bounding box center [494, 289] width 11 height 11
click at [434, 328] on th at bounding box center [436, 324] width 72 height 34
click at [437, 319] on span "Select an option" at bounding box center [433, 324] width 11 height 11
click at [437, 319] on input "Select an option" at bounding box center [433, 324] width 11 height 11
click at [345, 353] on span "Select an option" at bounding box center [345, 358] width 11 height 11
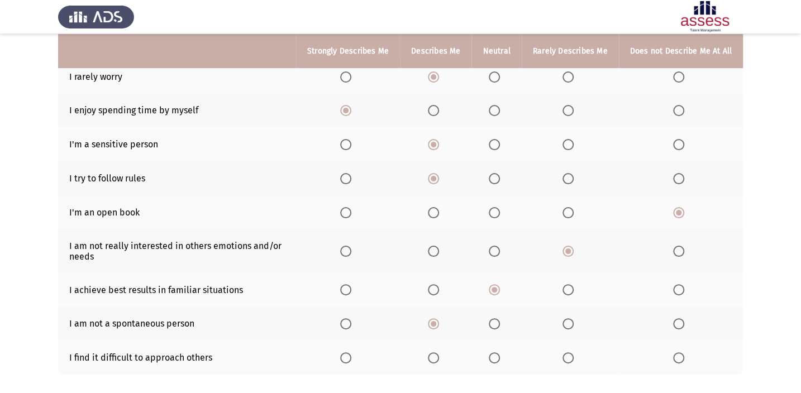
click at [345, 353] on input "Select an option" at bounding box center [345, 358] width 11 height 11
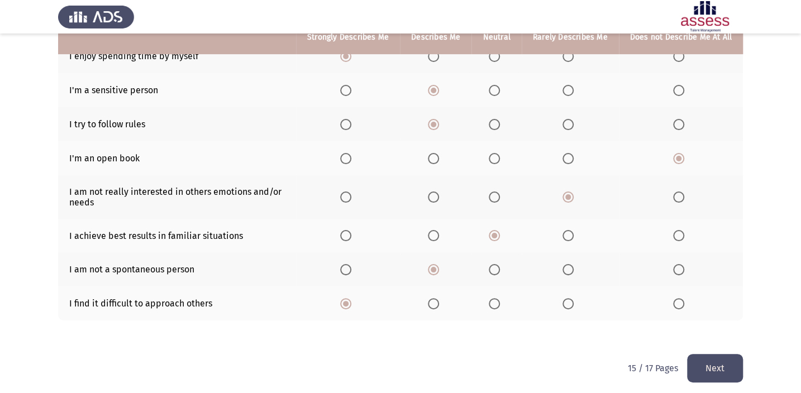
scroll to position [210, 0]
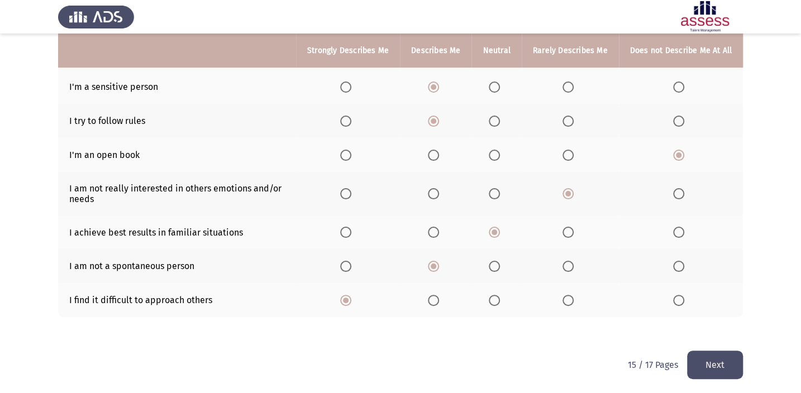
click at [691, 360] on button "Next" at bounding box center [715, 365] width 56 height 28
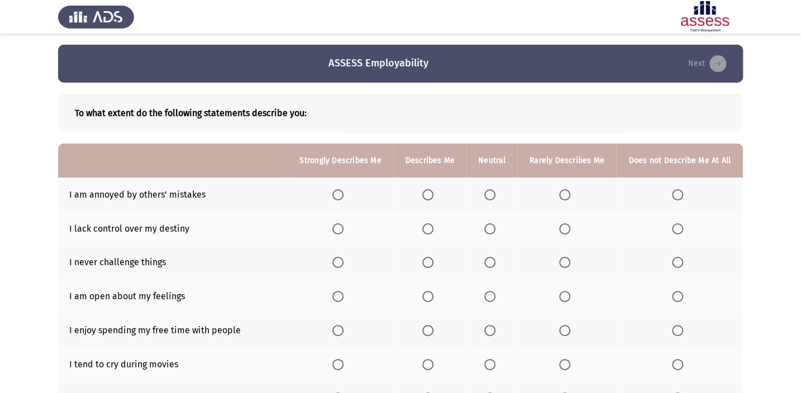
click at [562, 198] on span "Select an option" at bounding box center [564, 194] width 11 height 11
click at [562, 198] on input "Select an option" at bounding box center [564, 194] width 11 height 11
click at [496, 232] on span "Select an option" at bounding box center [489, 229] width 11 height 11
click at [496, 232] on input "Select an option" at bounding box center [489, 229] width 11 height 11
click at [563, 263] on span "Select an option" at bounding box center [564, 262] width 11 height 11
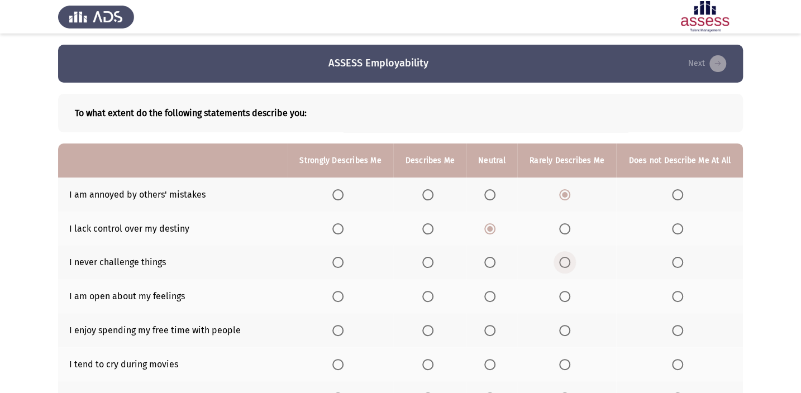
click at [563, 263] on input "Select an option" at bounding box center [564, 262] width 11 height 11
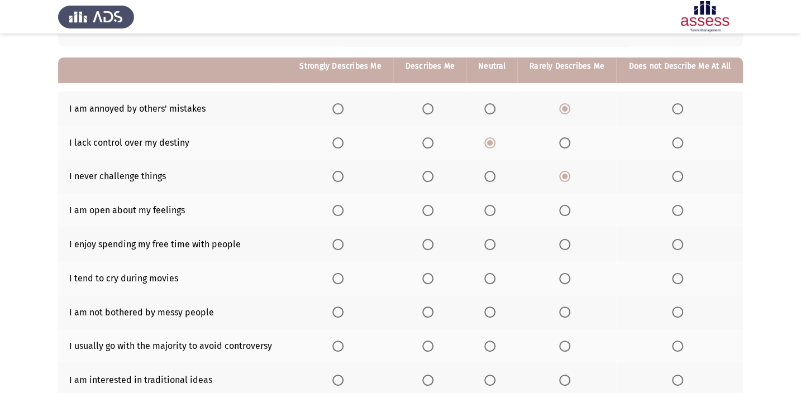
scroll to position [101, 0]
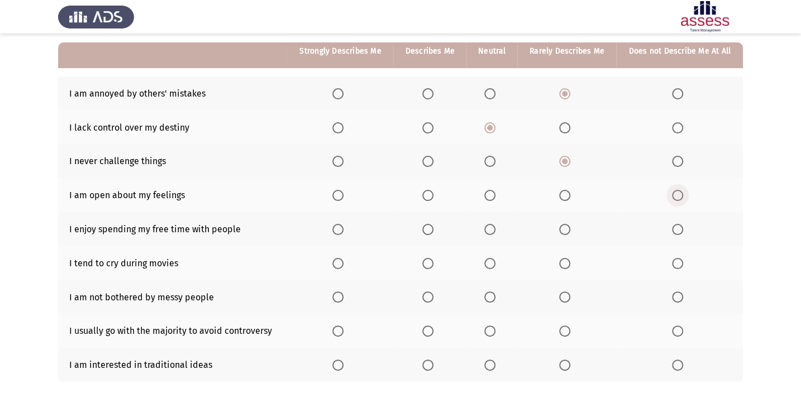
click at [676, 195] on span "Select an option" at bounding box center [677, 195] width 11 height 11
click at [676, 195] on input "Select an option" at bounding box center [677, 195] width 11 height 11
click at [673, 233] on span "Select an option" at bounding box center [677, 229] width 11 height 11
click at [673, 233] on input "Select an option" at bounding box center [677, 229] width 11 height 11
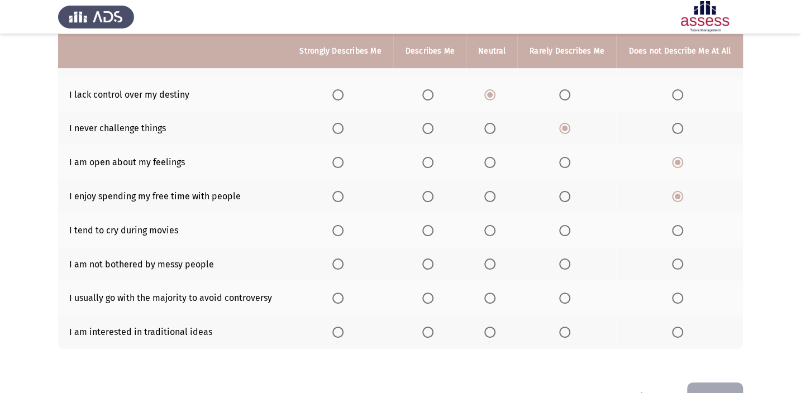
scroll to position [152, 0]
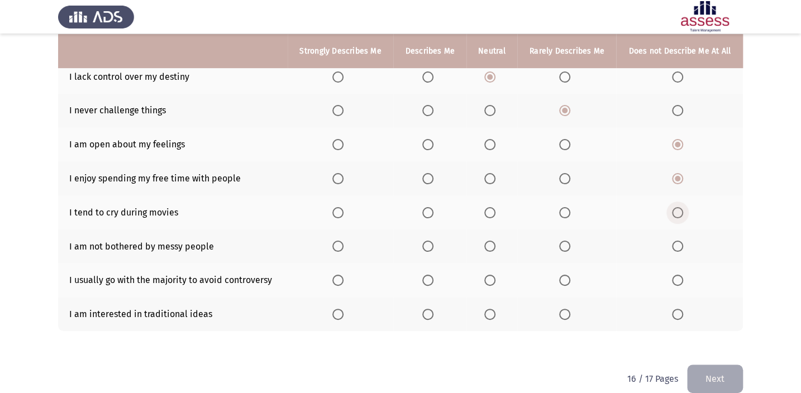
click at [674, 209] on span "Select an option" at bounding box center [677, 212] width 11 height 11
click at [674, 209] on input "Select an option" at bounding box center [677, 212] width 11 height 11
click at [432, 237] on th at bounding box center [429, 247] width 73 height 34
click at [432, 246] on span "Select an option" at bounding box center [427, 246] width 11 height 11
click at [432, 246] on input "Select an option" at bounding box center [427, 246] width 11 height 11
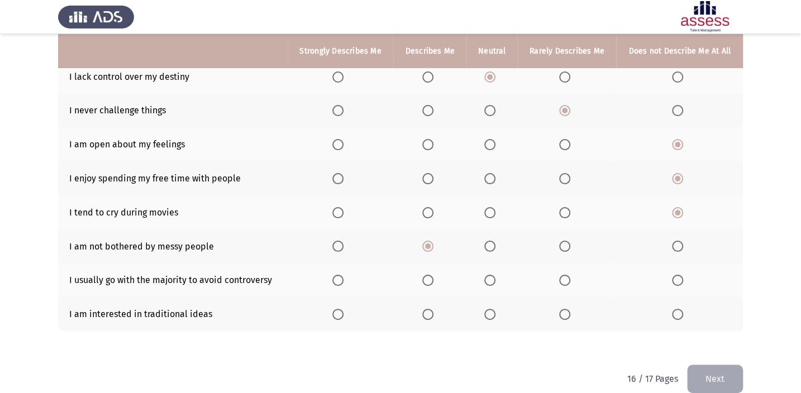
click at [561, 282] on span "Select an option" at bounding box center [564, 280] width 11 height 11
click at [561, 282] on input "Select an option" at bounding box center [564, 280] width 11 height 11
click at [562, 310] on span "Select an option" at bounding box center [564, 314] width 11 height 11
click at [562, 310] on input "Select an option" at bounding box center [564, 314] width 11 height 11
click at [716, 372] on button "Next" at bounding box center [715, 379] width 56 height 28
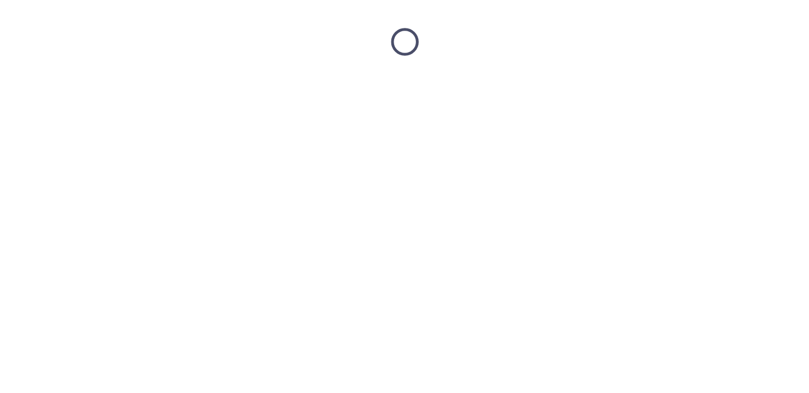
scroll to position [0, 0]
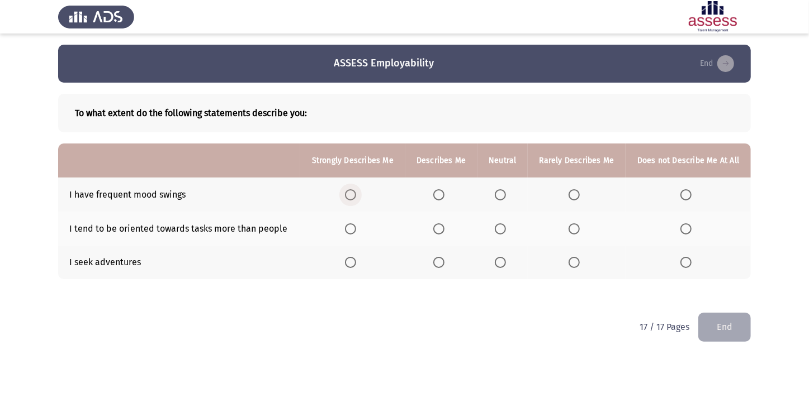
click at [360, 193] on label "Select an option" at bounding box center [353, 194] width 16 height 11
click at [356, 193] on input "Select an option" at bounding box center [350, 194] width 11 height 11
click at [495, 231] on span "Select an option" at bounding box center [500, 229] width 11 height 11
click at [495, 231] on input "Select an option" at bounding box center [500, 229] width 11 height 11
click at [440, 257] on span "Select an option" at bounding box center [438, 262] width 11 height 11
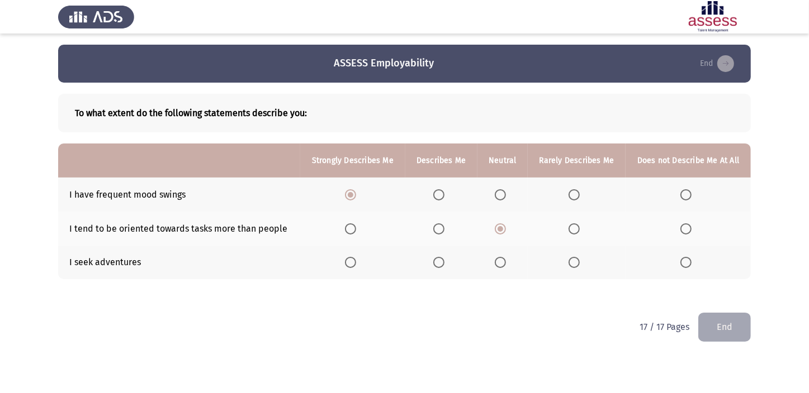
click at [440, 257] on input "Select an option" at bounding box center [438, 262] width 11 height 11
click at [715, 330] on button "End" at bounding box center [724, 327] width 53 height 28
